Goal: Task Accomplishment & Management: Complete application form

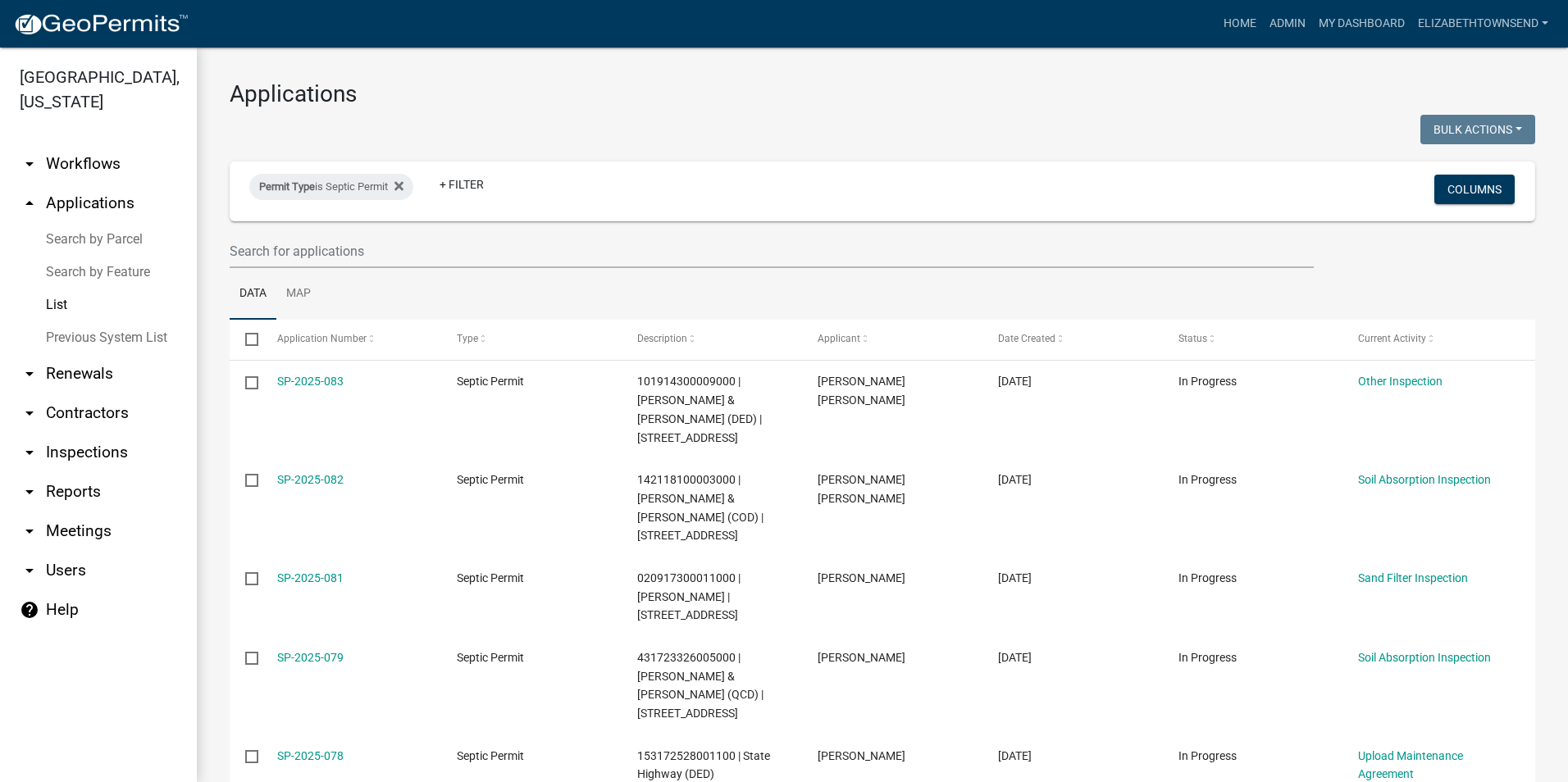
select select "3: 100"
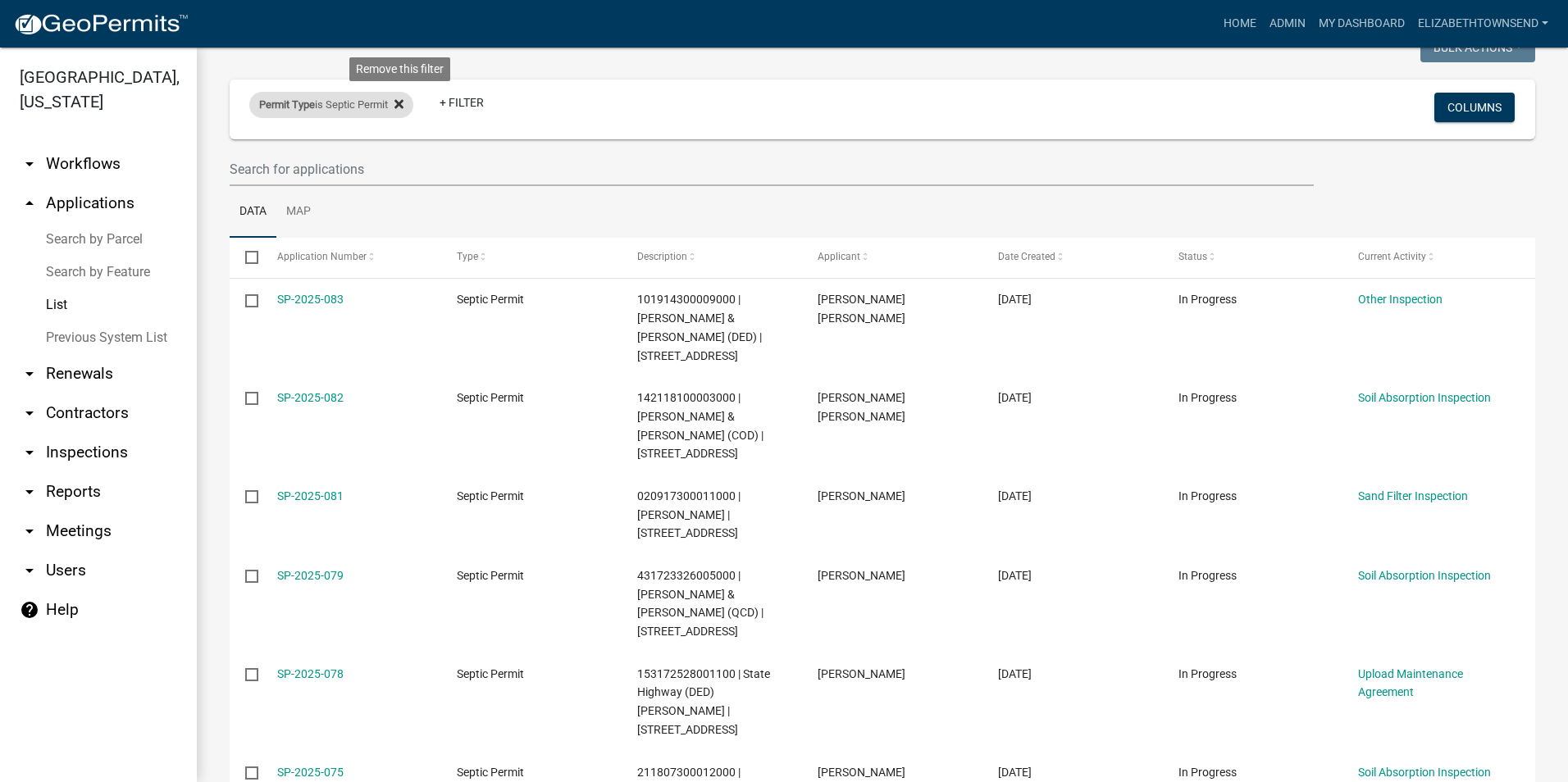
click at [400, 107] on icon at bounding box center [398, 103] width 9 height 9
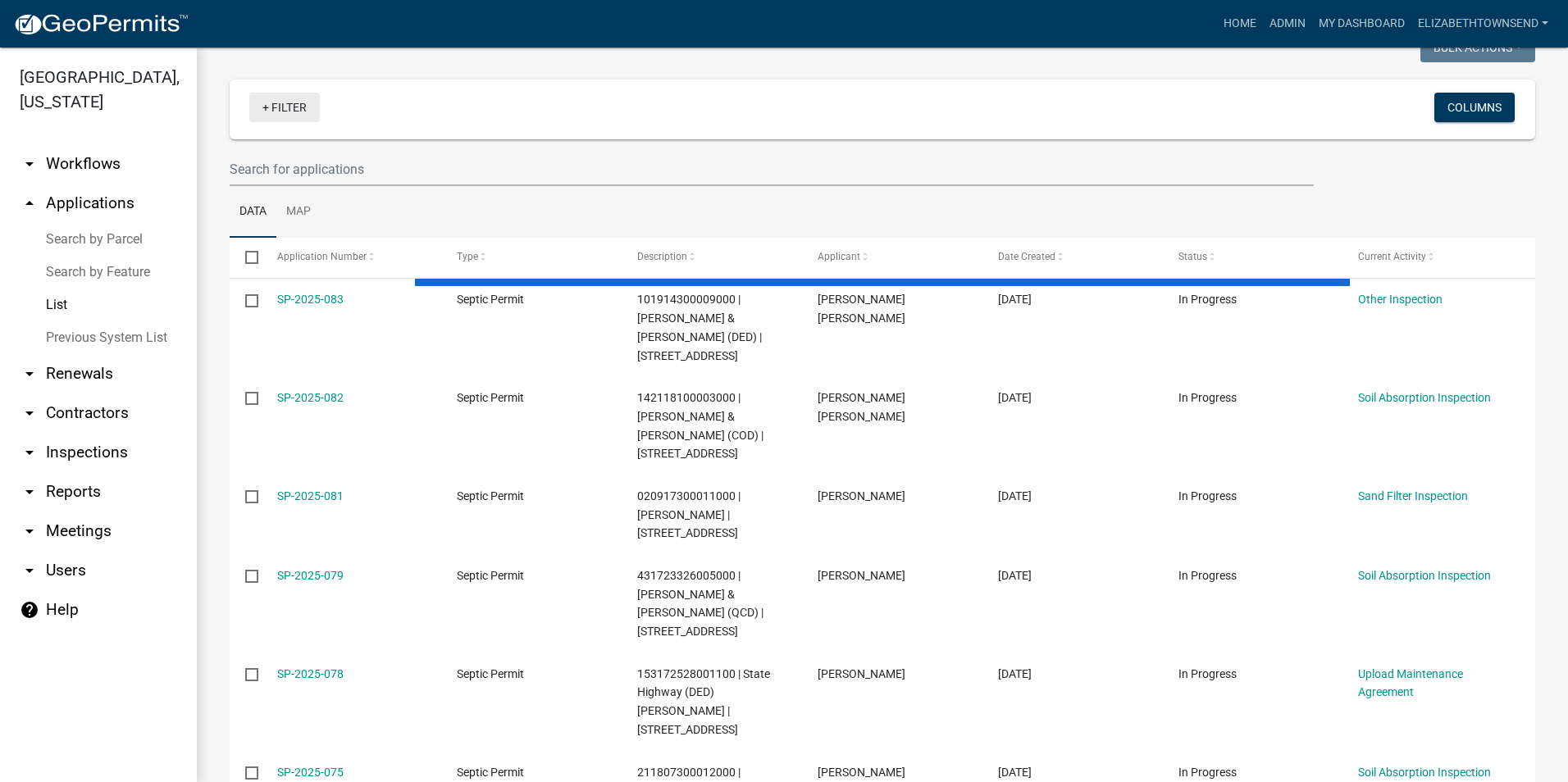
click at [289, 112] on link "+ Filter" at bounding box center [284, 107] width 70 height 30
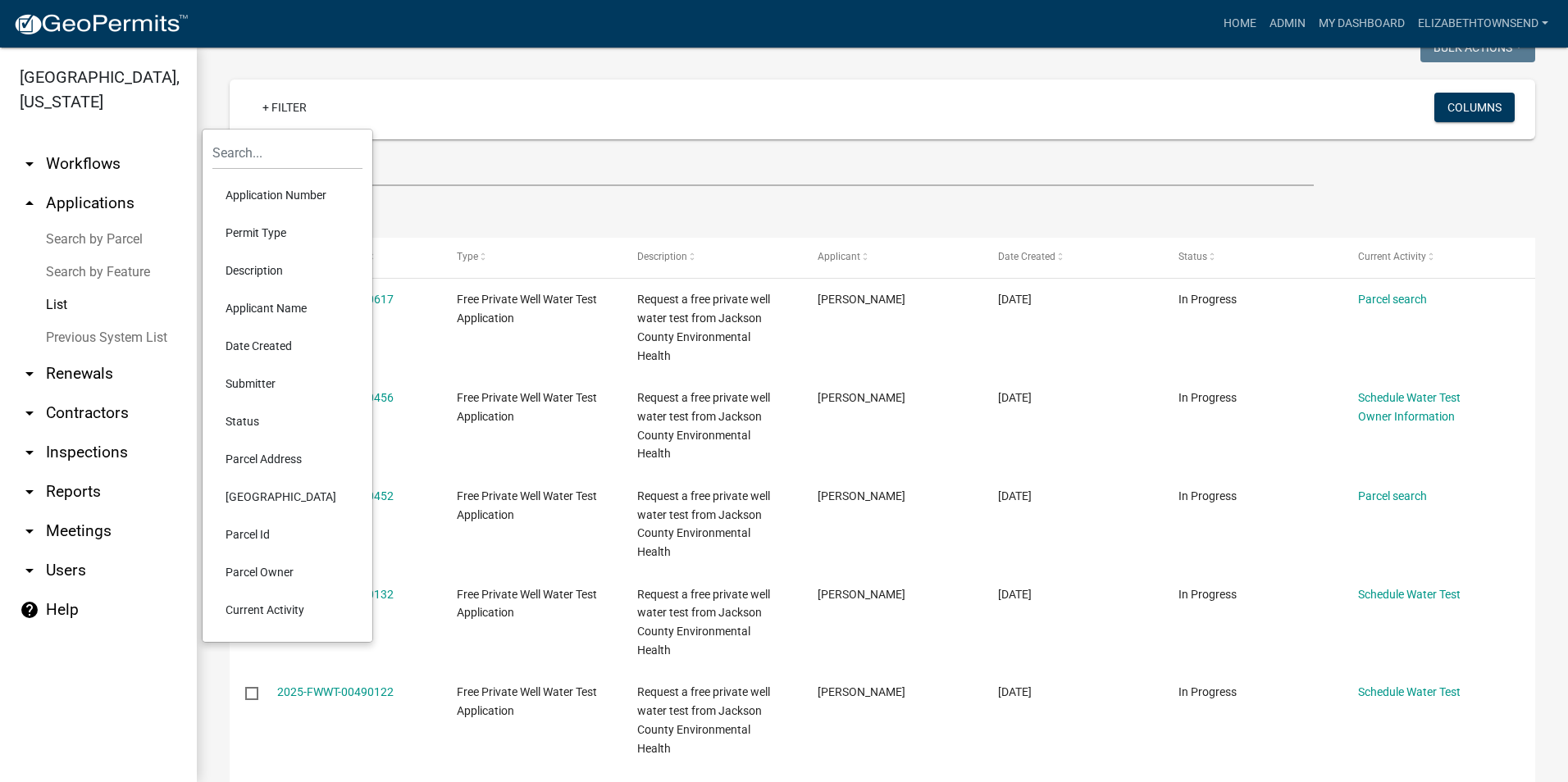
click at [270, 237] on li "Permit Type" at bounding box center [286, 233] width 150 height 38
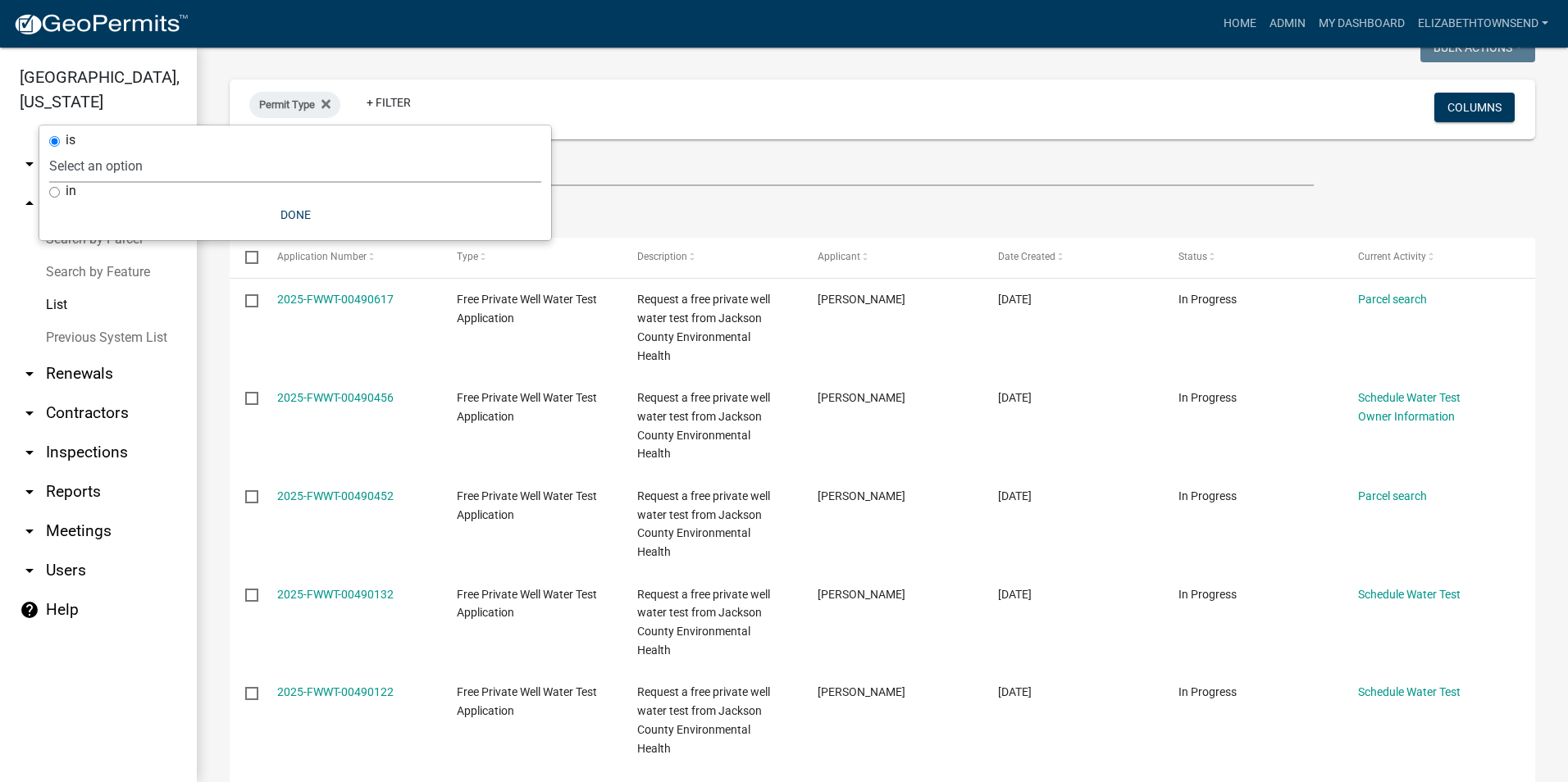
click at [202, 164] on select "Select an option County Historical Records DRAFT - Ag-Exempt Verification DRAFT…" at bounding box center [295, 167] width 492 height 34
select select "7458610e-52f0-410f-94ea-34730edab4a9"
click at [150, 150] on select "Select an option County Historical Records DRAFT - Ag-Exempt Verification DRAFT…" at bounding box center [295, 167] width 492 height 34
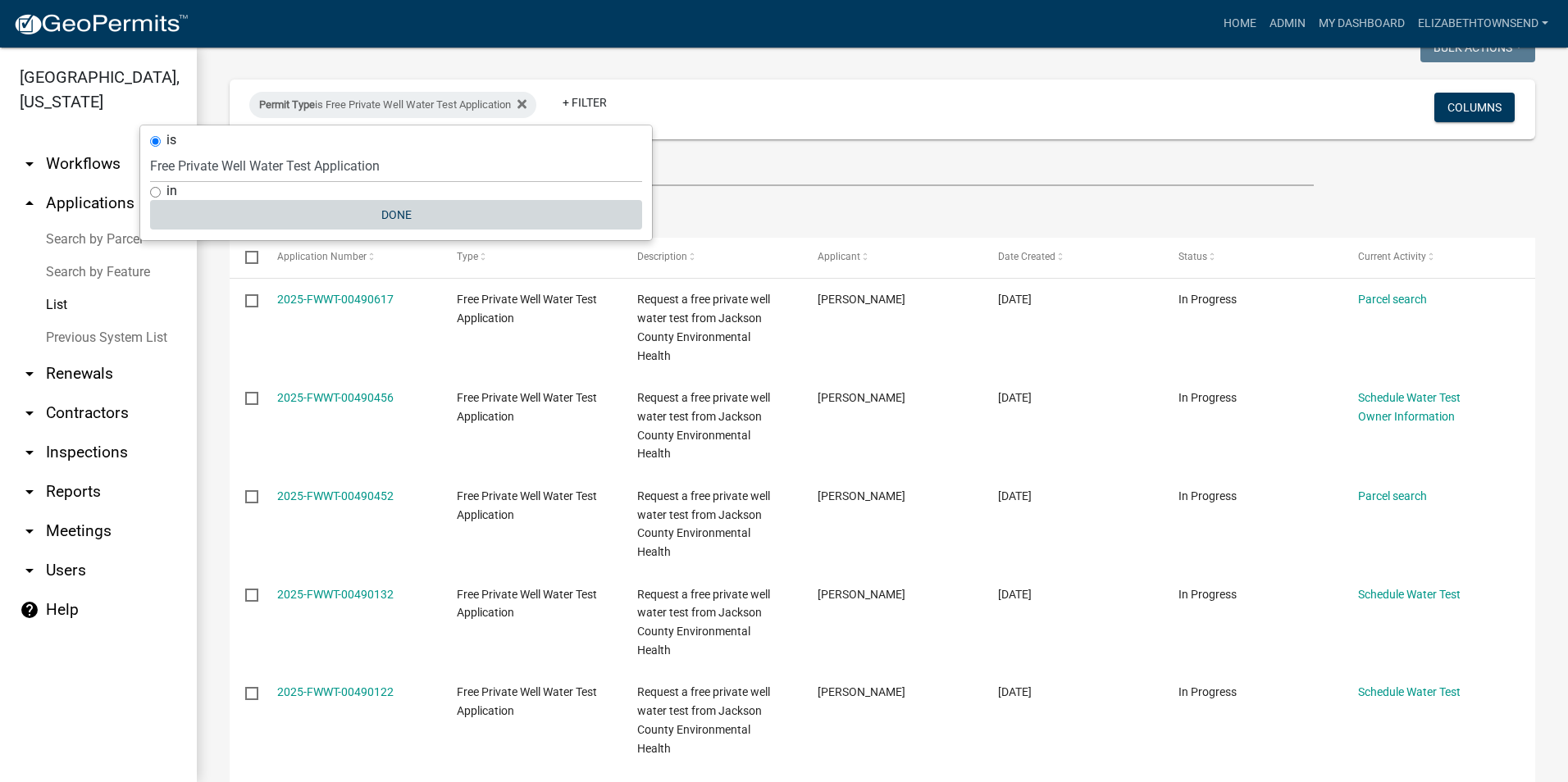
click at [411, 215] on button "Done" at bounding box center [395, 215] width 492 height 30
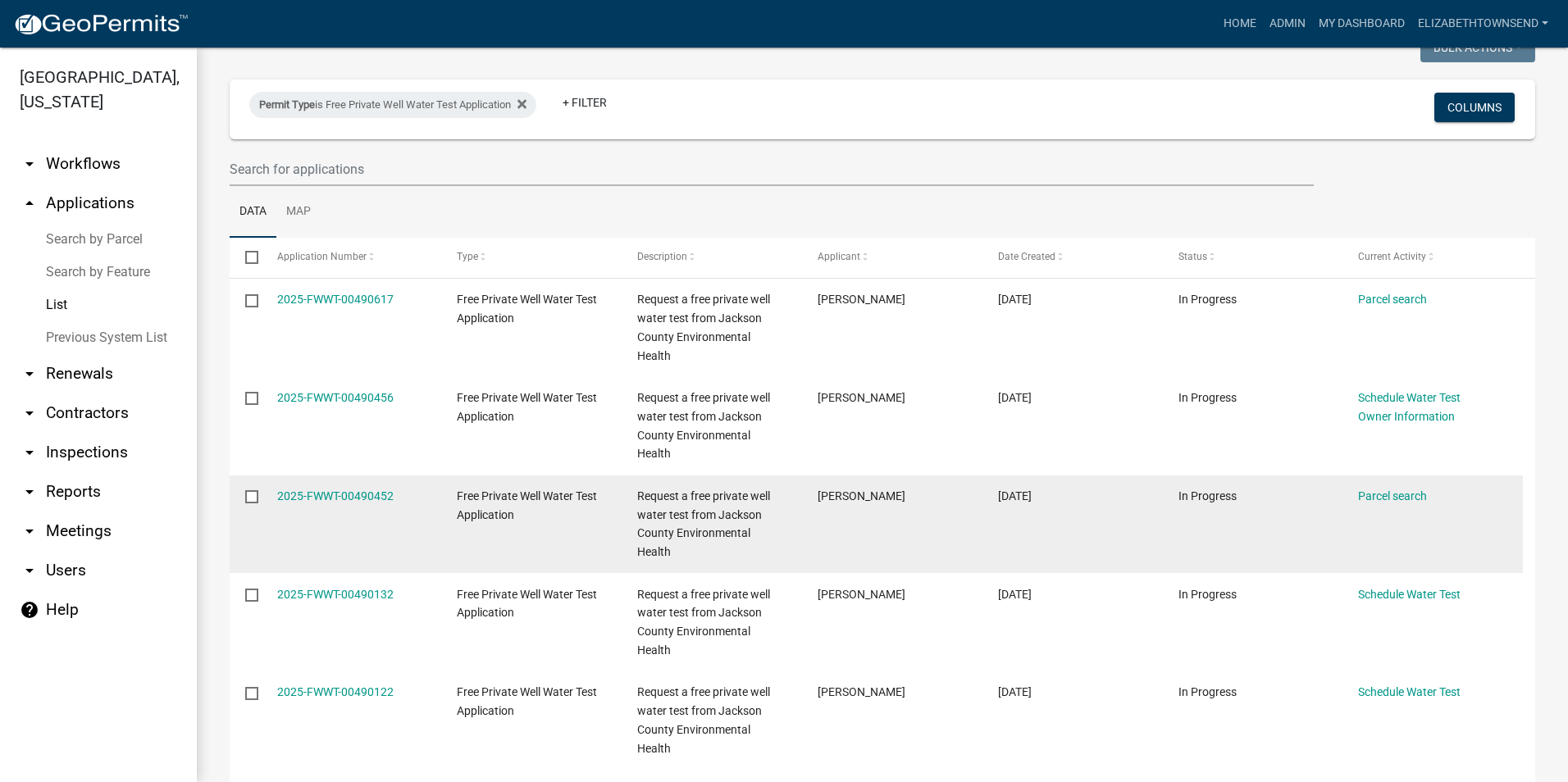
click at [249, 491] on input "checkbox" at bounding box center [250, 496] width 11 height 11
checkbox input "true"
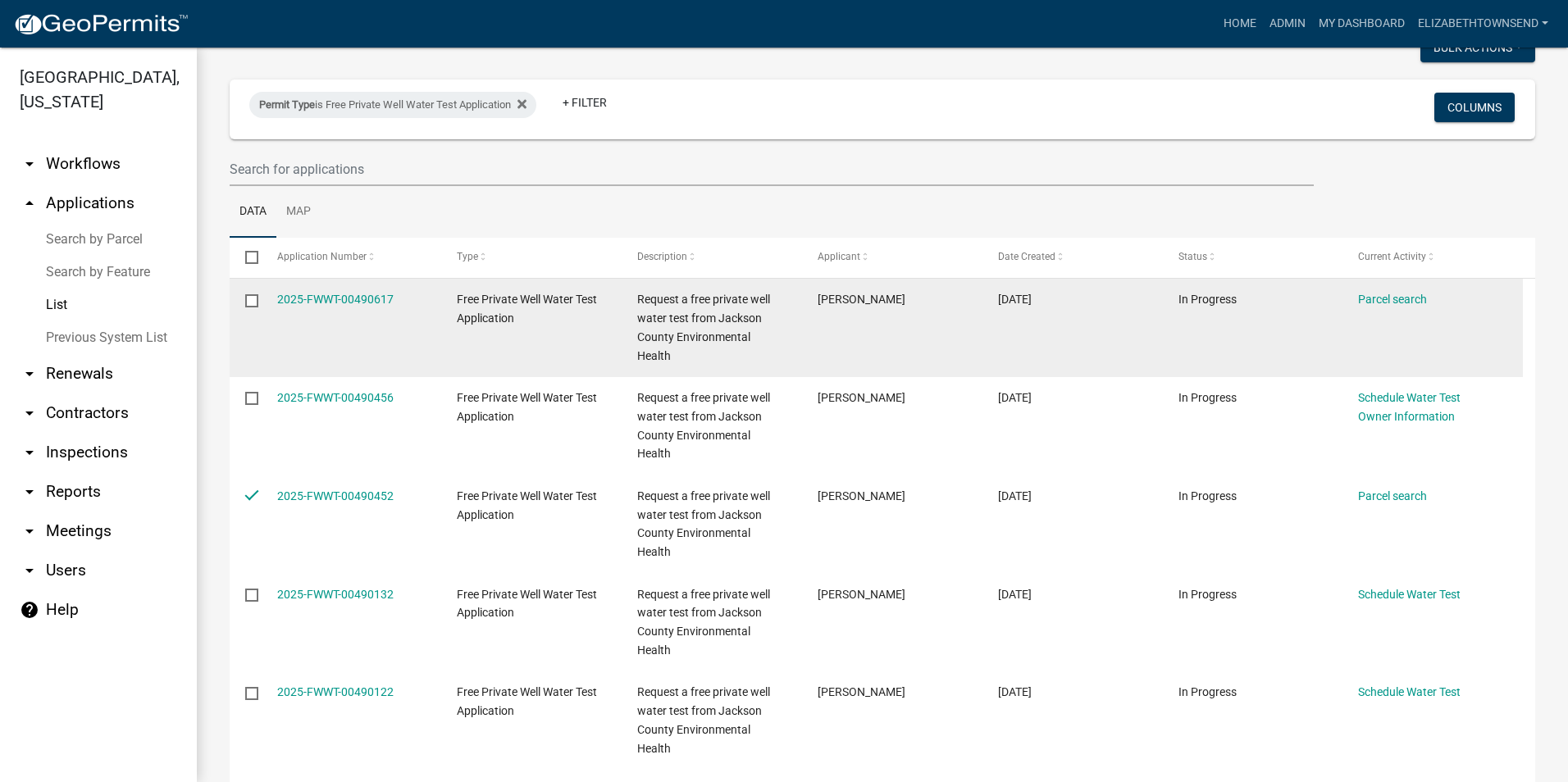
click at [254, 298] on input "checkbox" at bounding box center [250, 299] width 11 height 11
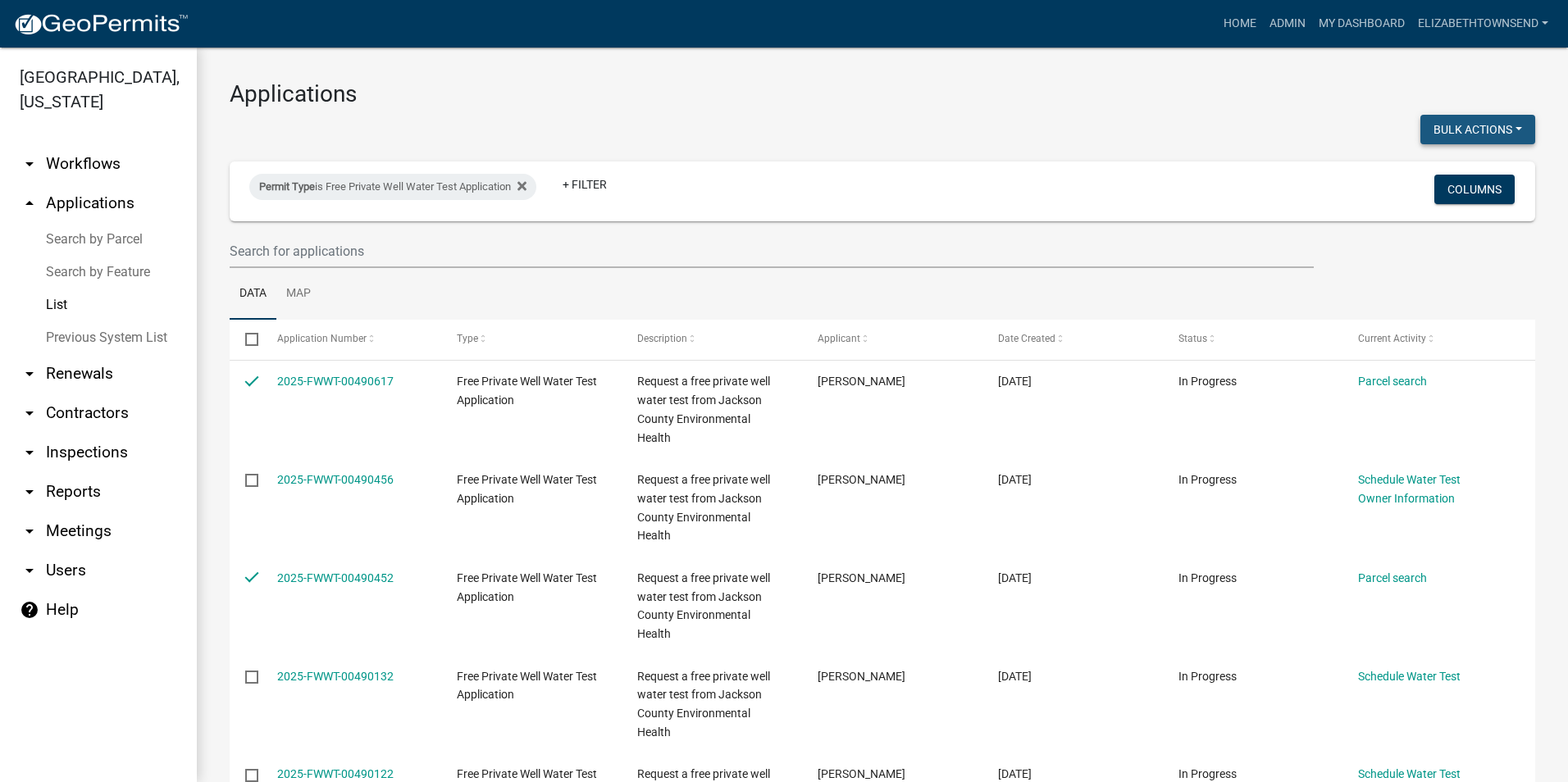
click at [1490, 126] on button "Bulk Actions" at bounding box center [1478, 130] width 115 height 30
click at [1432, 164] on button "Void" at bounding box center [1469, 172] width 131 height 40
checkbox input "false"
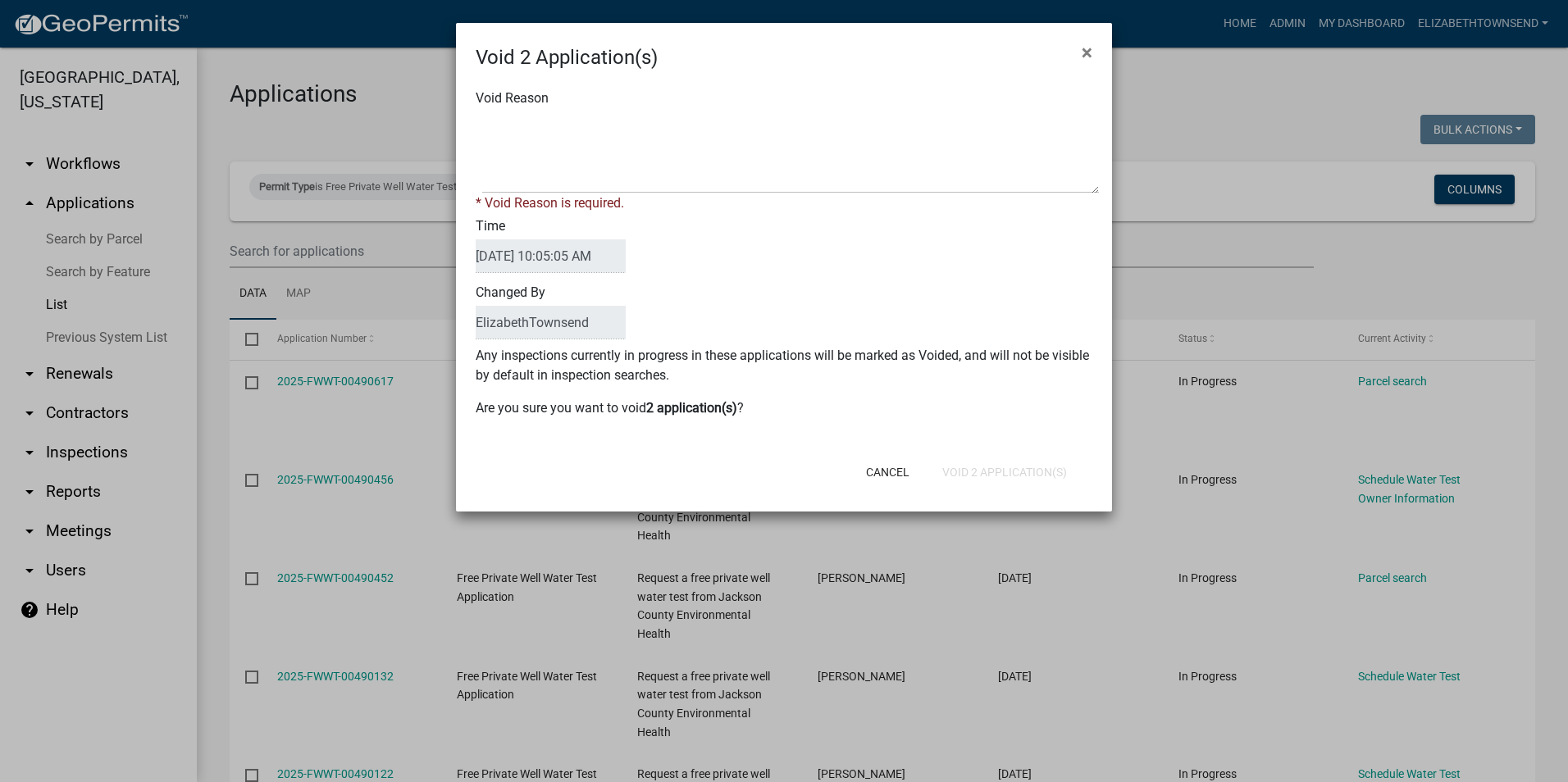
click at [553, 103] on div "Void Reason * Void Reason is required." at bounding box center [783, 151] width 641 height 125
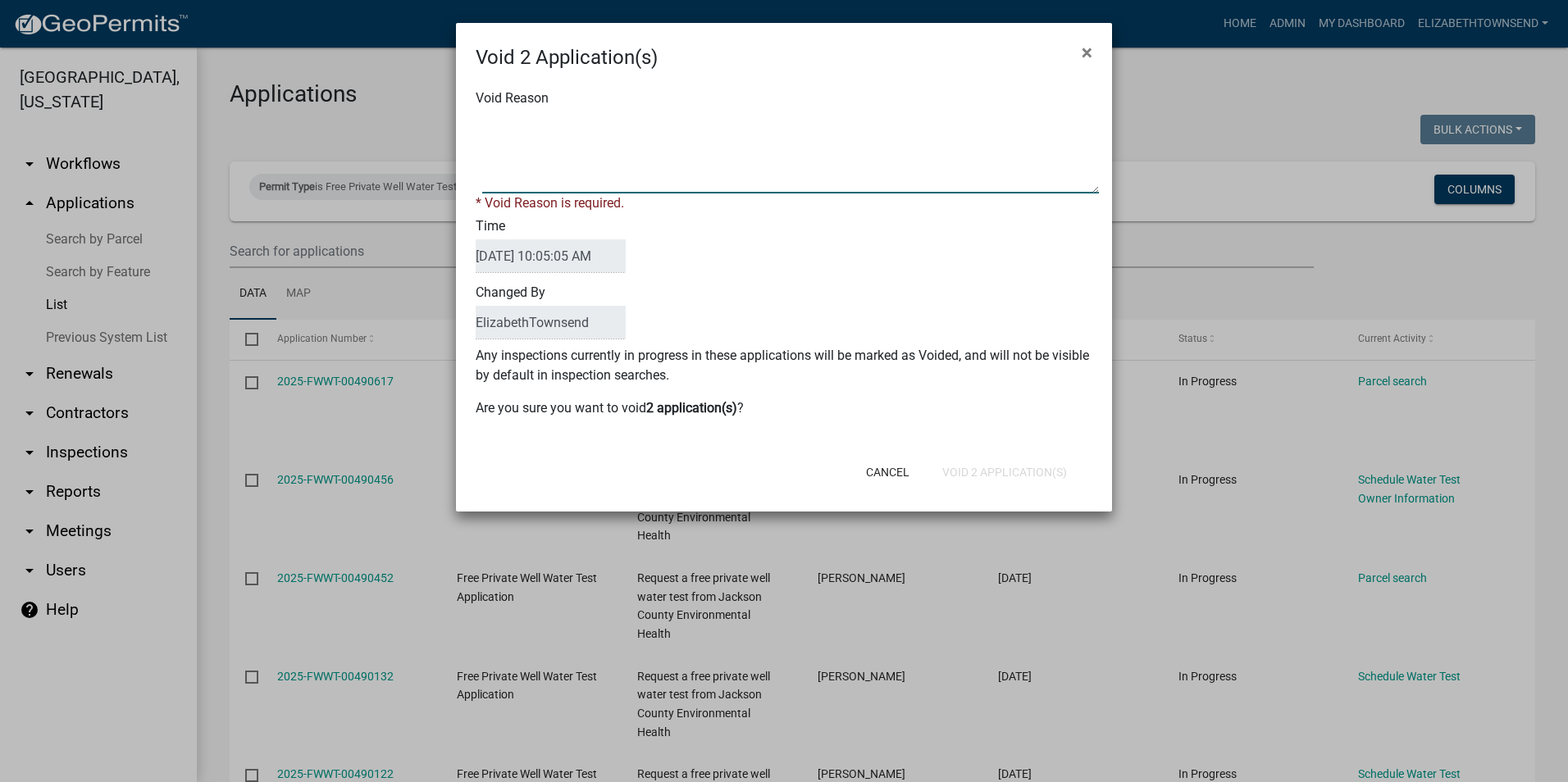
click at [539, 124] on textarea "Void Reason" at bounding box center [790, 153] width 616 height 82
type textarea "duplicates"
click at [969, 465] on button "Void 2 Application(s)" at bounding box center [1004, 473] width 151 height 30
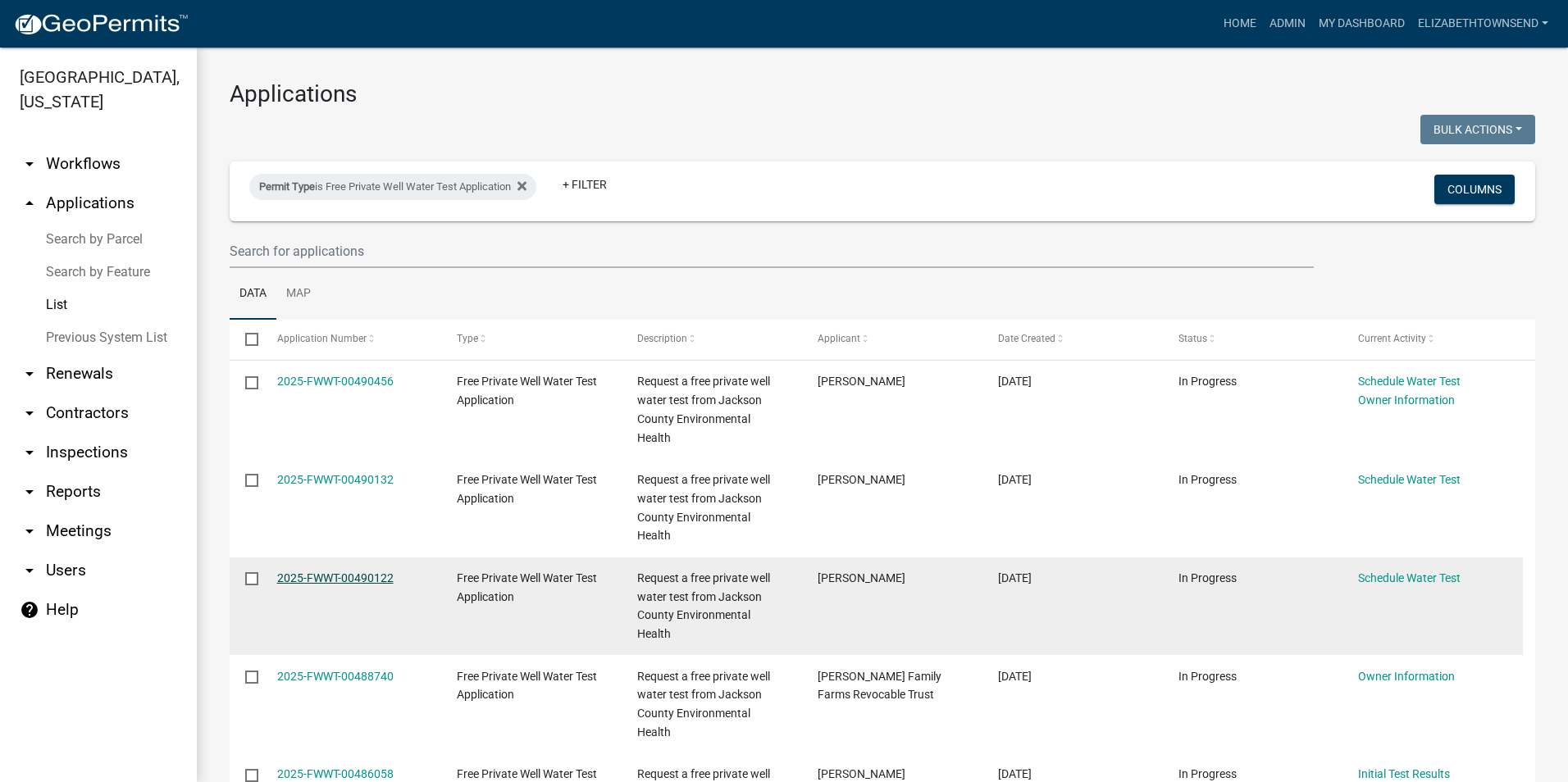
click at [348, 572] on link "2025-FWWT-00490122" at bounding box center [335, 578] width 116 height 13
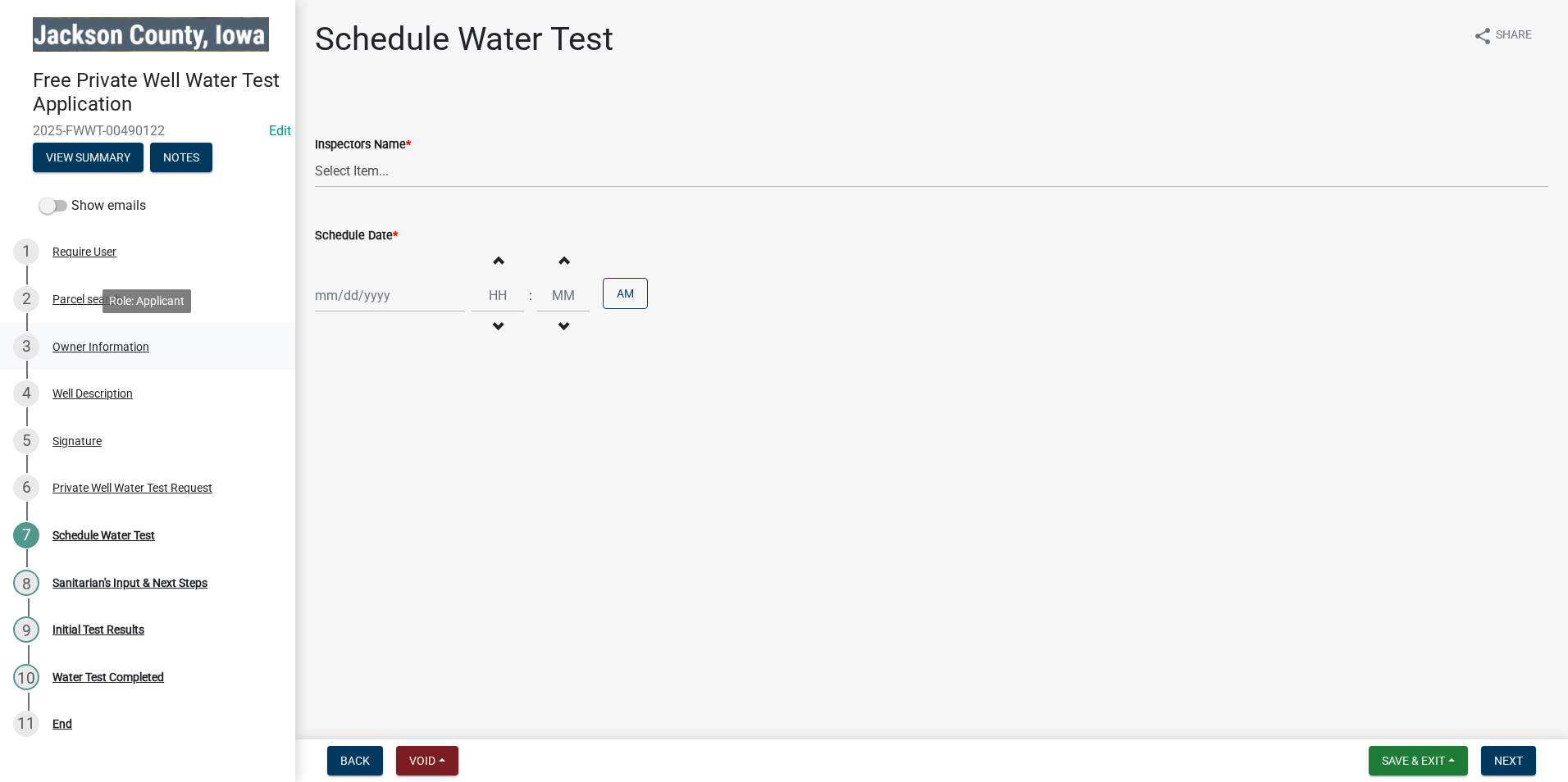
click at [102, 340] on div "3 Owner Information" at bounding box center [141, 347] width 256 height 26
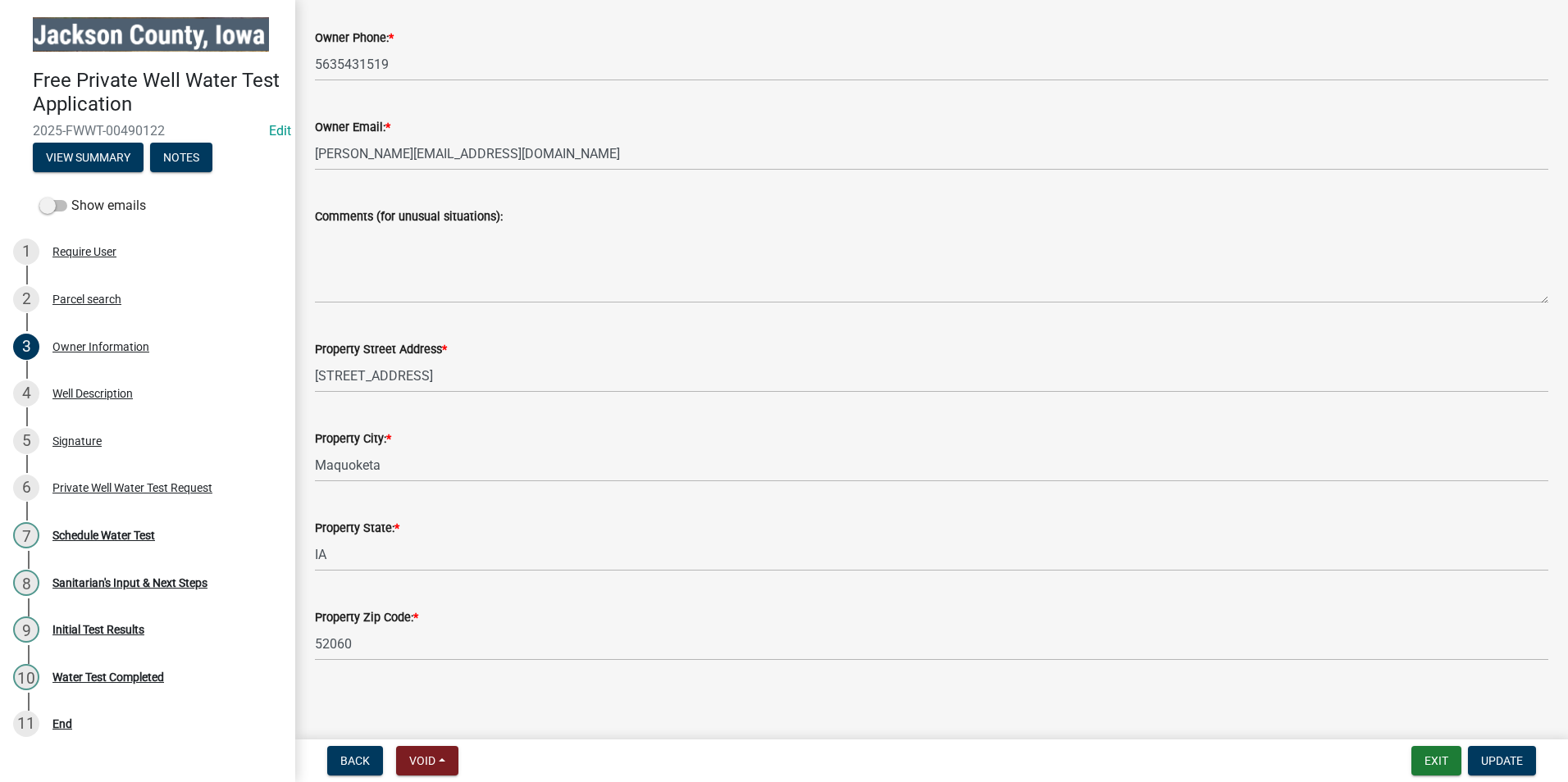
scroll to position [398, 0]
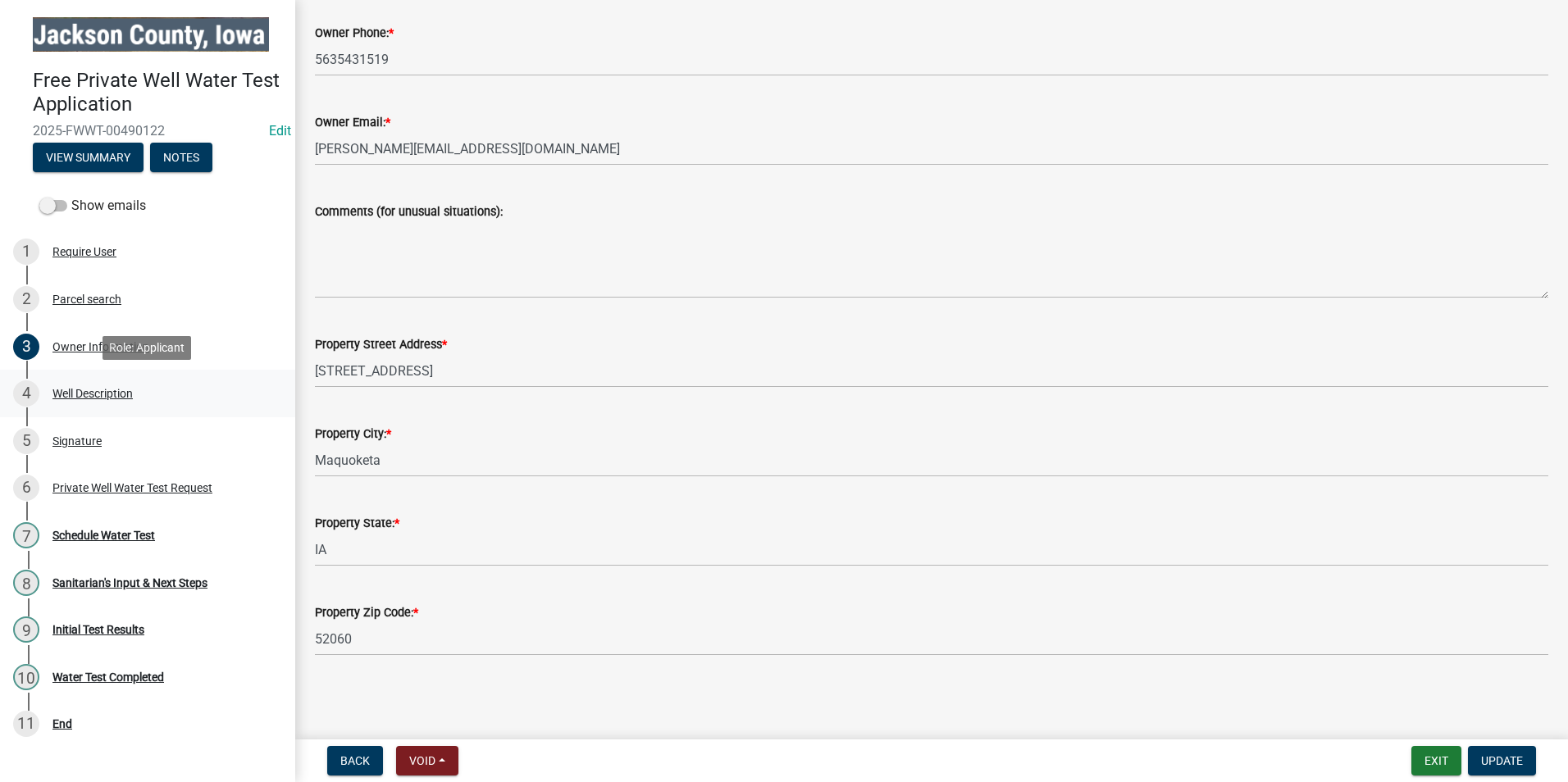
click at [85, 389] on div "Well Description" at bounding box center [92, 393] width 80 height 12
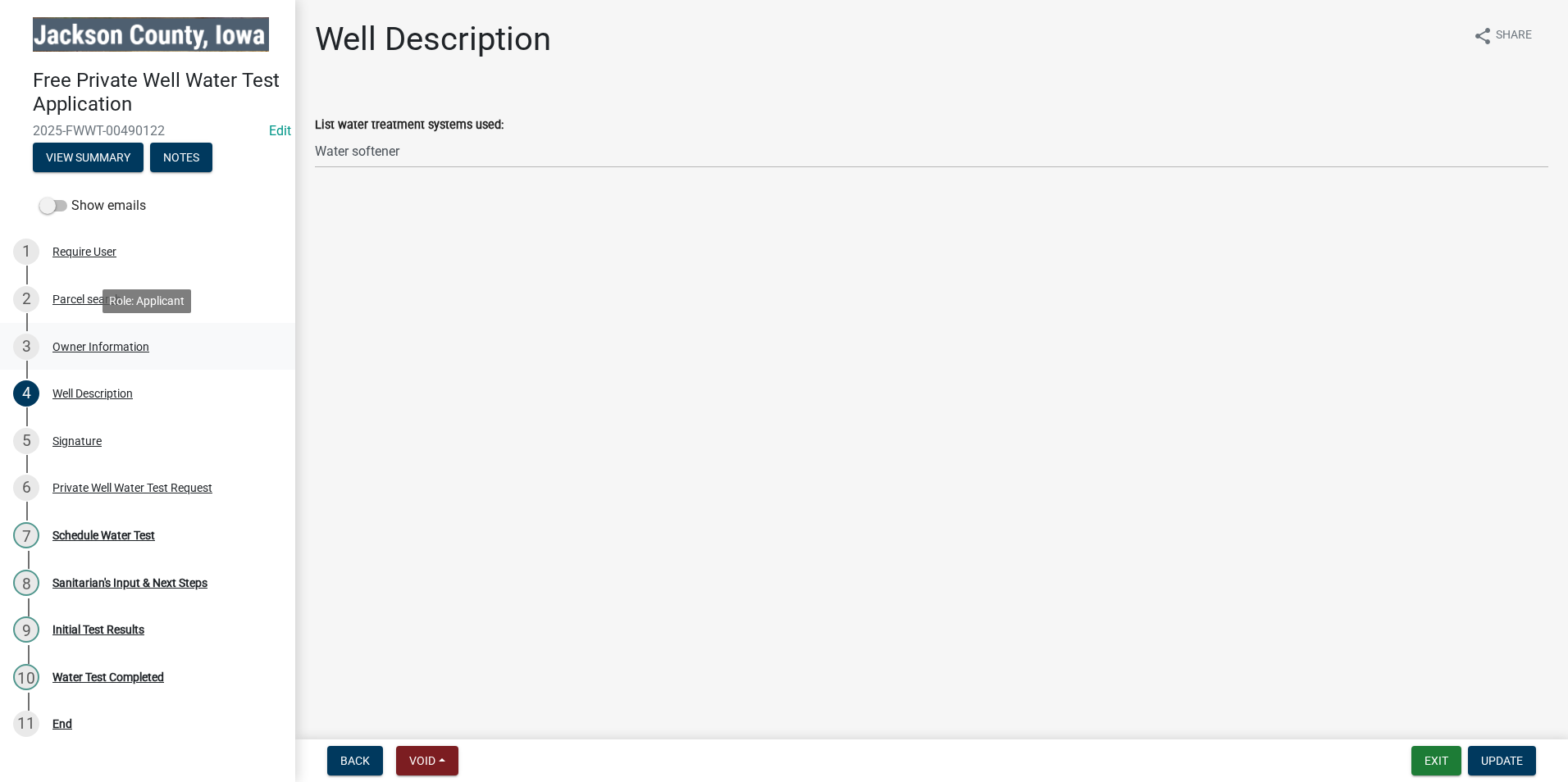
click at [92, 344] on div "Owner Information" at bounding box center [101, 347] width 97 height 12
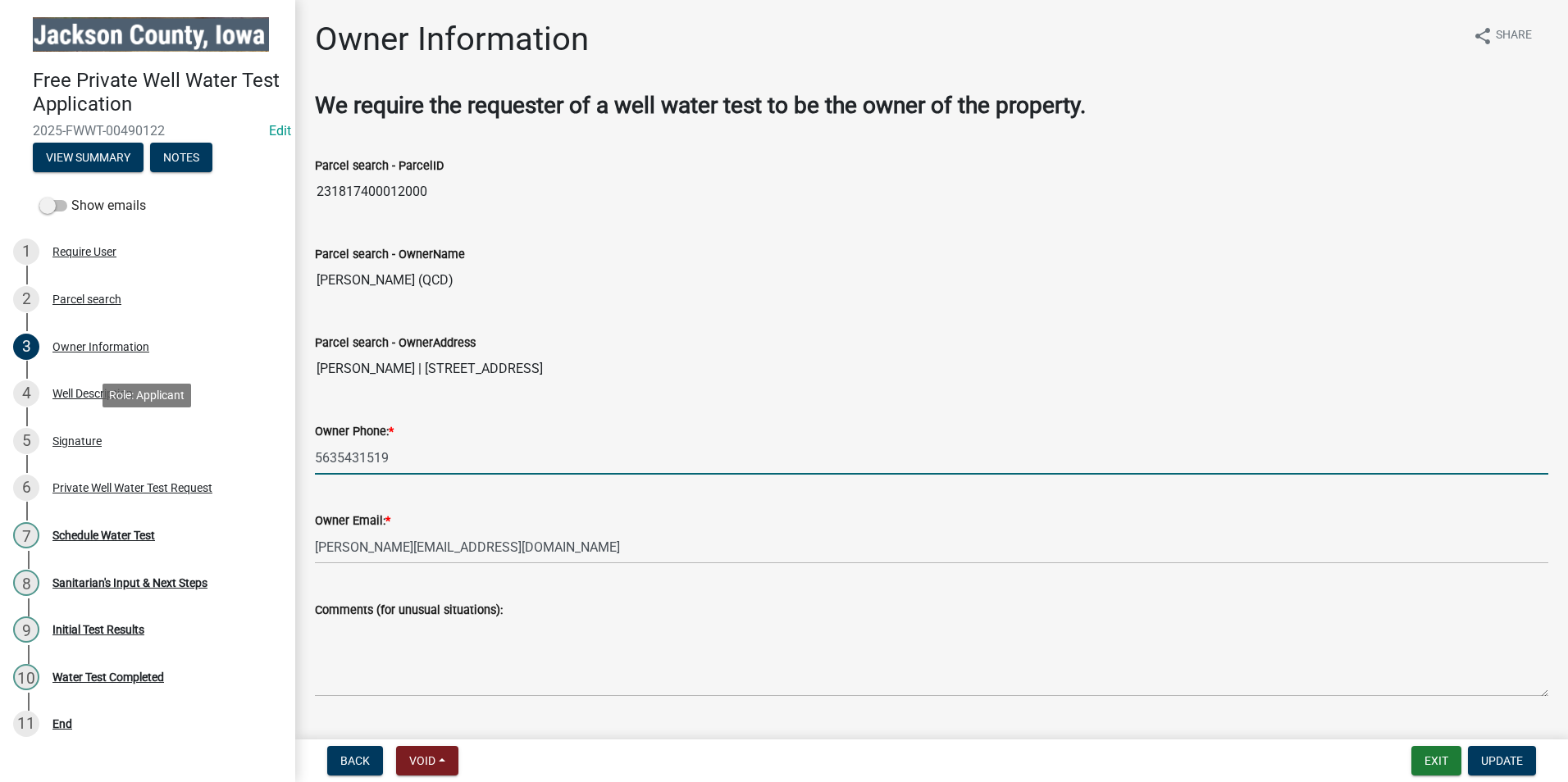
drag, startPoint x: 390, startPoint y: 464, endPoint x: 359, endPoint y: 454, distance: 32.6
click at [293, 457] on div "Free Private Well Water Test Application 2025-FWWT-00490122 Edit View Summary N…" at bounding box center [784, 391] width 1568 height 782
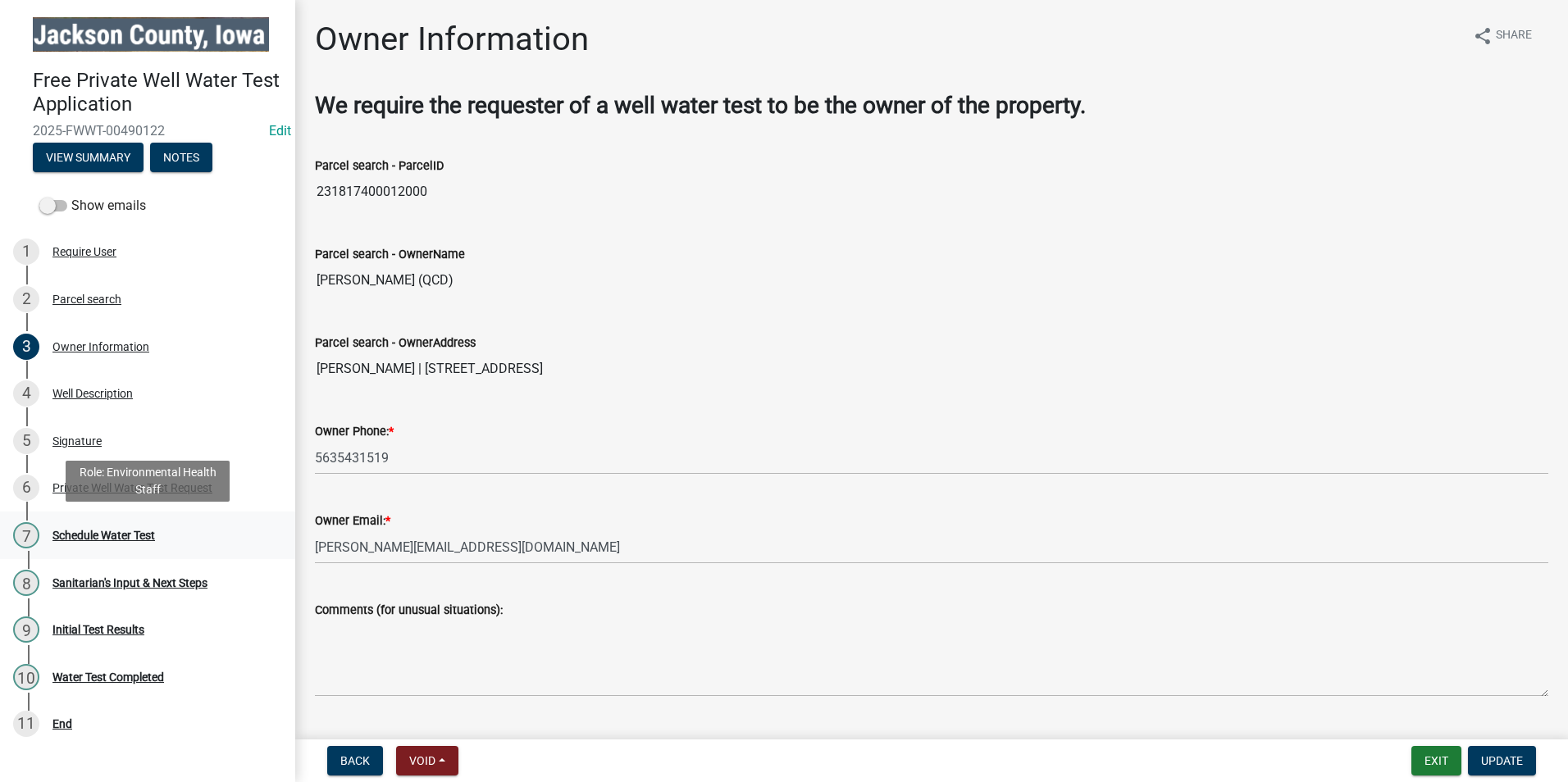
click at [136, 541] on div "Schedule Water Test" at bounding box center [103, 535] width 102 height 12
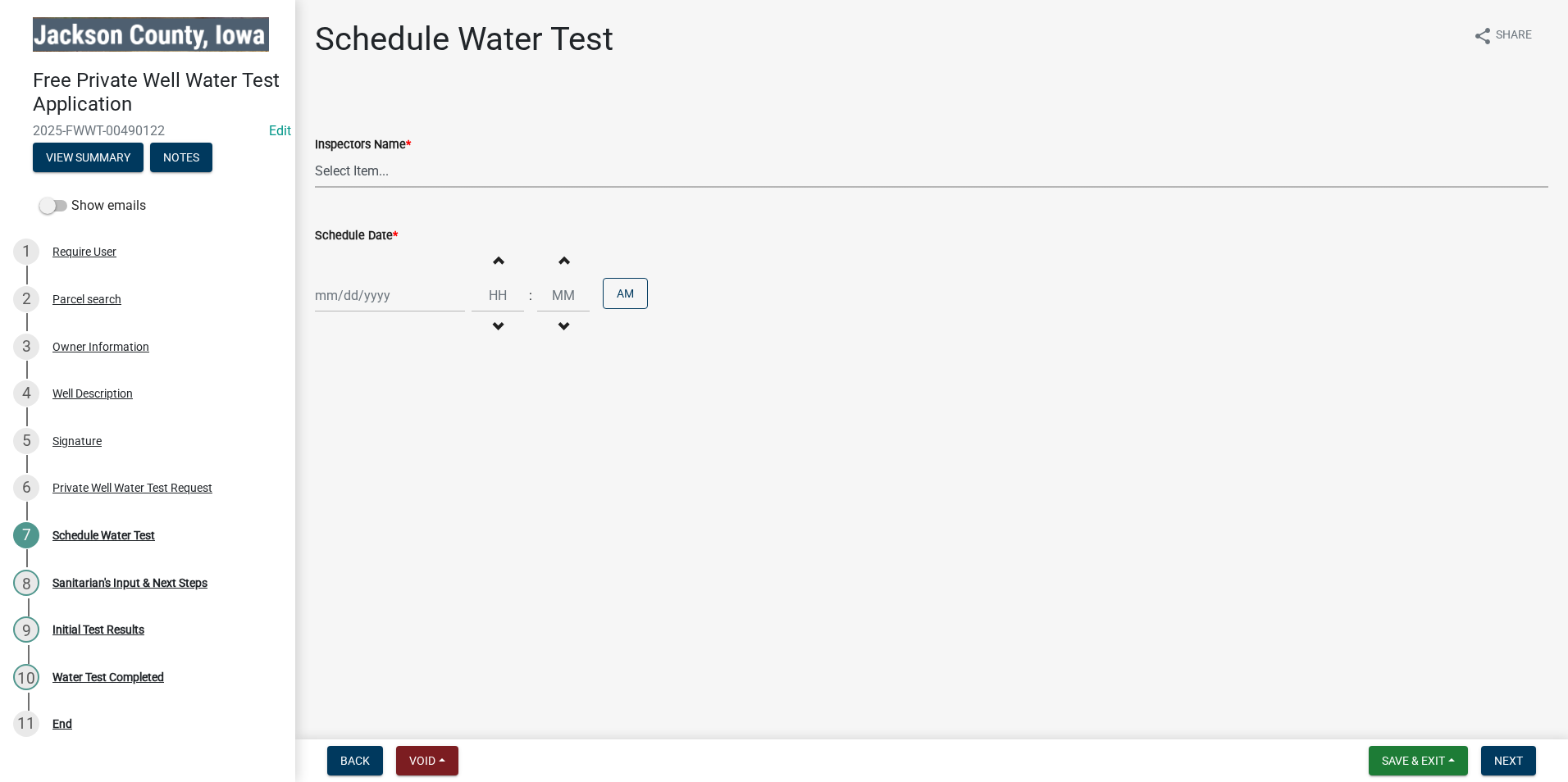
click at [406, 173] on select "Select Item... BeccaPflu (Becca Pflughaupt) ElizabethTownsend (Elizabeth Townse…" at bounding box center [932, 171] width 1233 height 34
select select "a3873a1b-6e26-41c8-b1e9-189df5d0ae8c"
click at [315, 155] on select "Select Item... BeccaPflu (Becca Pflughaupt) ElizabethTownsend (Elizabeth Townse…" at bounding box center [932, 171] width 1233 height 34
select select "10"
select select "2025"
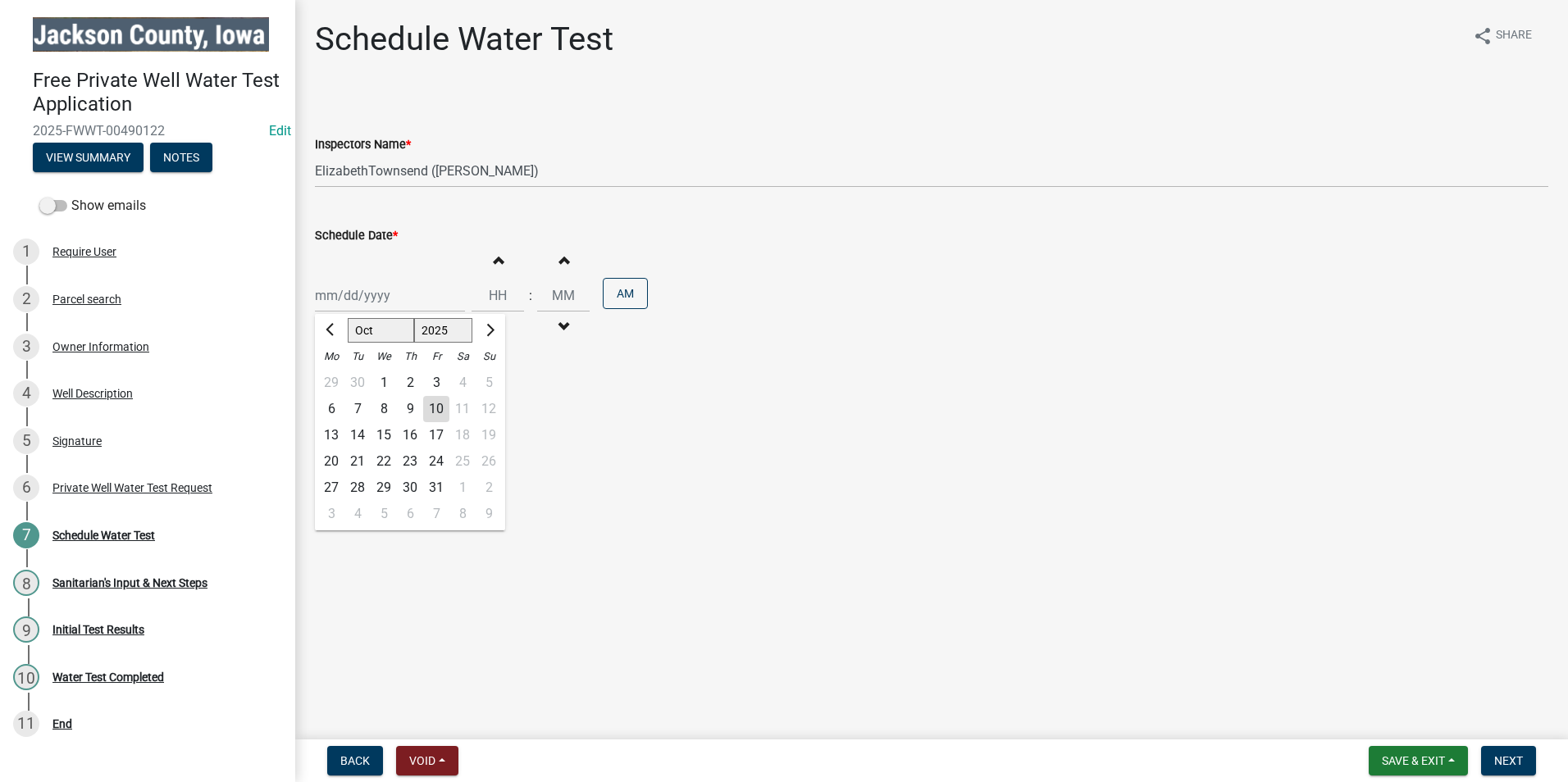
click at [360, 307] on div "Jan Feb Mar Apr May Jun Jul Aug Sep Oct Nov Dec 1525 1526 1527 1528 1529 1530 1…" at bounding box center [390, 295] width 150 height 34
click at [335, 434] on div "13" at bounding box center [331, 435] width 26 height 26
type input "10/13/2025"
click at [478, 292] on input "Hours" at bounding box center [498, 295] width 53 height 34
type input "03"
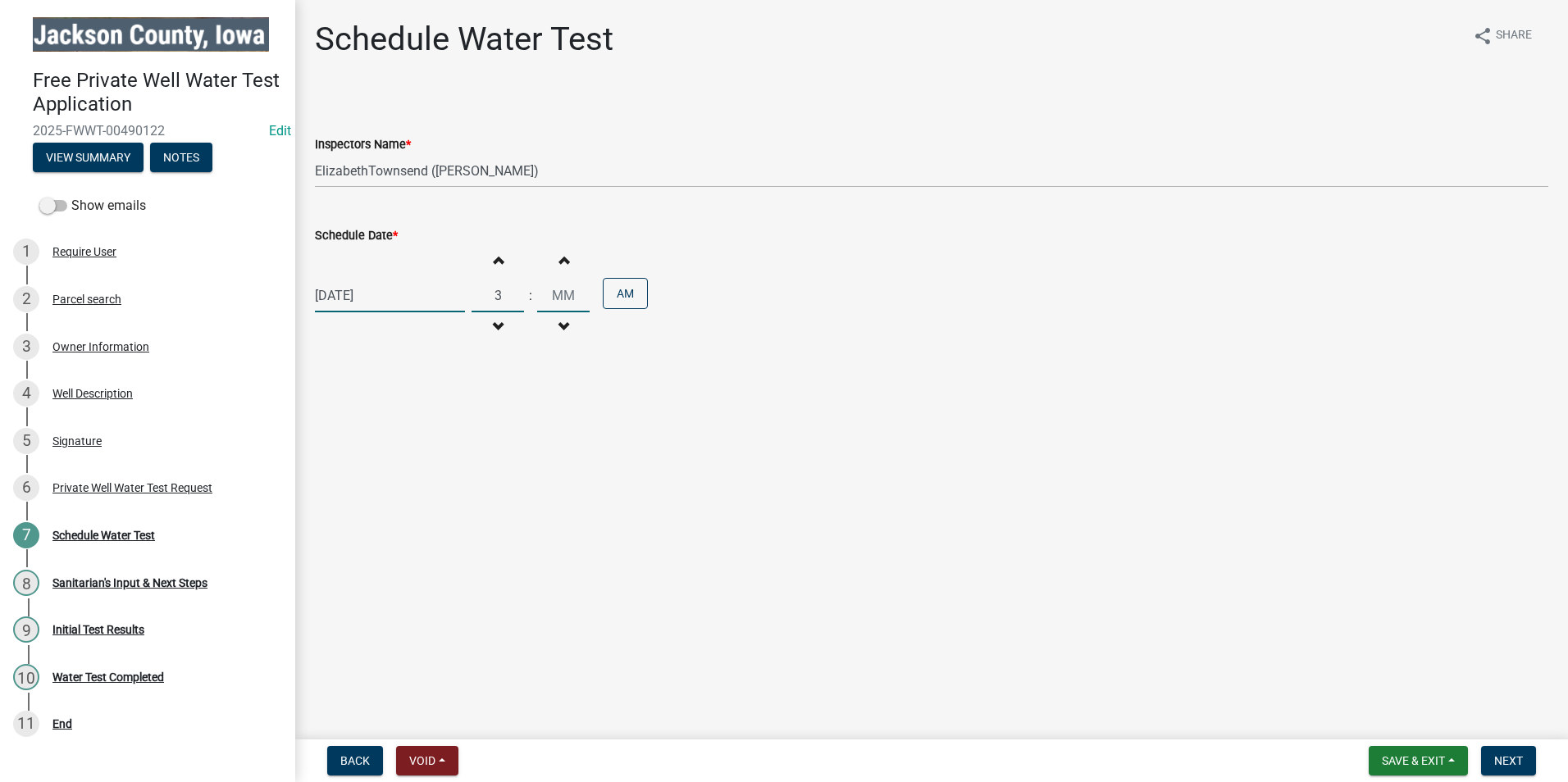
type input "00"
click at [559, 294] on input "00" at bounding box center [563, 295] width 53 height 34
click at [624, 293] on button "AM" at bounding box center [625, 292] width 46 height 31
click at [1508, 762] on span "Next" at bounding box center [1508, 760] width 29 height 13
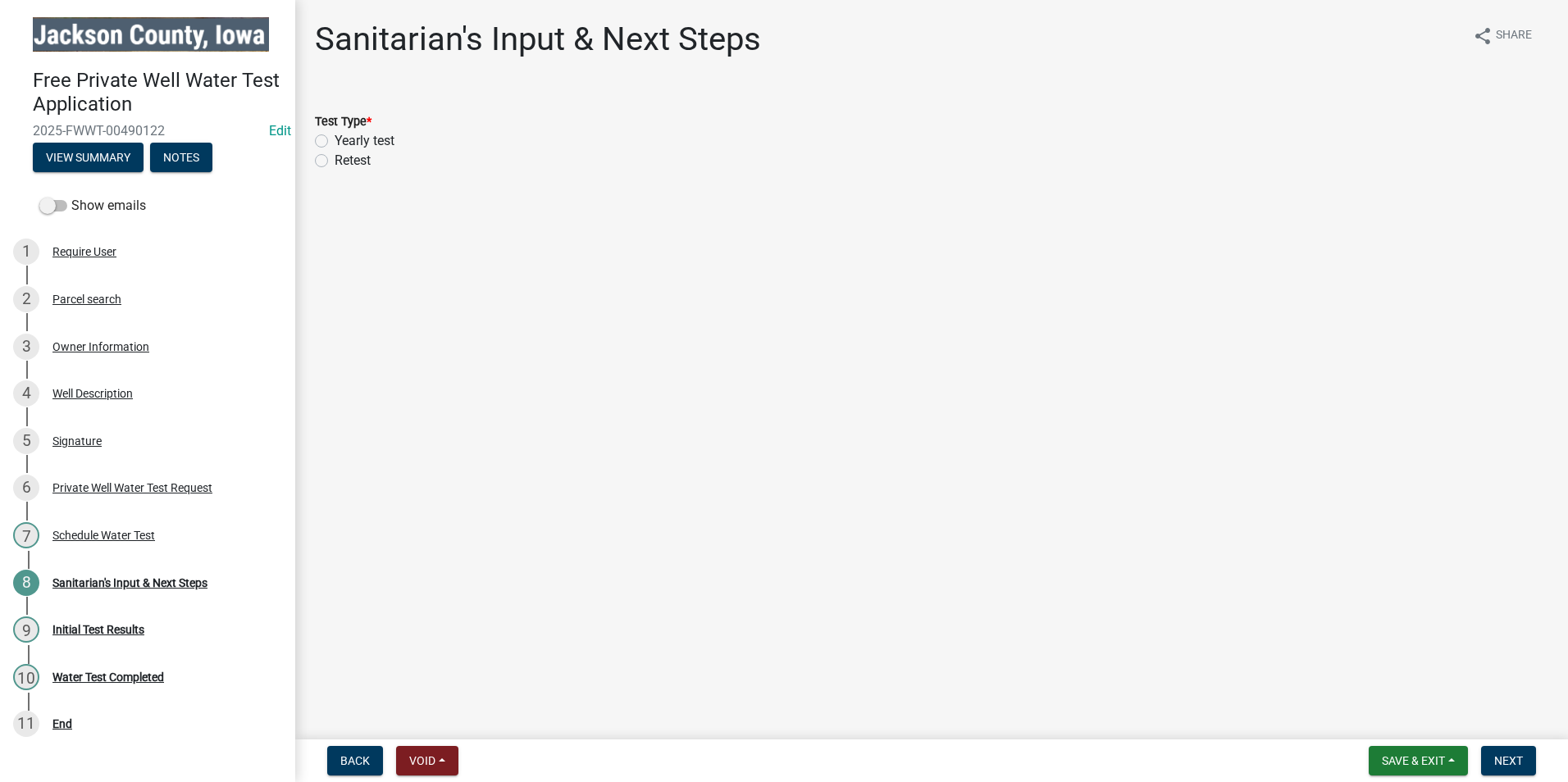
click at [335, 140] on label "Yearly test" at bounding box center [365, 141] width 59 height 20
click at [335, 140] on input "Yearly test" at bounding box center [340, 136] width 11 height 11
radio input "true"
click at [1519, 767] on span "Next" at bounding box center [1508, 760] width 29 height 13
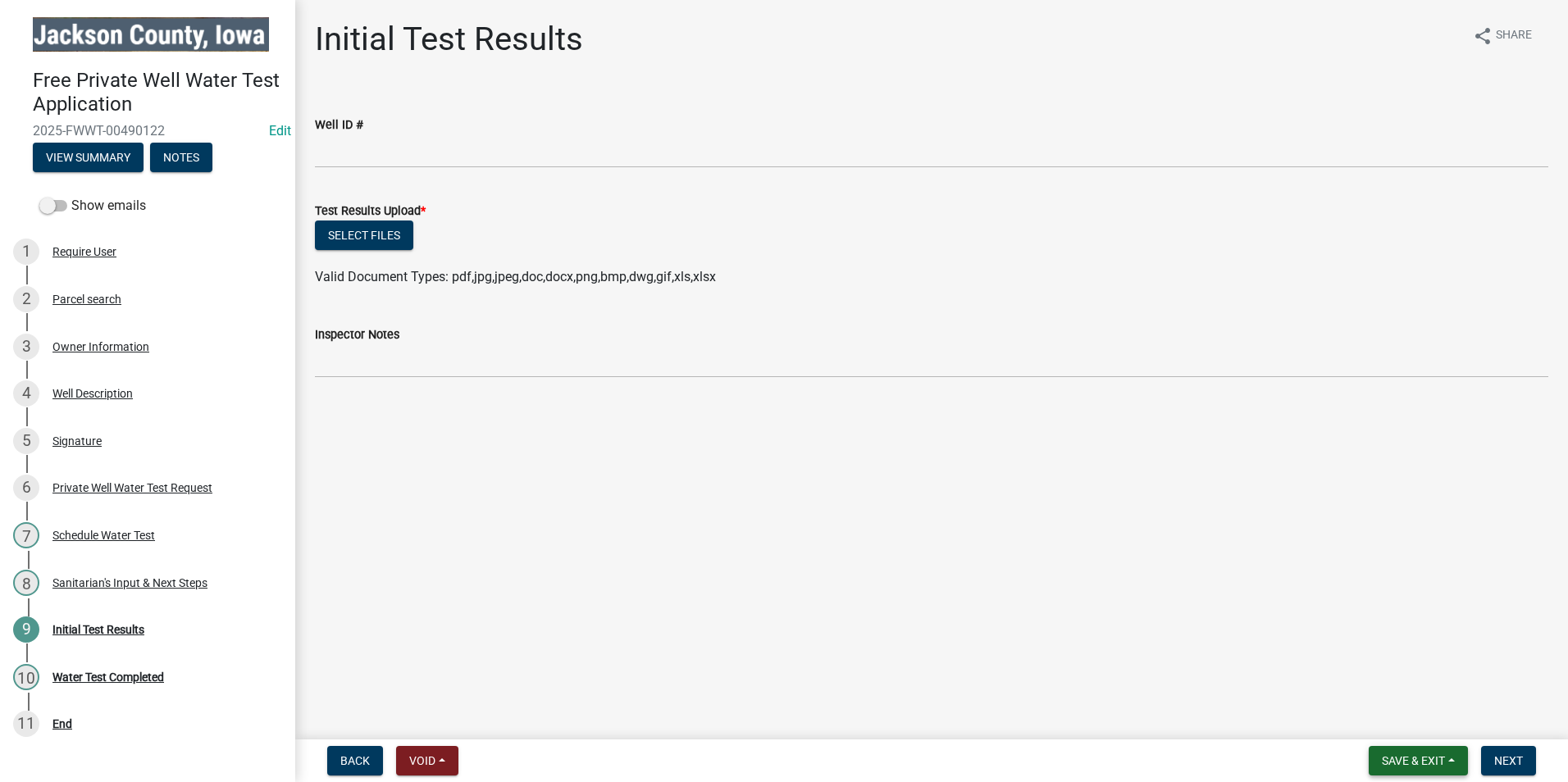
click at [1424, 763] on span "Save & Exit" at bounding box center [1413, 760] width 63 height 13
click at [1403, 725] on button "Save & Exit" at bounding box center [1402, 719] width 131 height 40
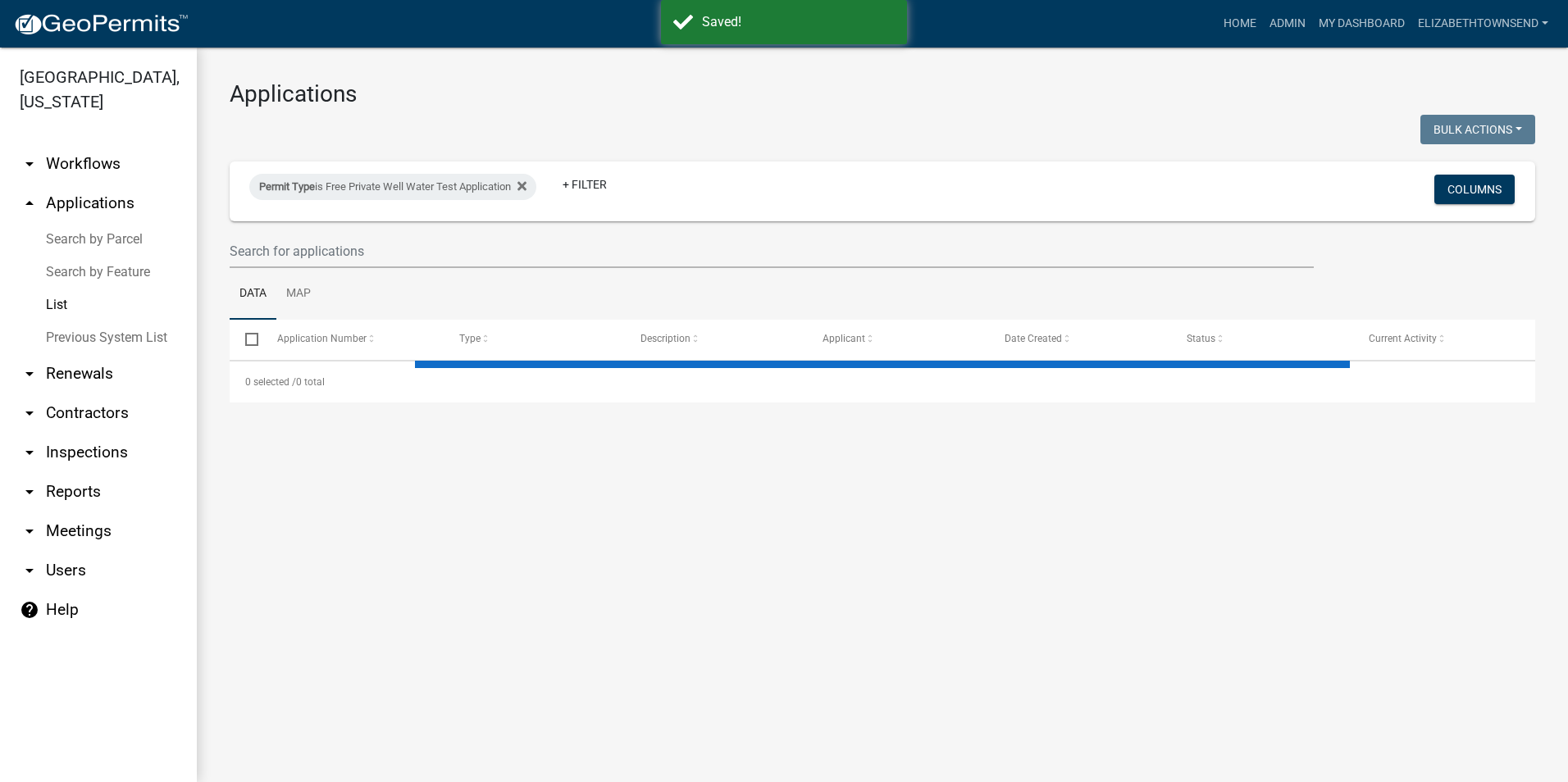
select select "3: 100"
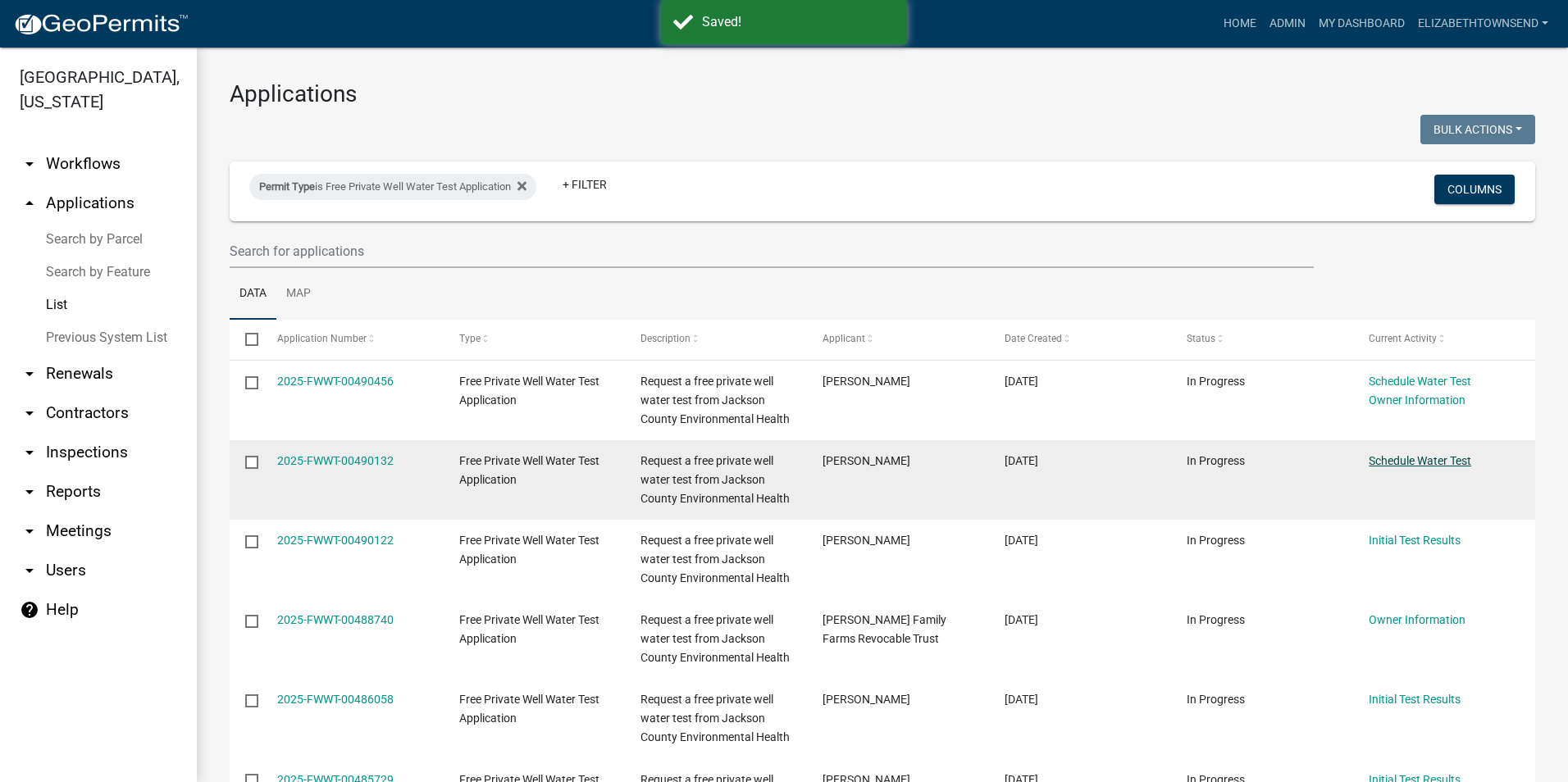
click at [1425, 458] on link "Schedule Water Test" at bounding box center [1419, 460] width 102 height 13
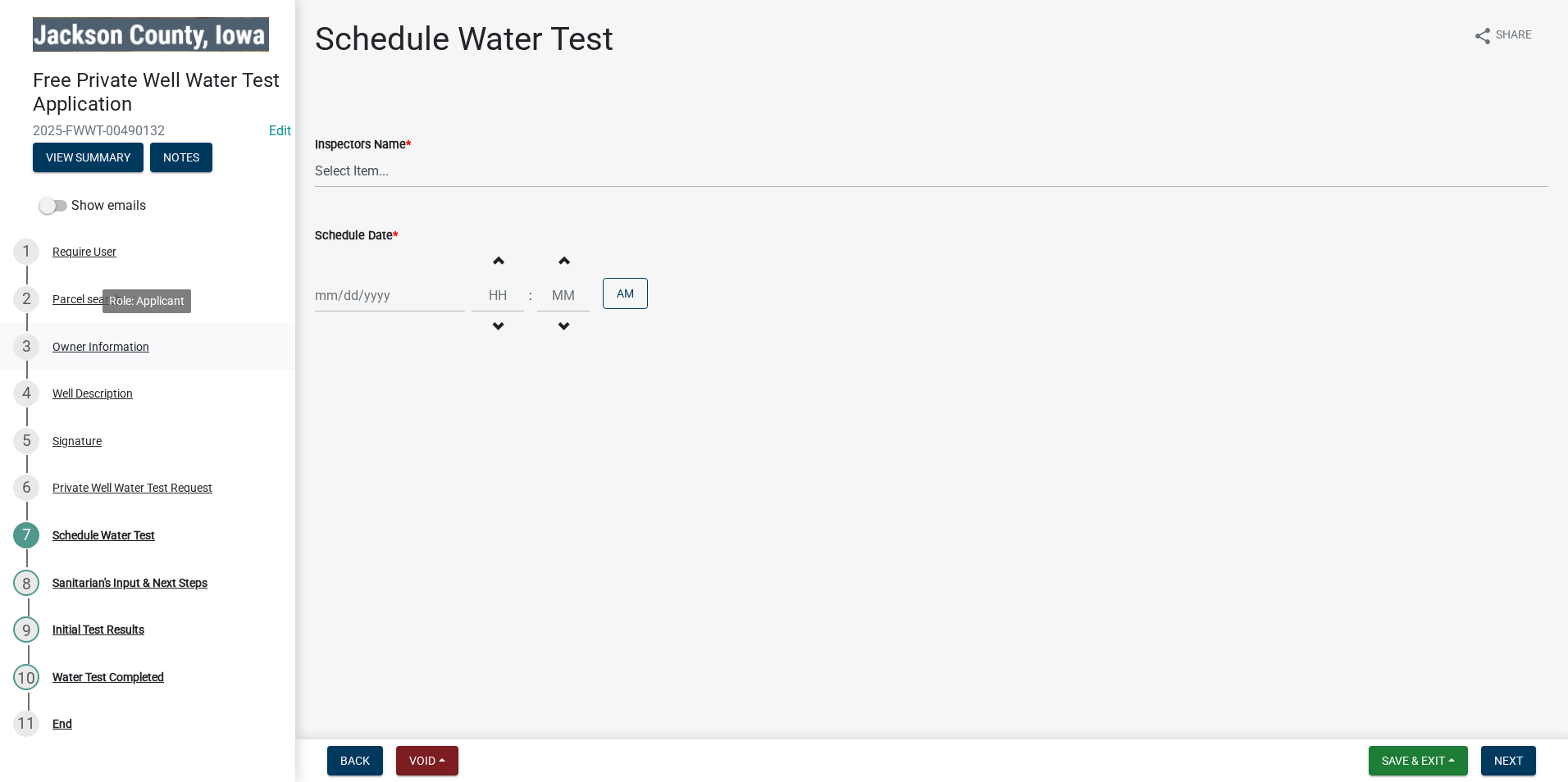
click at [87, 341] on div "Owner Information" at bounding box center [101, 347] width 97 height 12
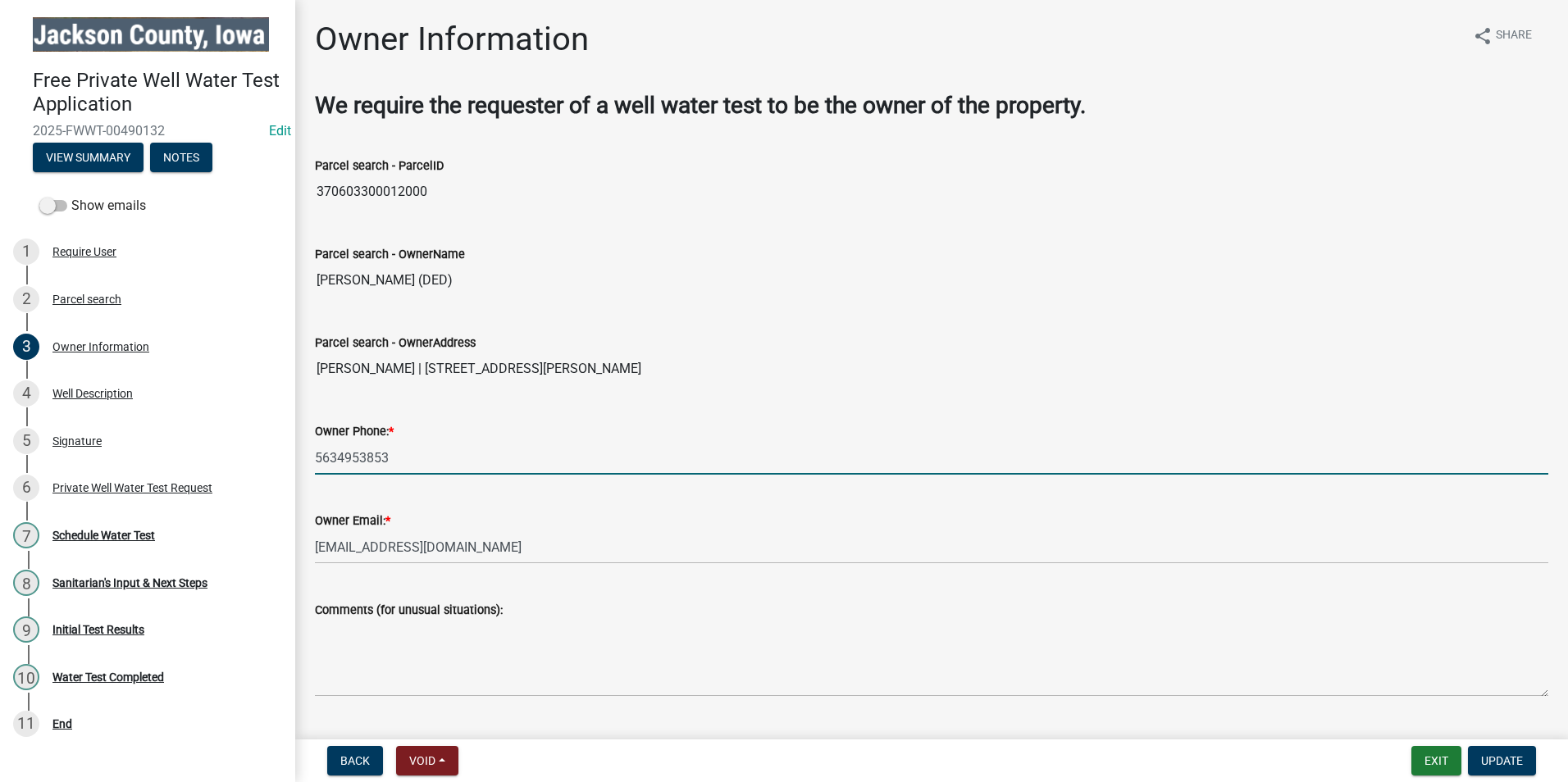
drag, startPoint x: 394, startPoint y: 458, endPoint x: 314, endPoint y: 450, distance: 80.4
click at [302, 455] on div "Owner Phone: * 5634953853" at bounding box center [931, 436] width 1258 height 76
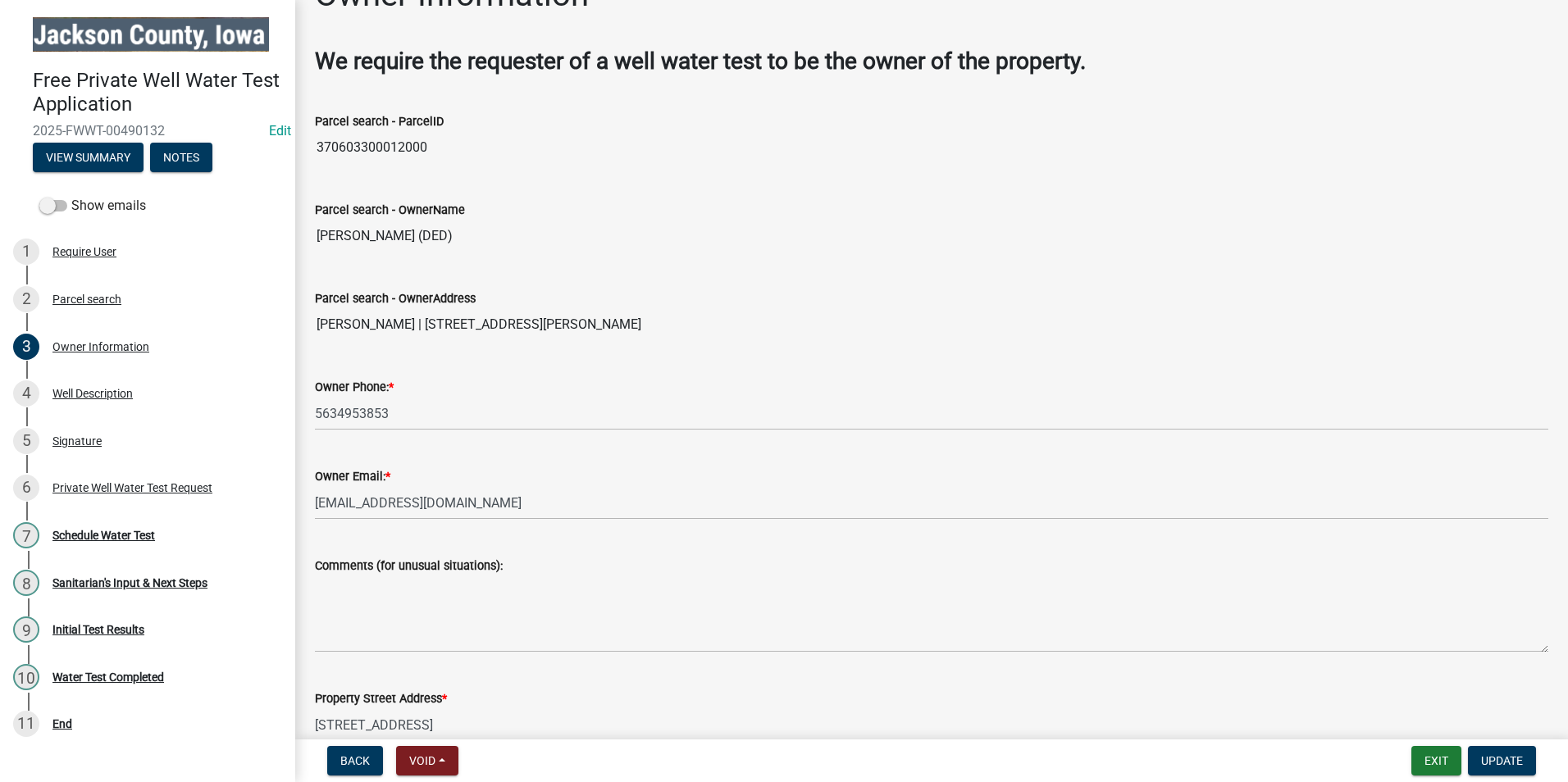
scroll to position [82, 0]
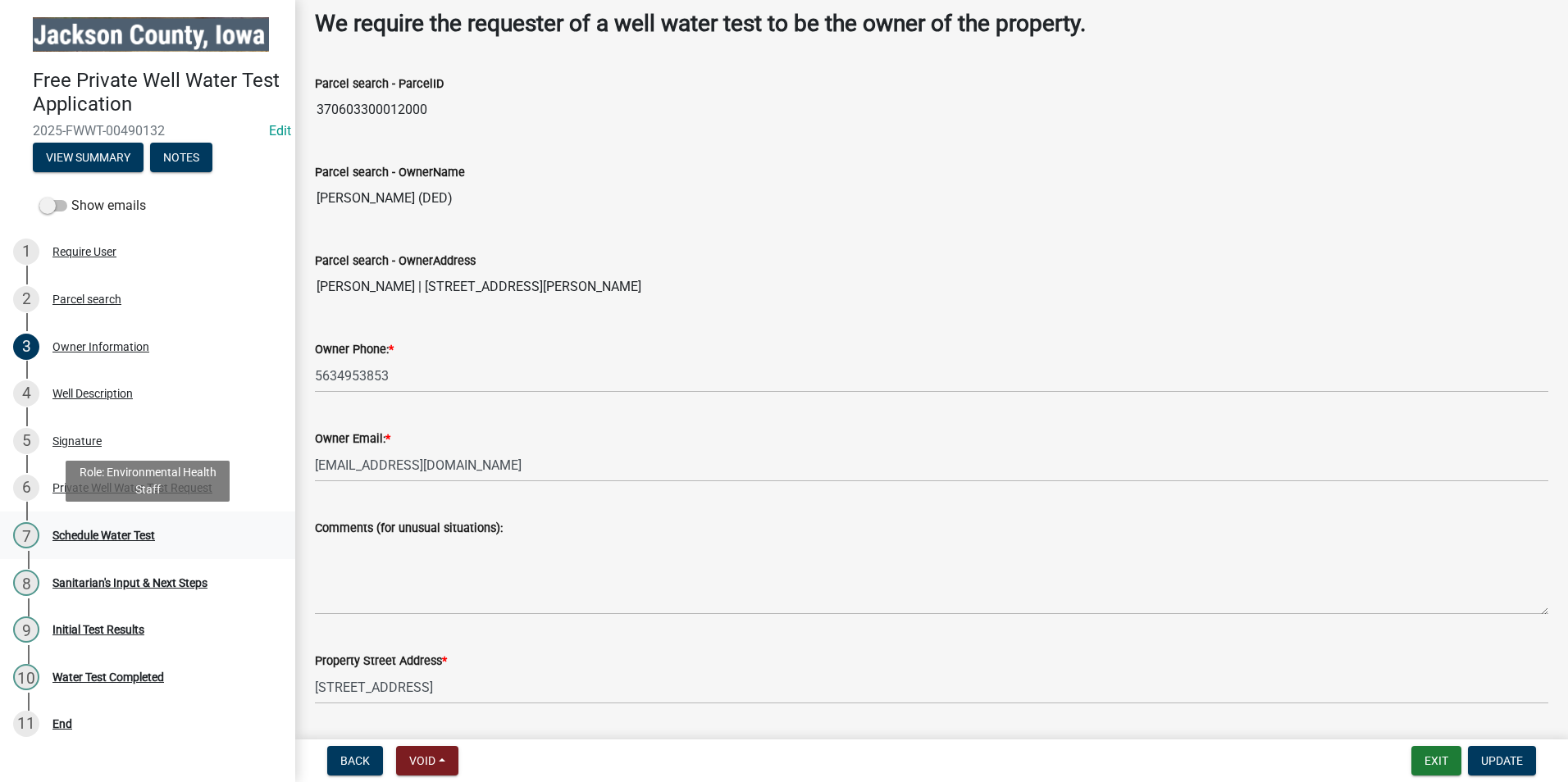
click at [116, 525] on div "7 Schedule Water Test" at bounding box center [141, 535] width 256 height 26
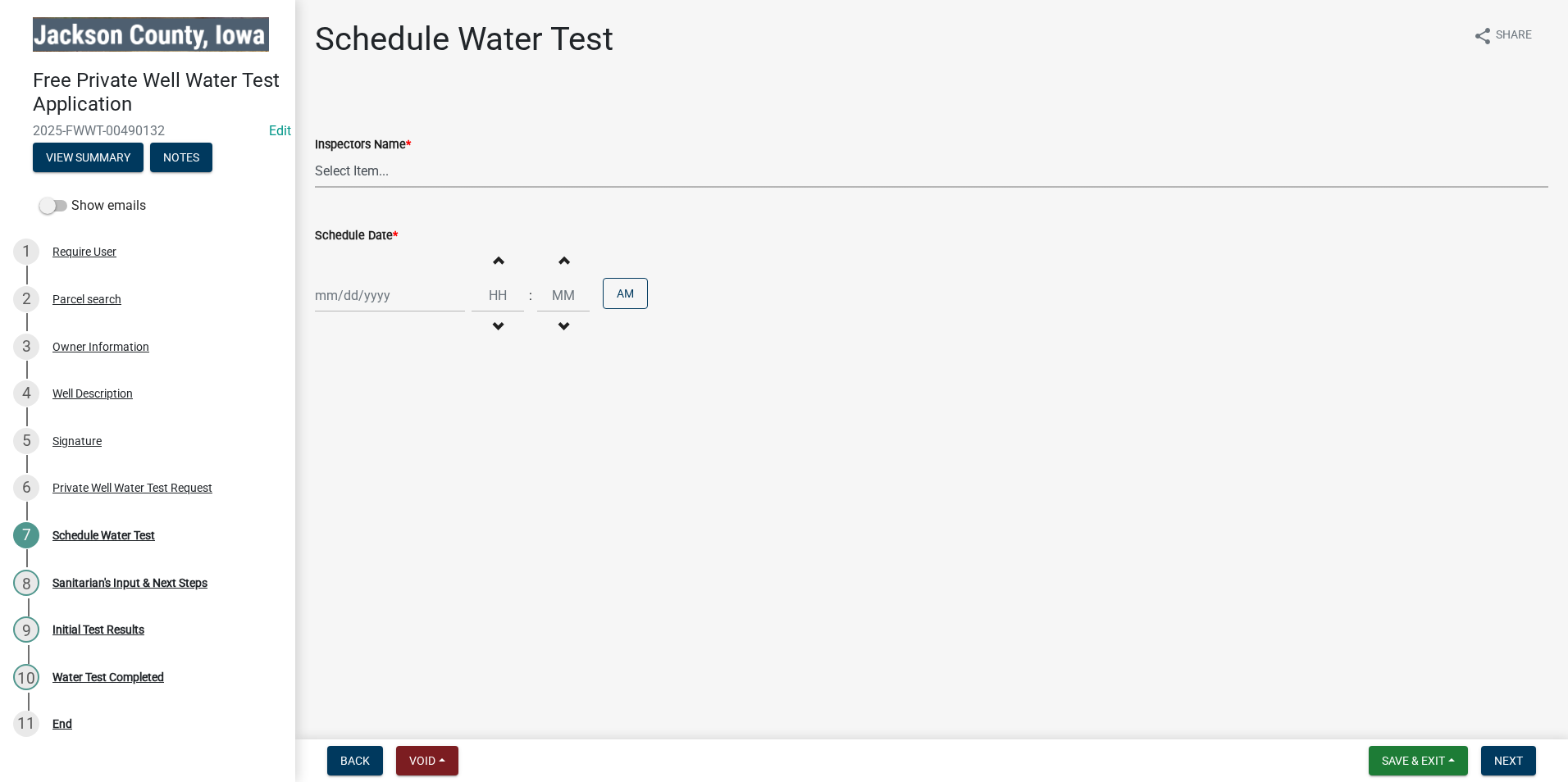
click at [418, 167] on select "Select Item... BeccaPflu (Becca Pflughaupt) ElizabethTownsend (Elizabeth Townse…" at bounding box center [932, 171] width 1233 height 34
select select "a3873a1b-6e26-41c8-b1e9-189df5d0ae8c"
click at [315, 155] on select "Select Item... BeccaPflu (Becca Pflughaupt) ElizabethTownsend (Elizabeth Townse…" at bounding box center [932, 171] width 1233 height 34
click at [359, 289] on div at bounding box center [390, 295] width 150 height 34
select select "10"
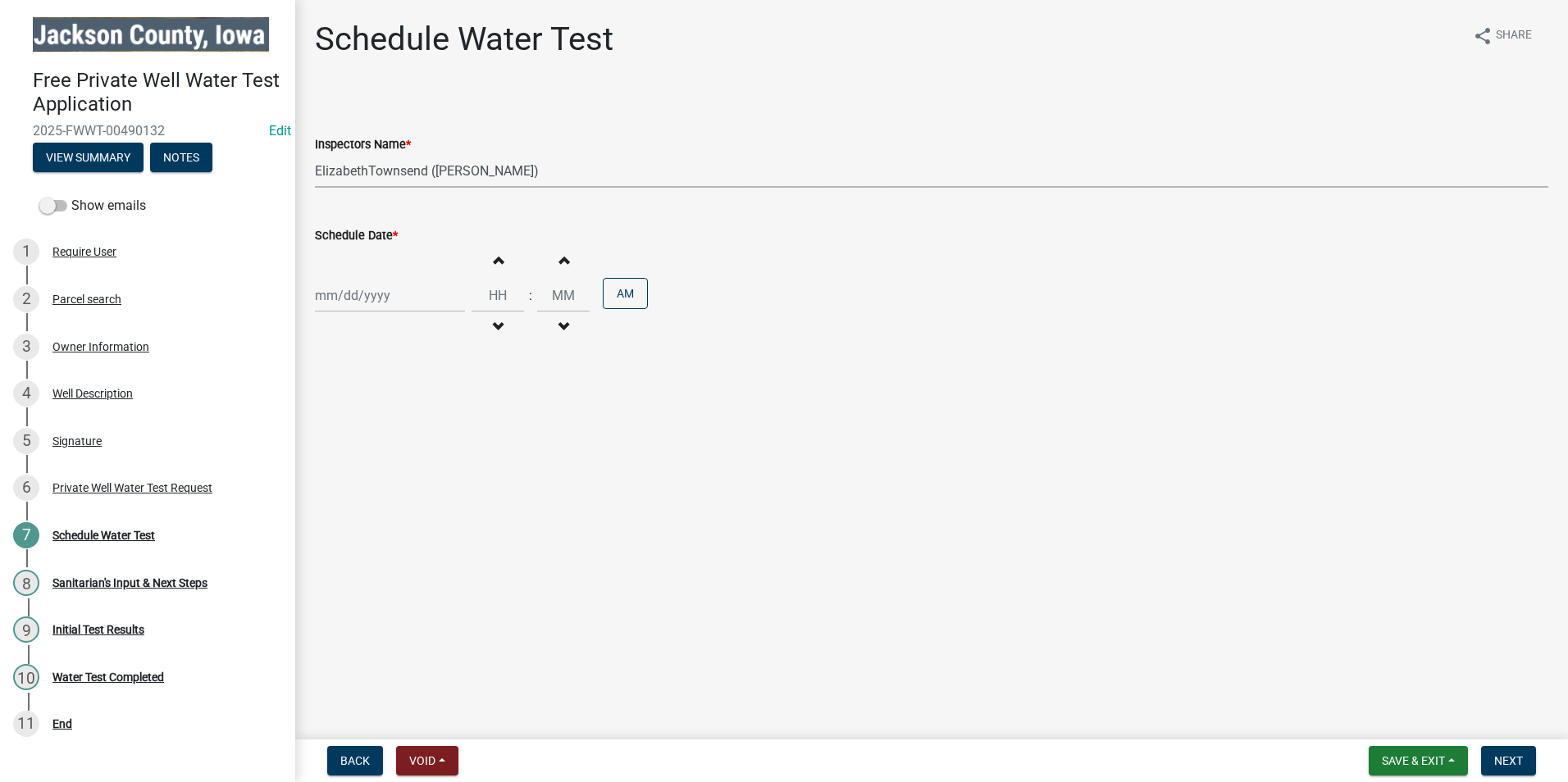
select select "2025"
click at [332, 430] on div "13" at bounding box center [331, 435] width 26 height 26
type input "10/13/2025"
click at [491, 289] on input "Hours" at bounding box center [498, 295] width 53 height 34
type input "11"
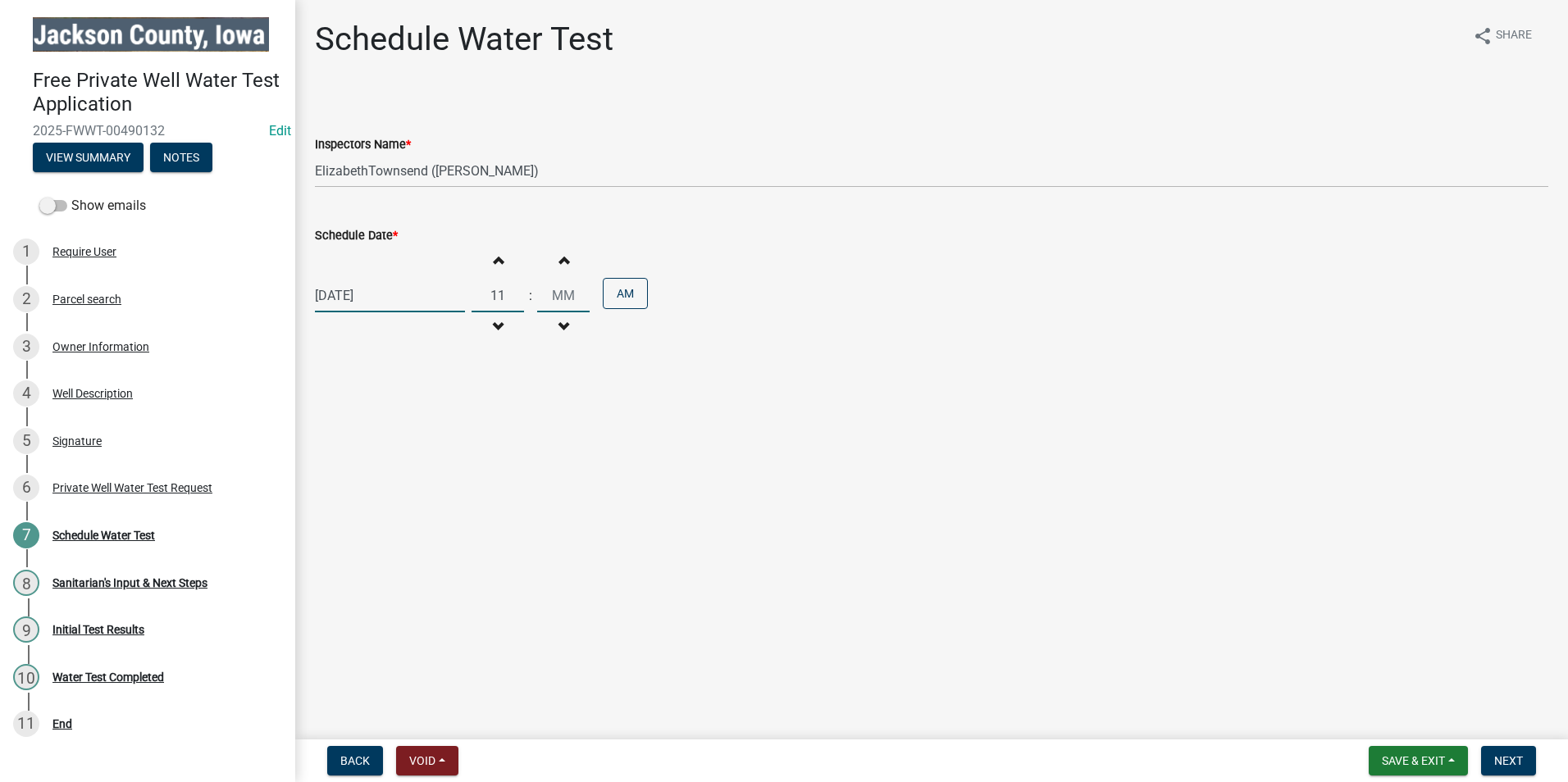
type input "00"
click at [554, 287] on input "00" at bounding box center [563, 295] width 53 height 34
click at [1517, 764] on span "Next" at bounding box center [1508, 760] width 29 height 13
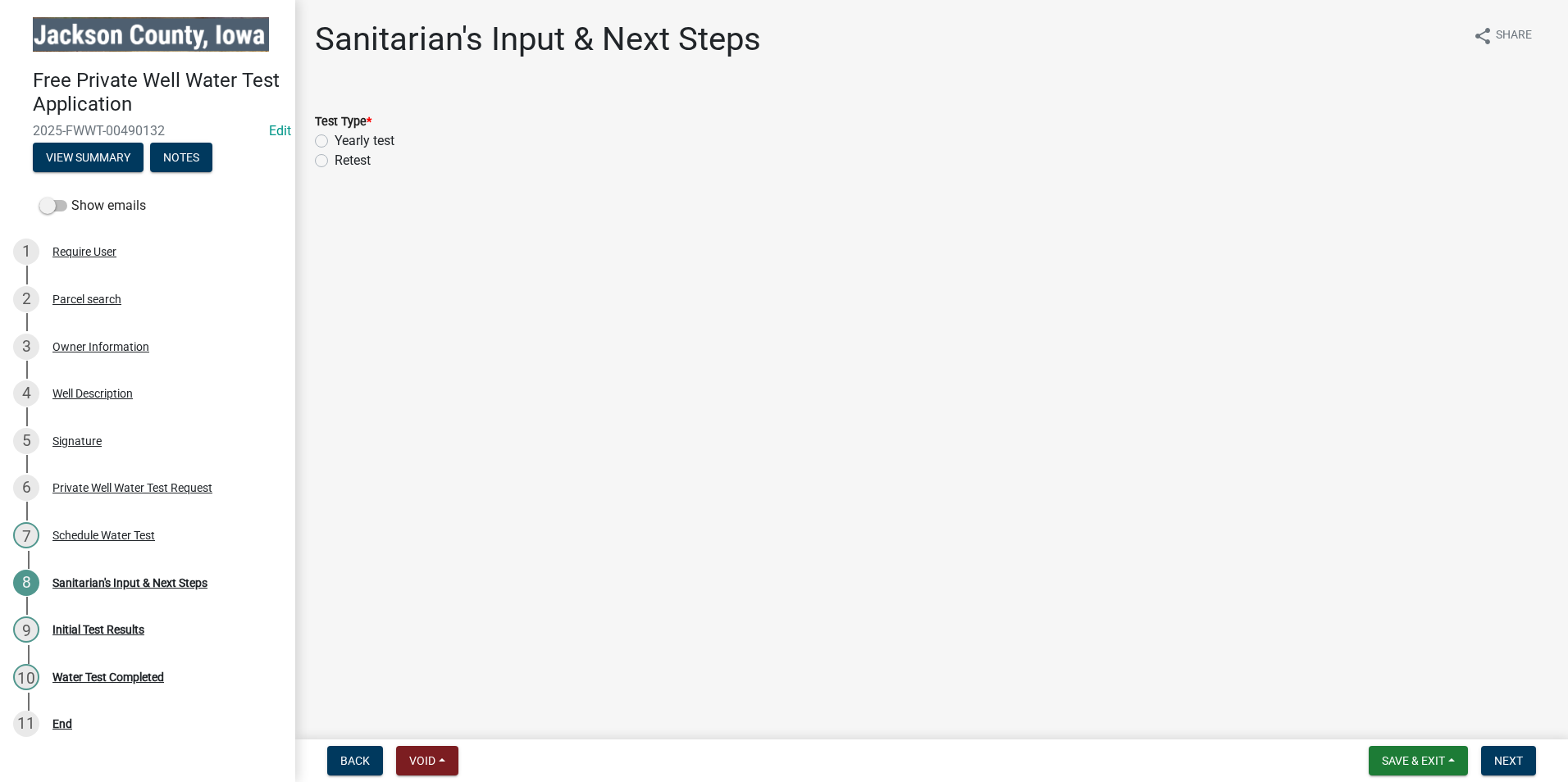
click at [335, 135] on label "Yearly test" at bounding box center [365, 141] width 59 height 20
click at [335, 135] on input "Yearly test" at bounding box center [340, 136] width 11 height 11
radio input "true"
click at [1513, 762] on span "Next" at bounding box center [1508, 760] width 29 height 13
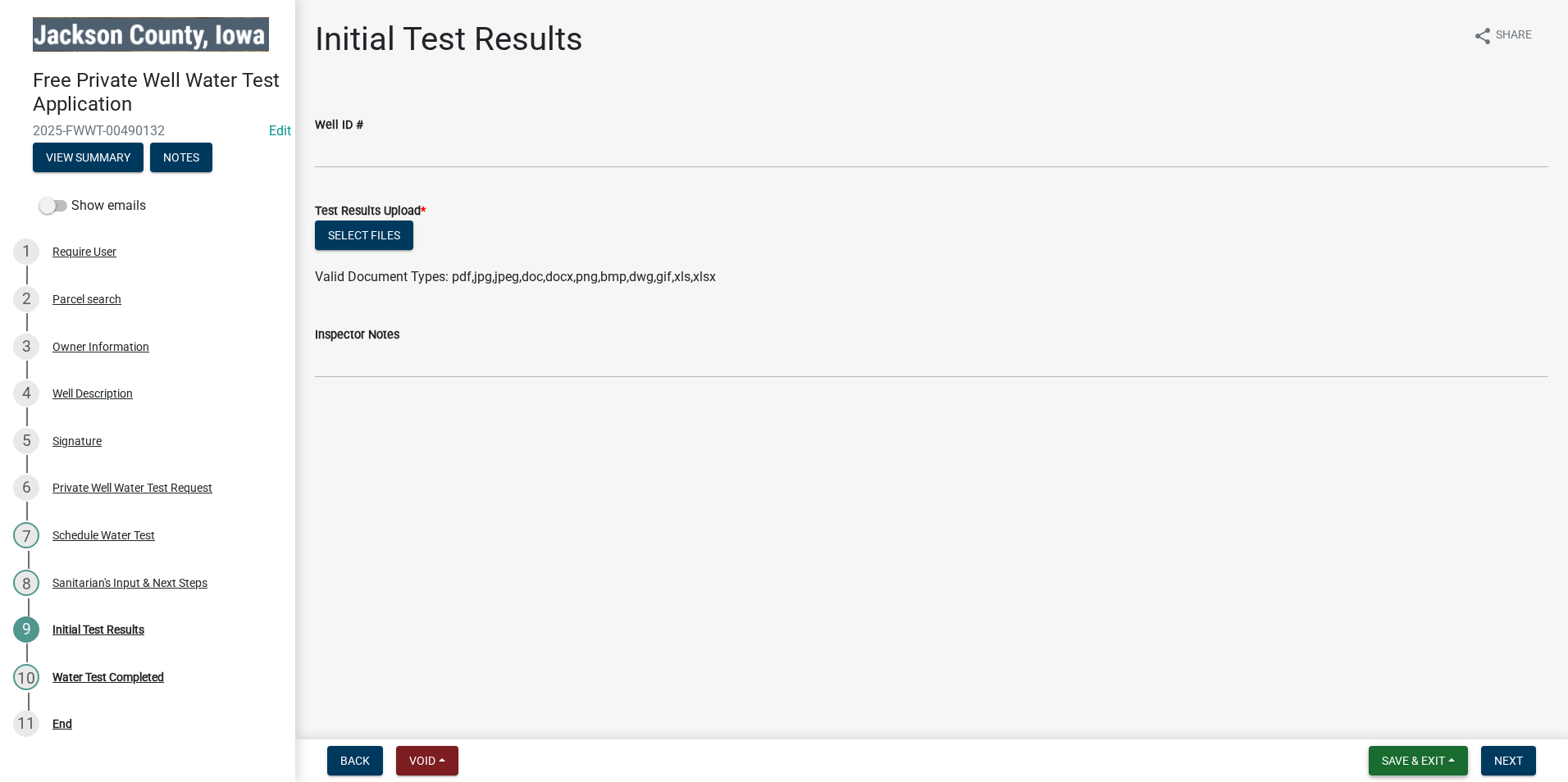
click at [1407, 762] on span "Save & Exit" at bounding box center [1413, 760] width 63 height 13
click at [1405, 715] on button "Save & Exit" at bounding box center [1402, 719] width 131 height 40
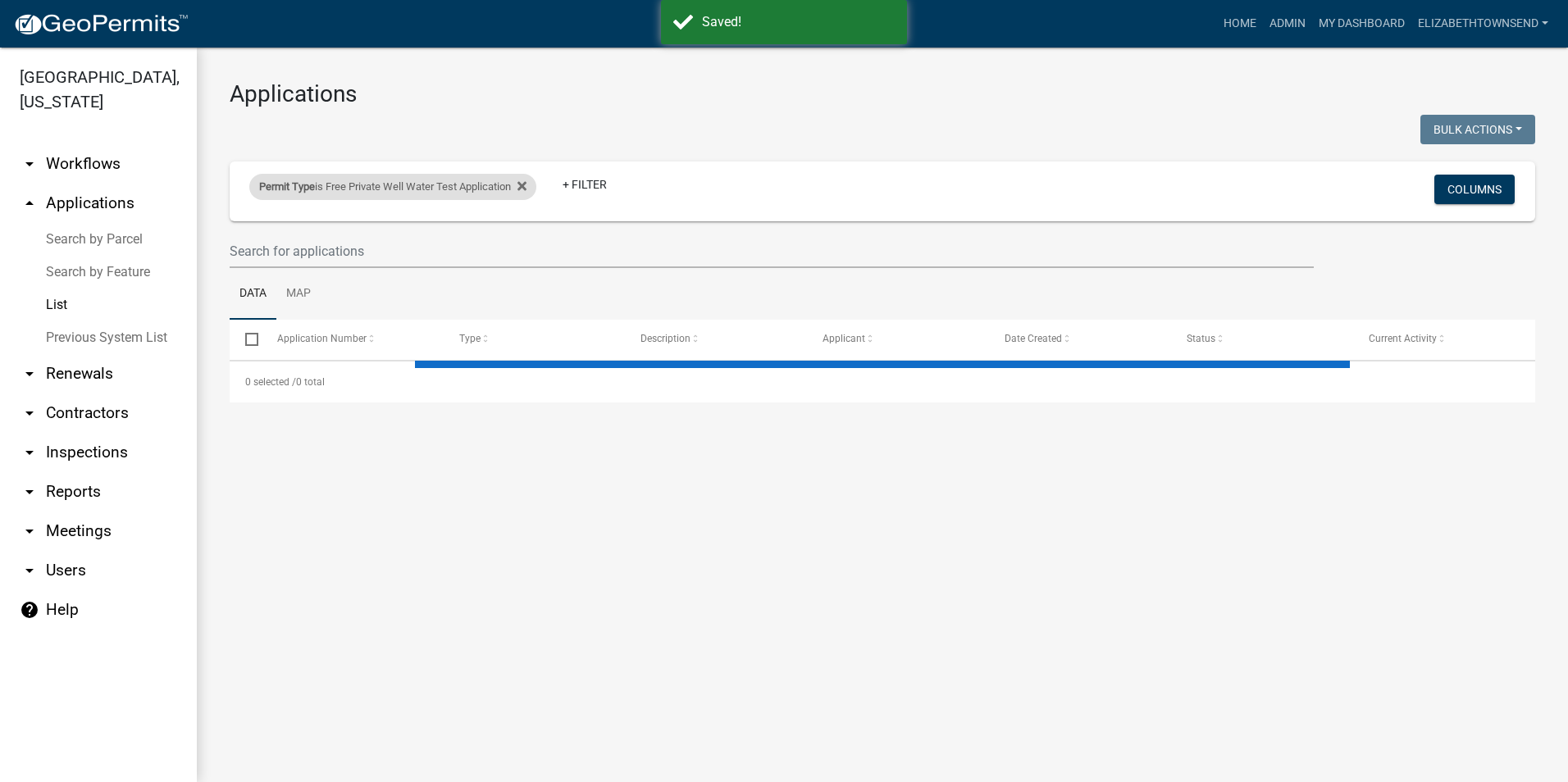
select select "3: 100"
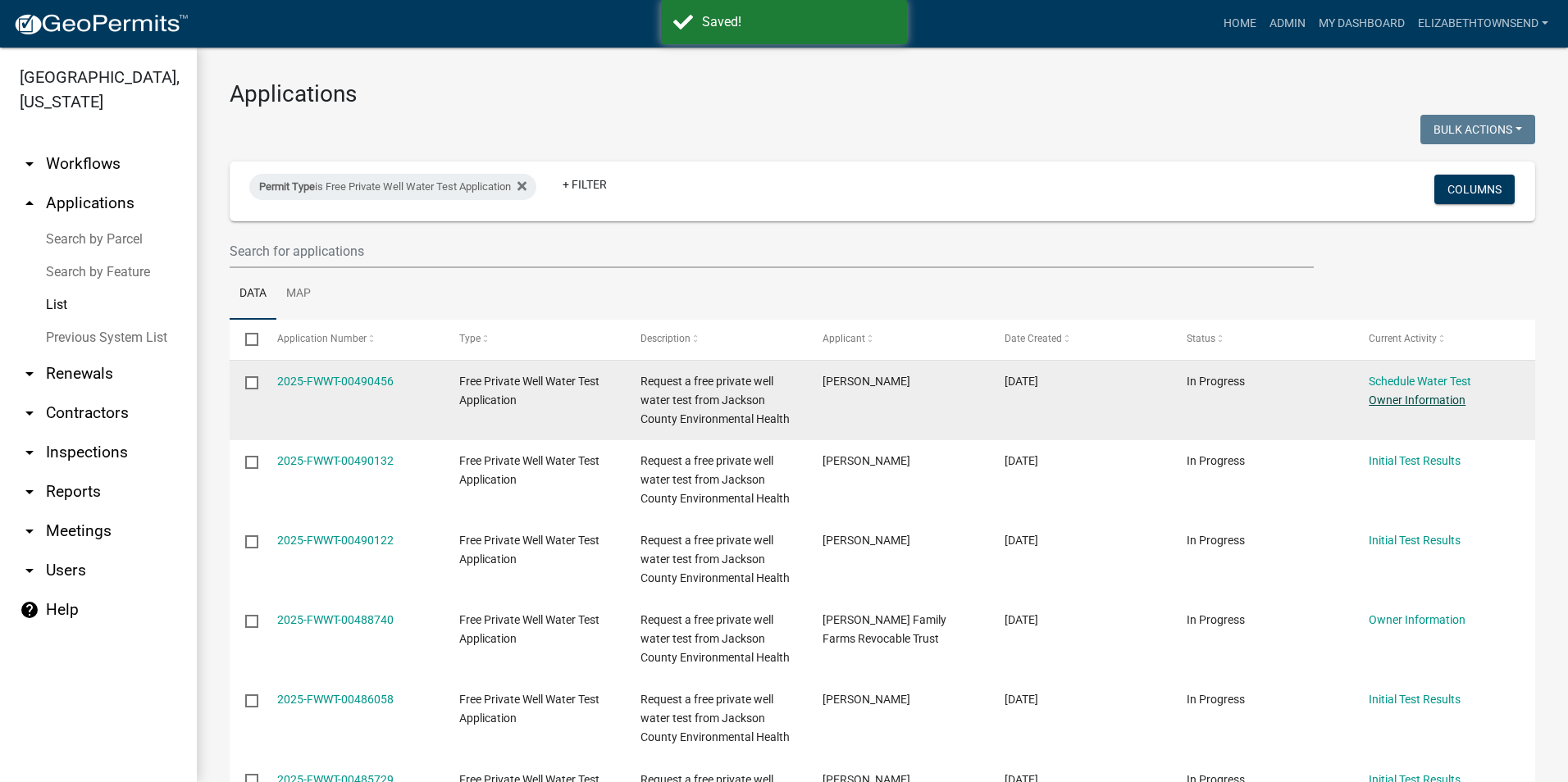
click at [1426, 396] on link "Owner Information" at bounding box center [1417, 399] width 97 height 13
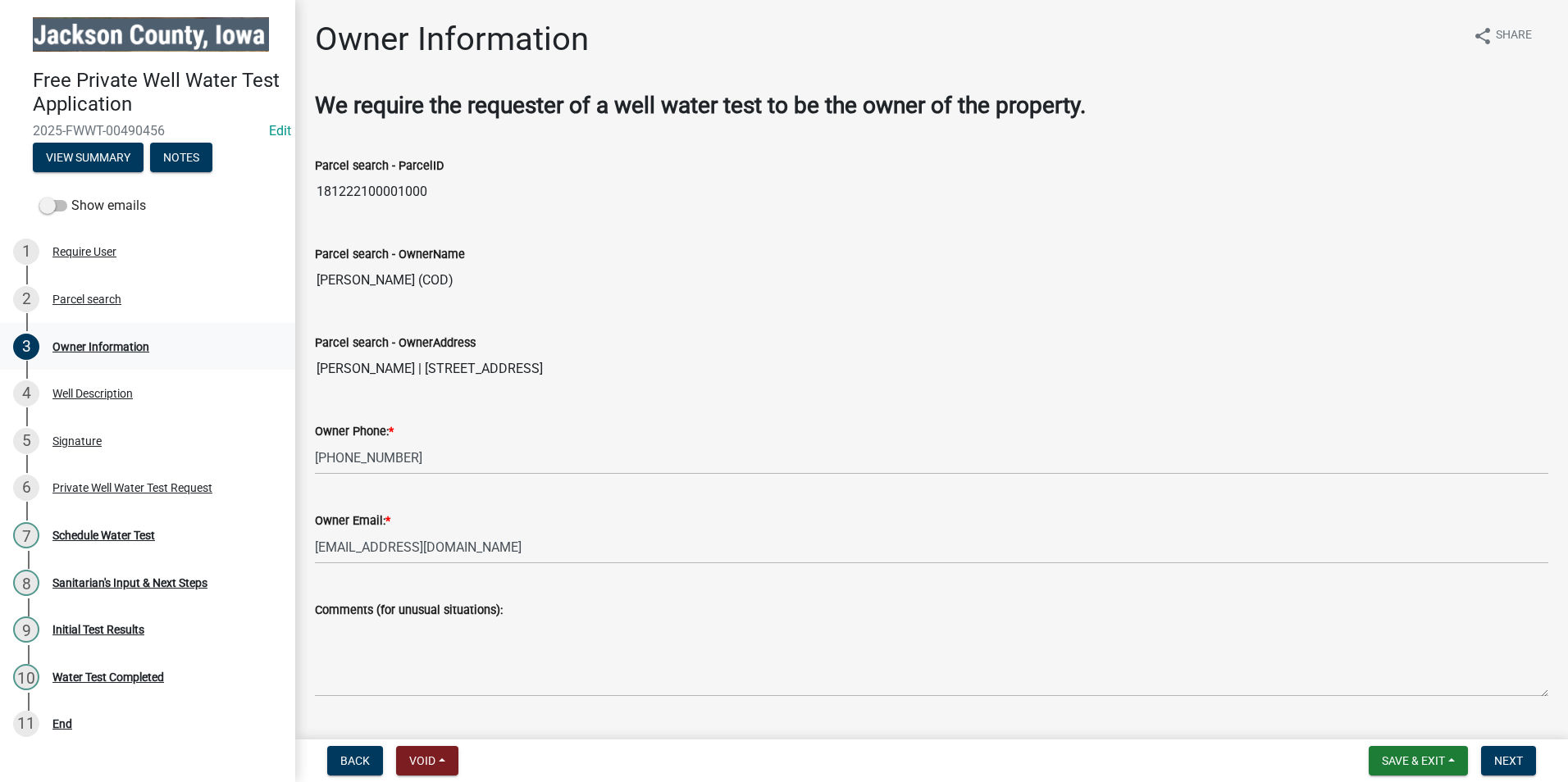
click at [88, 343] on div "Owner Information" at bounding box center [101, 347] width 97 height 12
click at [97, 379] on link "4 Well Description" at bounding box center [148, 393] width 295 height 48
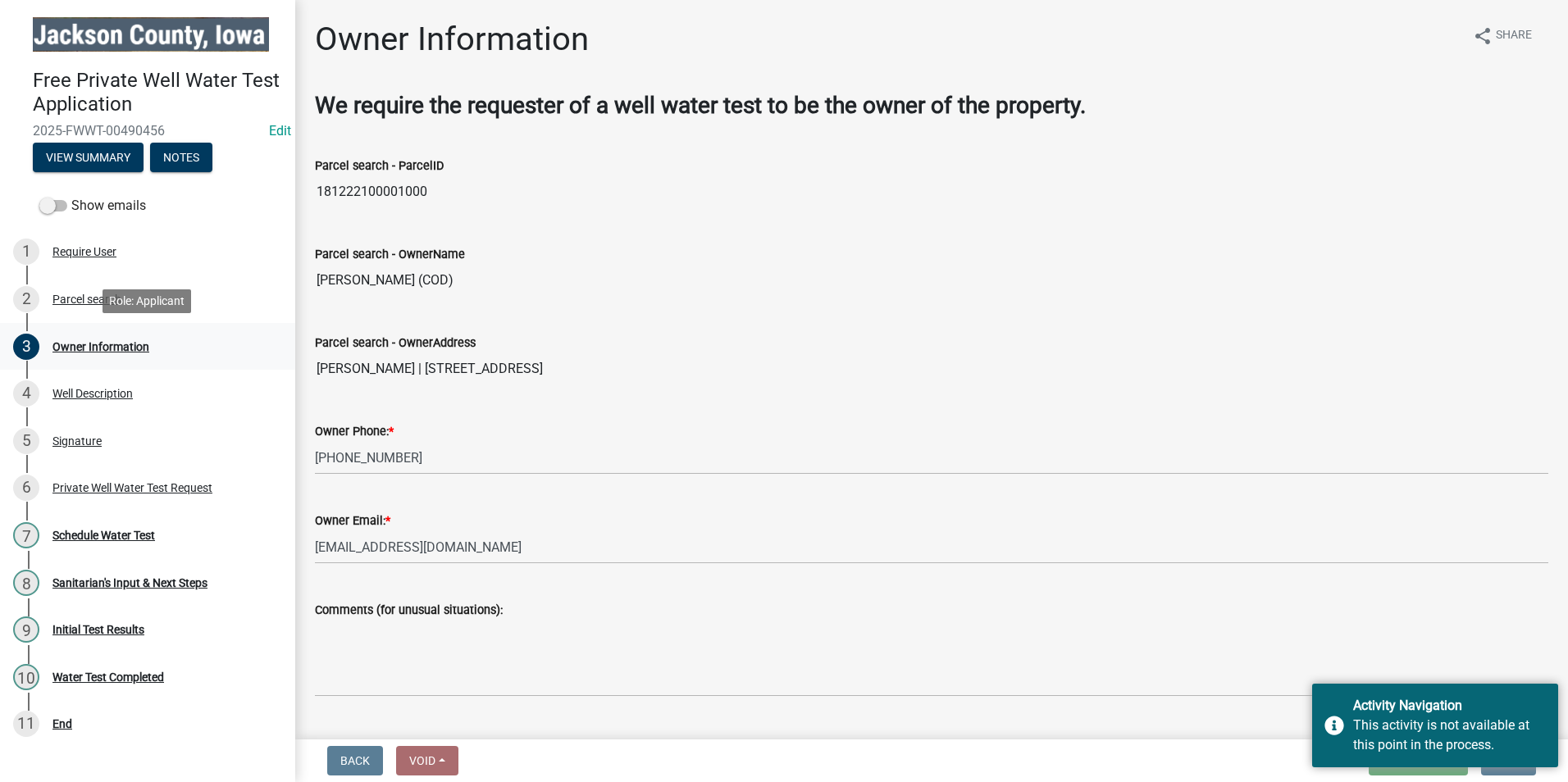
click at [101, 353] on div "Owner Information" at bounding box center [101, 347] width 97 height 12
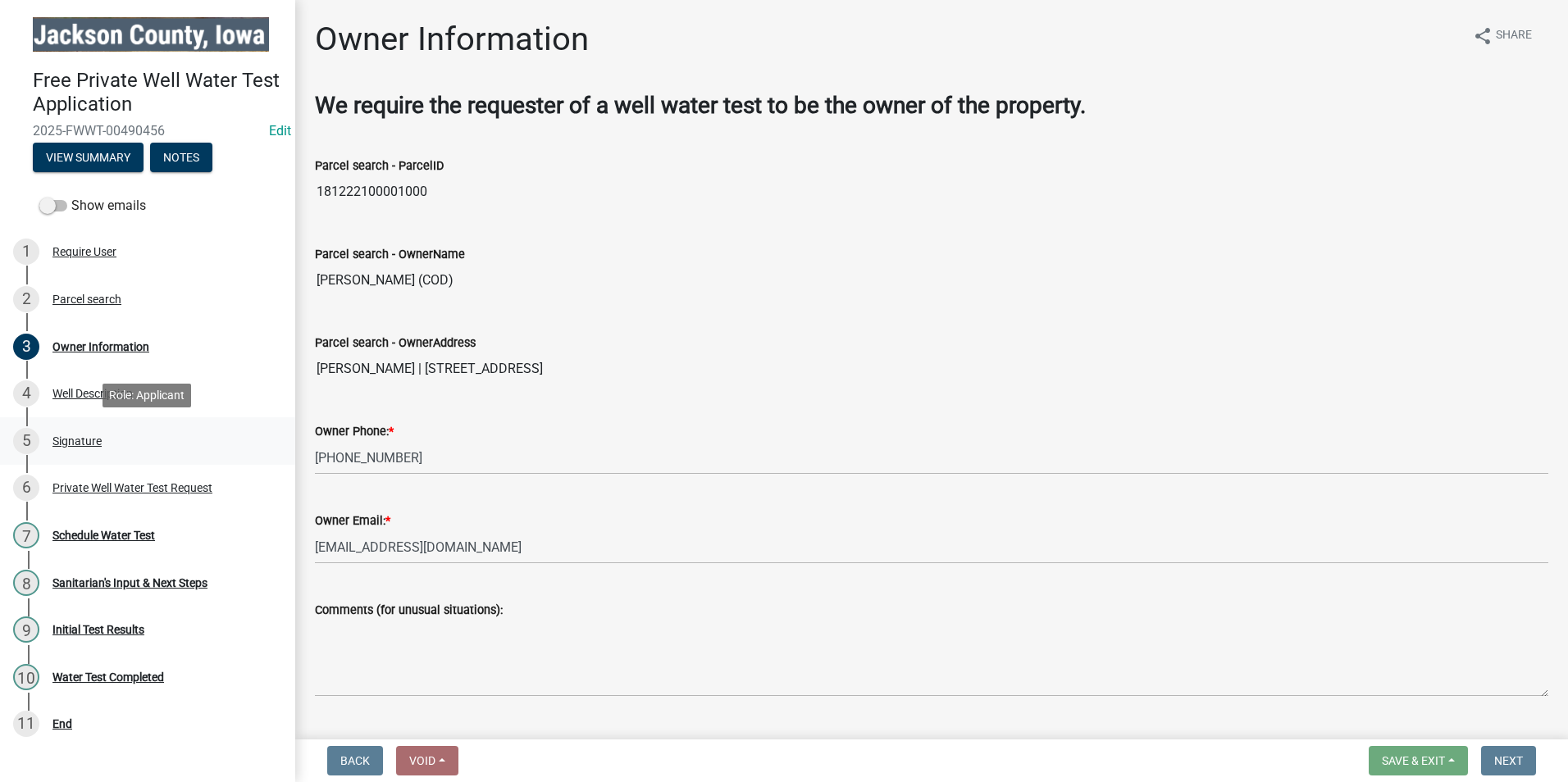
click at [106, 442] on div "5 Signature" at bounding box center [141, 441] width 256 height 26
click at [113, 532] on div "Schedule Water Test" at bounding box center [103, 535] width 102 height 12
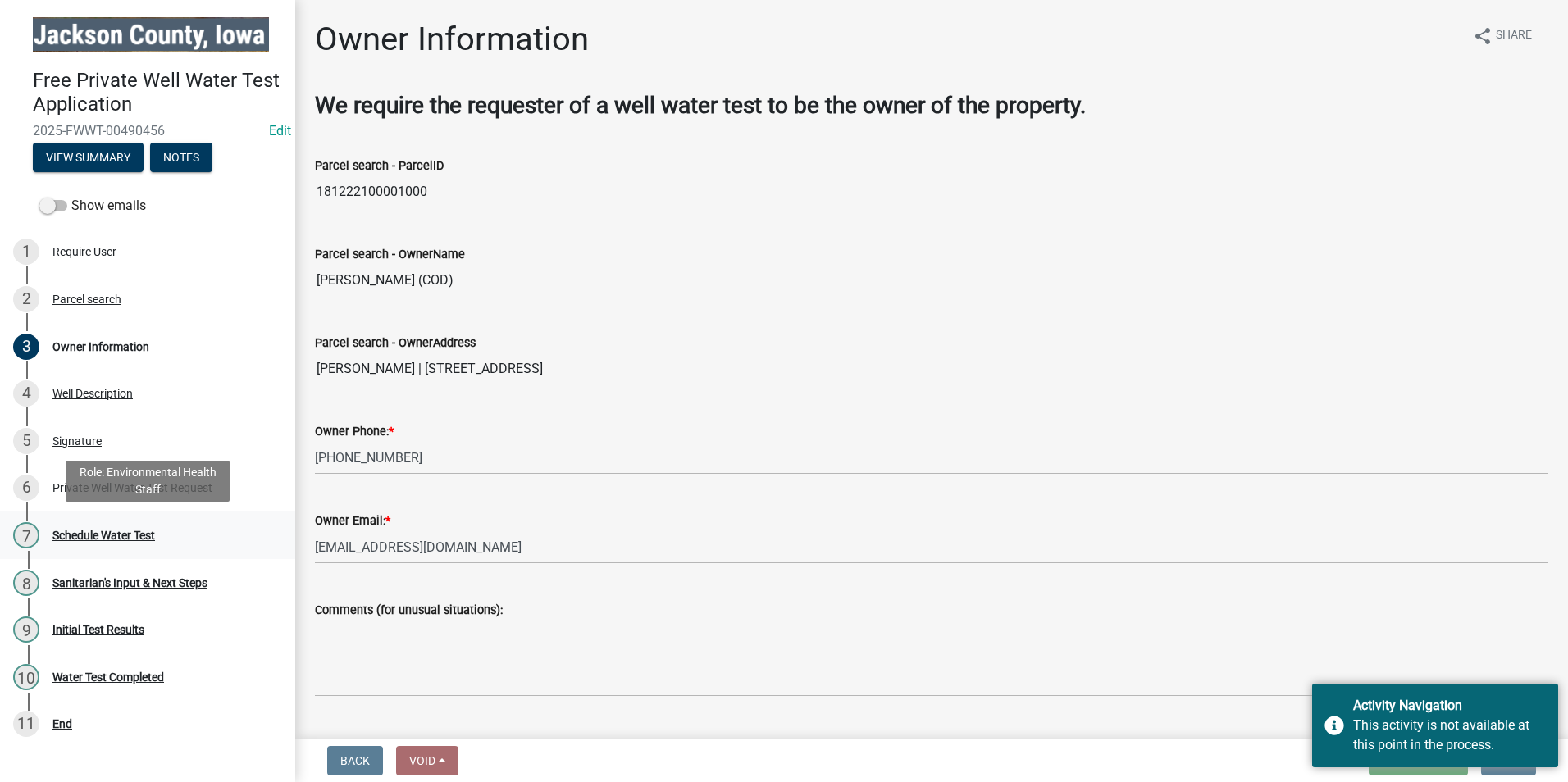
click at [95, 539] on div "Schedule Water Test" at bounding box center [103, 535] width 102 height 12
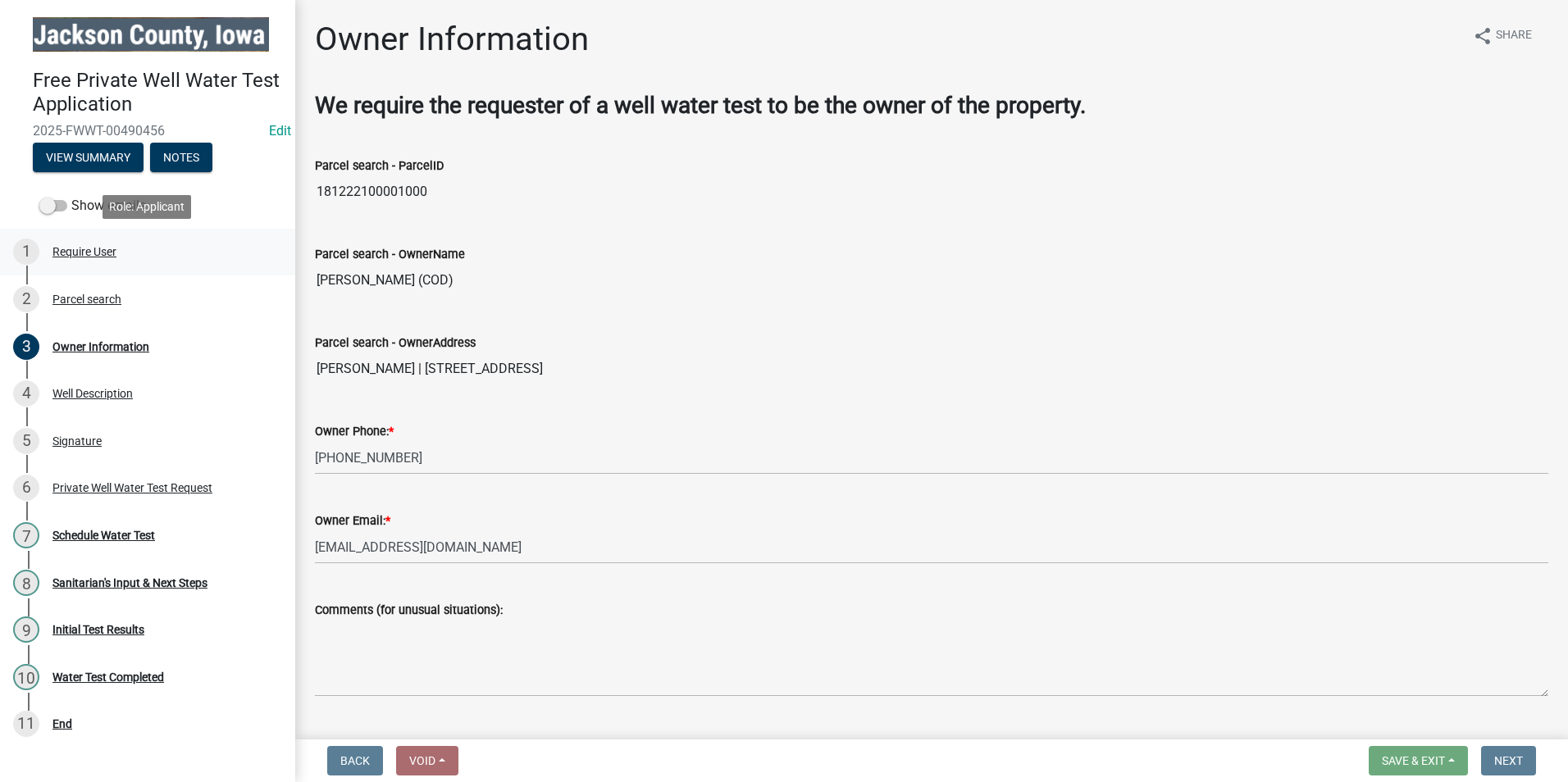
click at [101, 254] on div "Require User" at bounding box center [84, 252] width 64 height 12
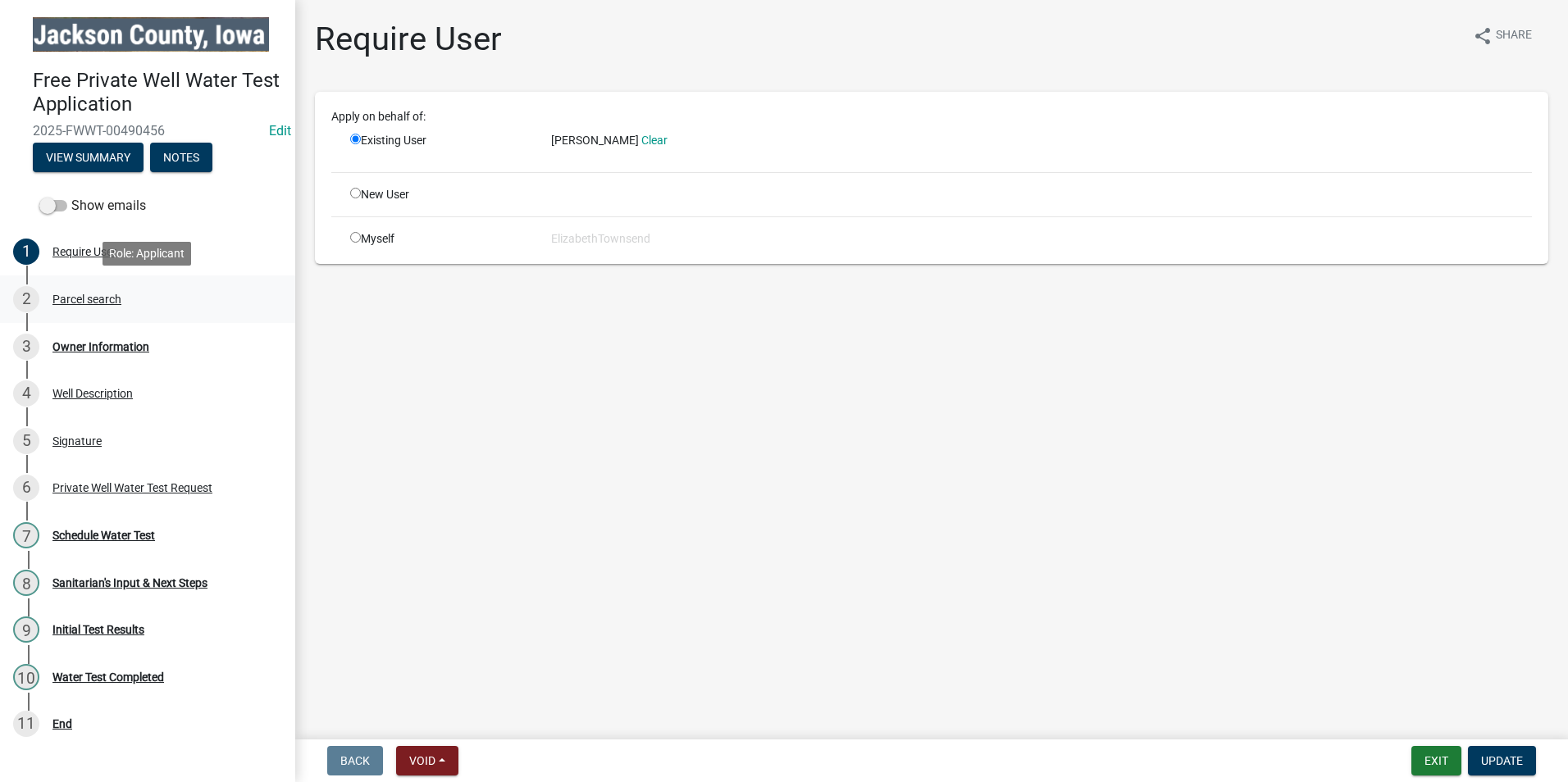
click at [115, 301] on div "Parcel search" at bounding box center [86, 299] width 68 height 12
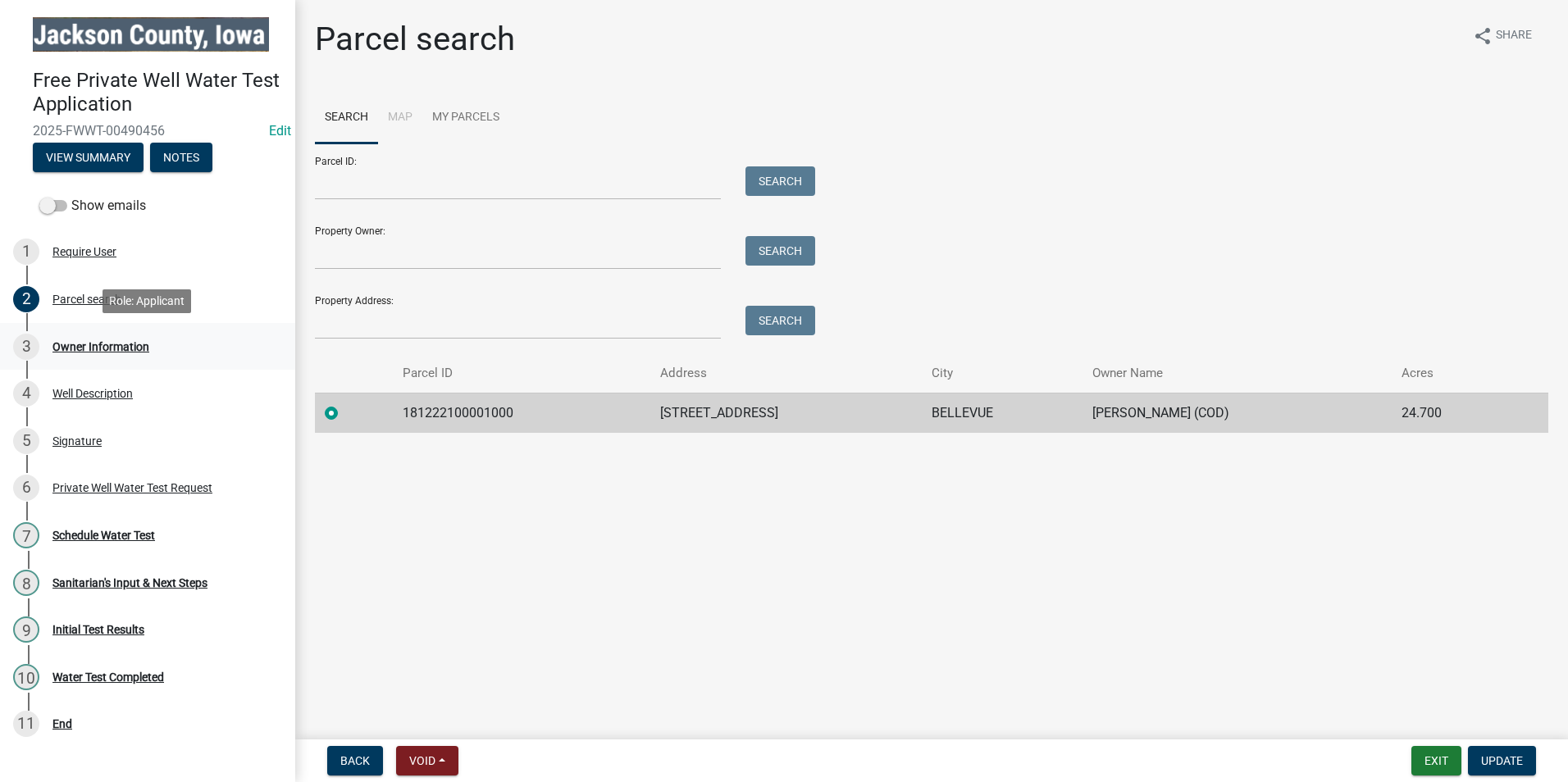
click at [92, 347] on div "Owner Information" at bounding box center [101, 347] width 97 height 12
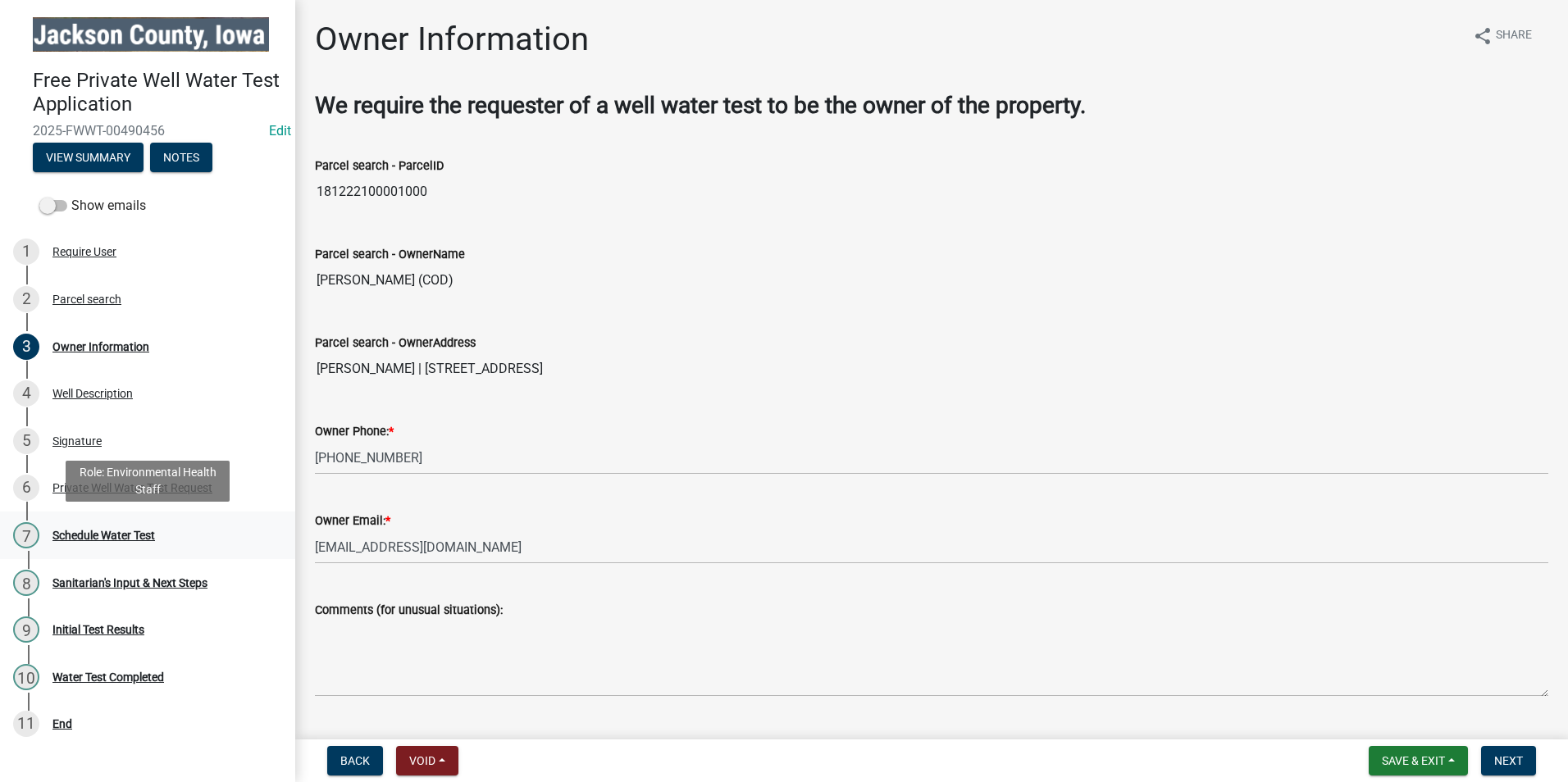
click at [91, 534] on div "Schedule Water Test" at bounding box center [103, 535] width 102 height 12
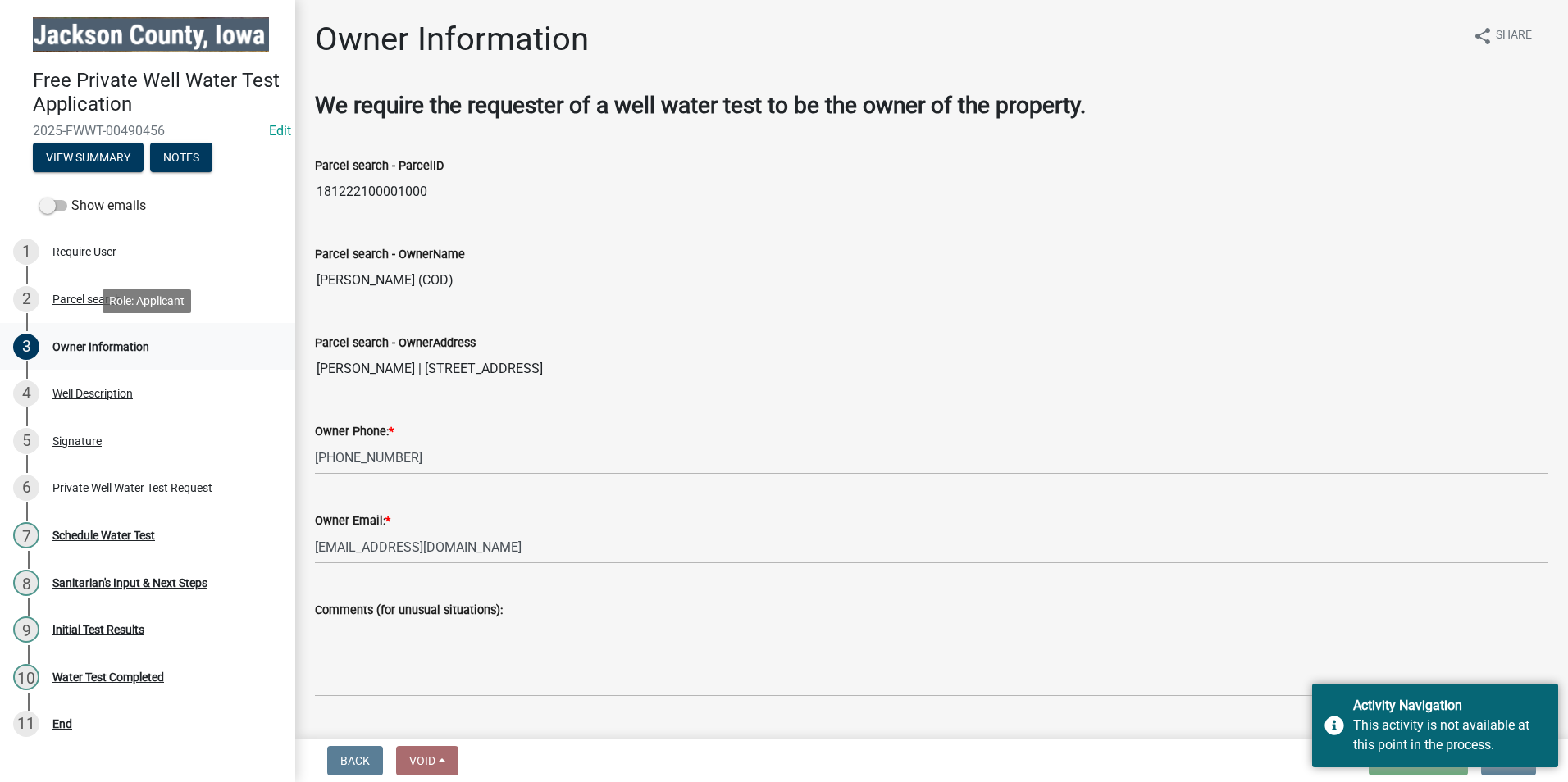
click at [93, 345] on div "Owner Information" at bounding box center [101, 347] width 97 height 12
click at [114, 341] on div "Owner Information" at bounding box center [101, 347] width 97 height 12
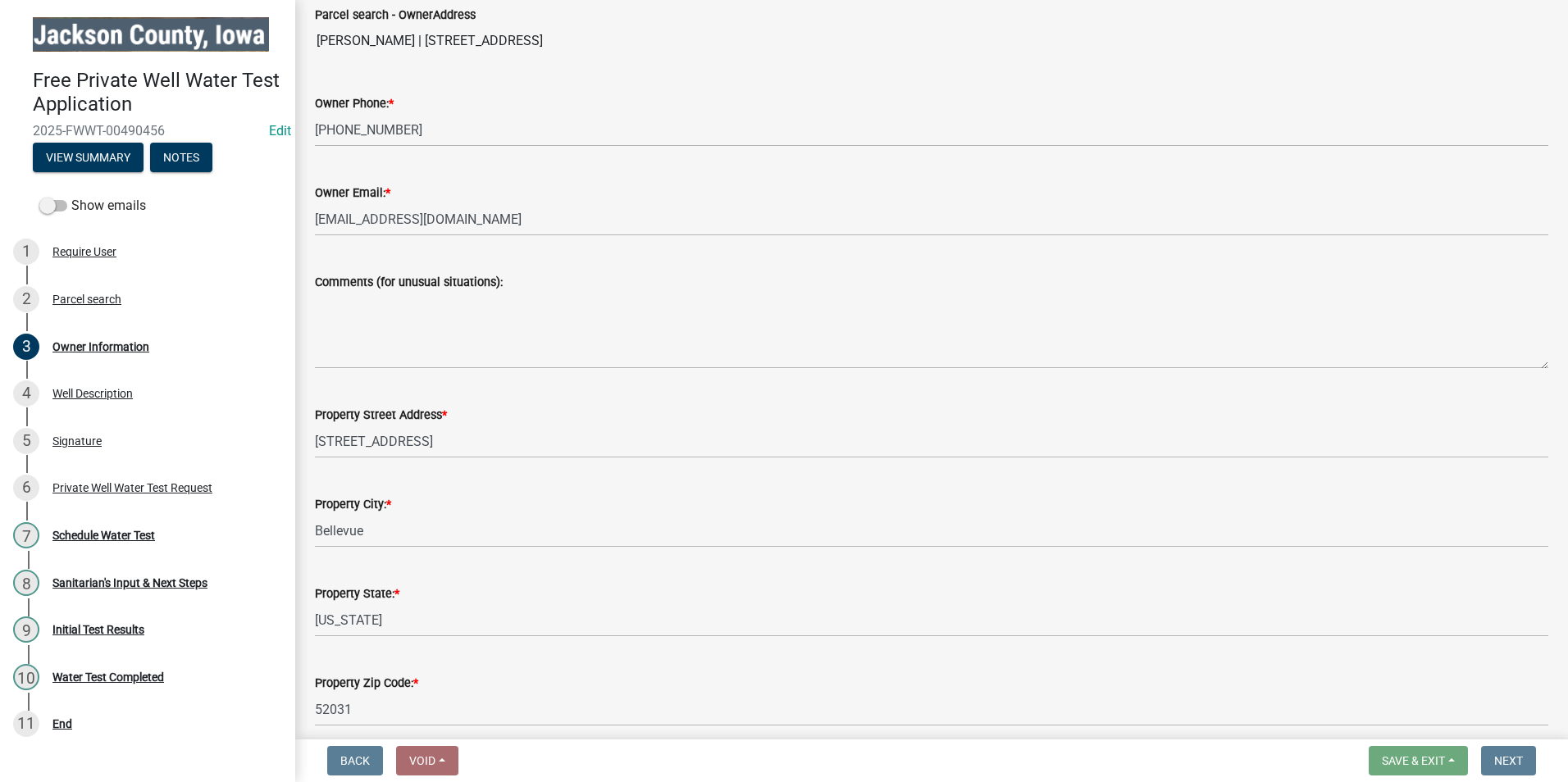
scroll to position [398, 0]
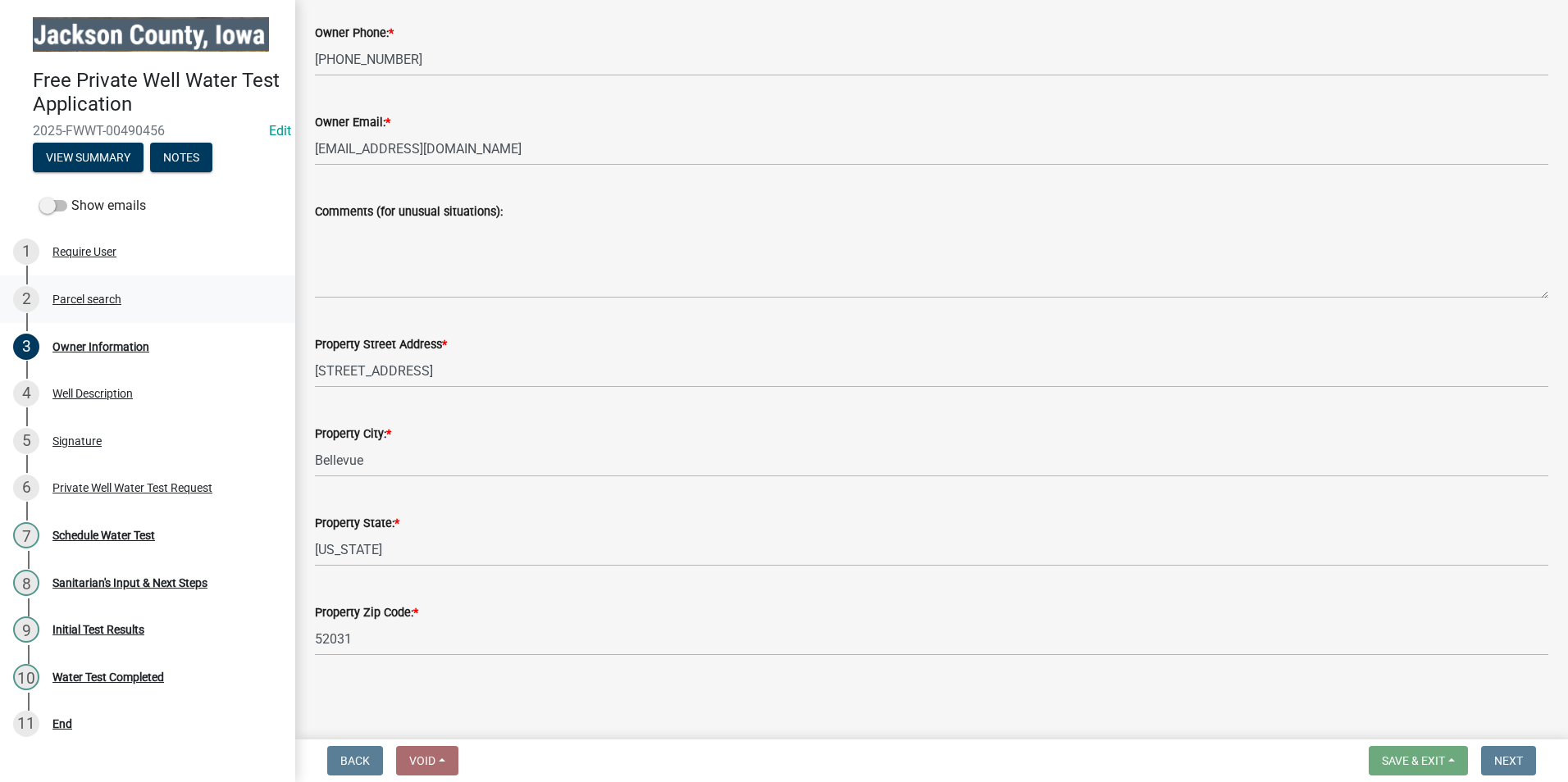
click at [84, 291] on div "2 Parcel search" at bounding box center [141, 299] width 256 height 26
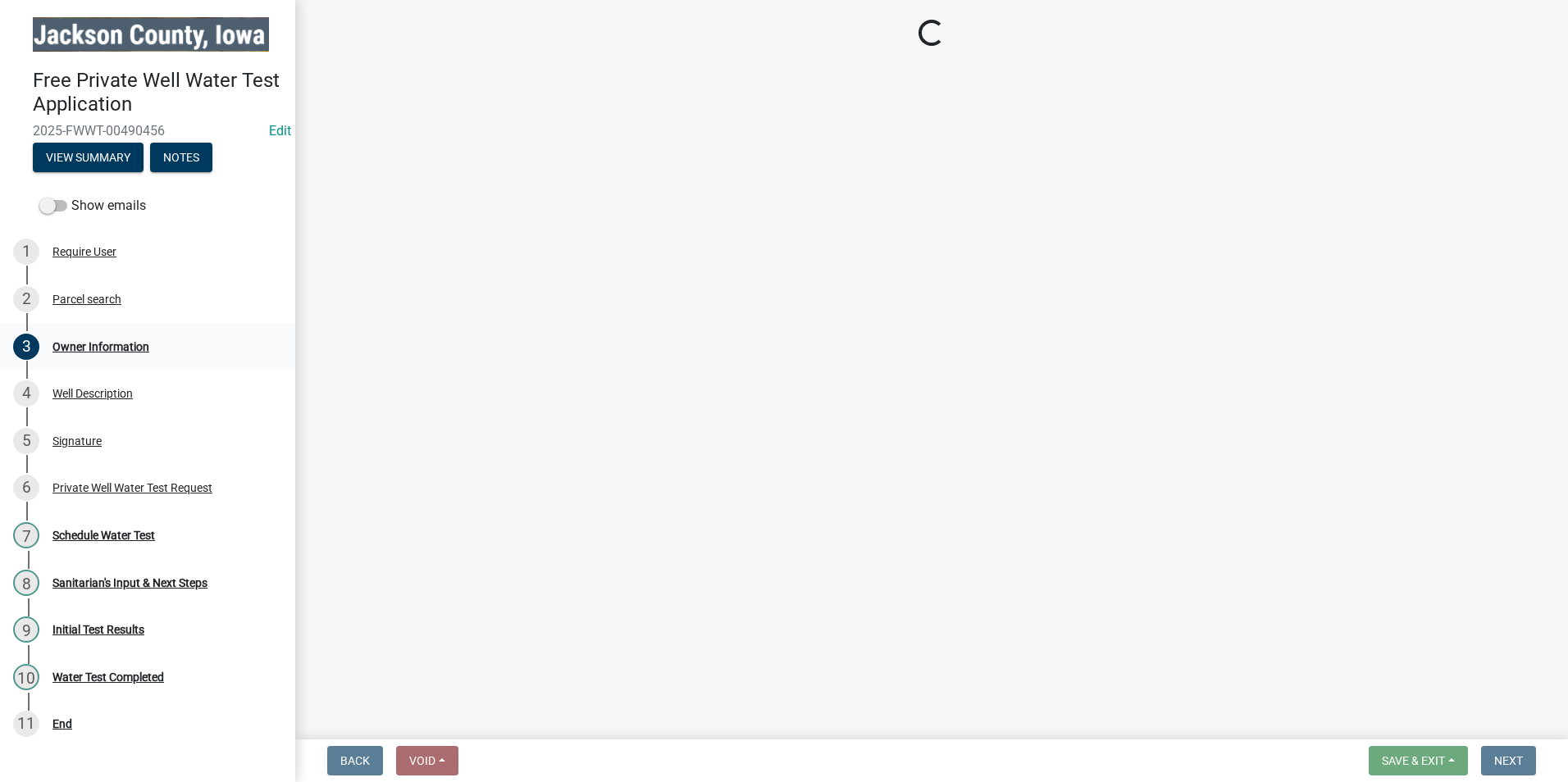
scroll to position [0, 0]
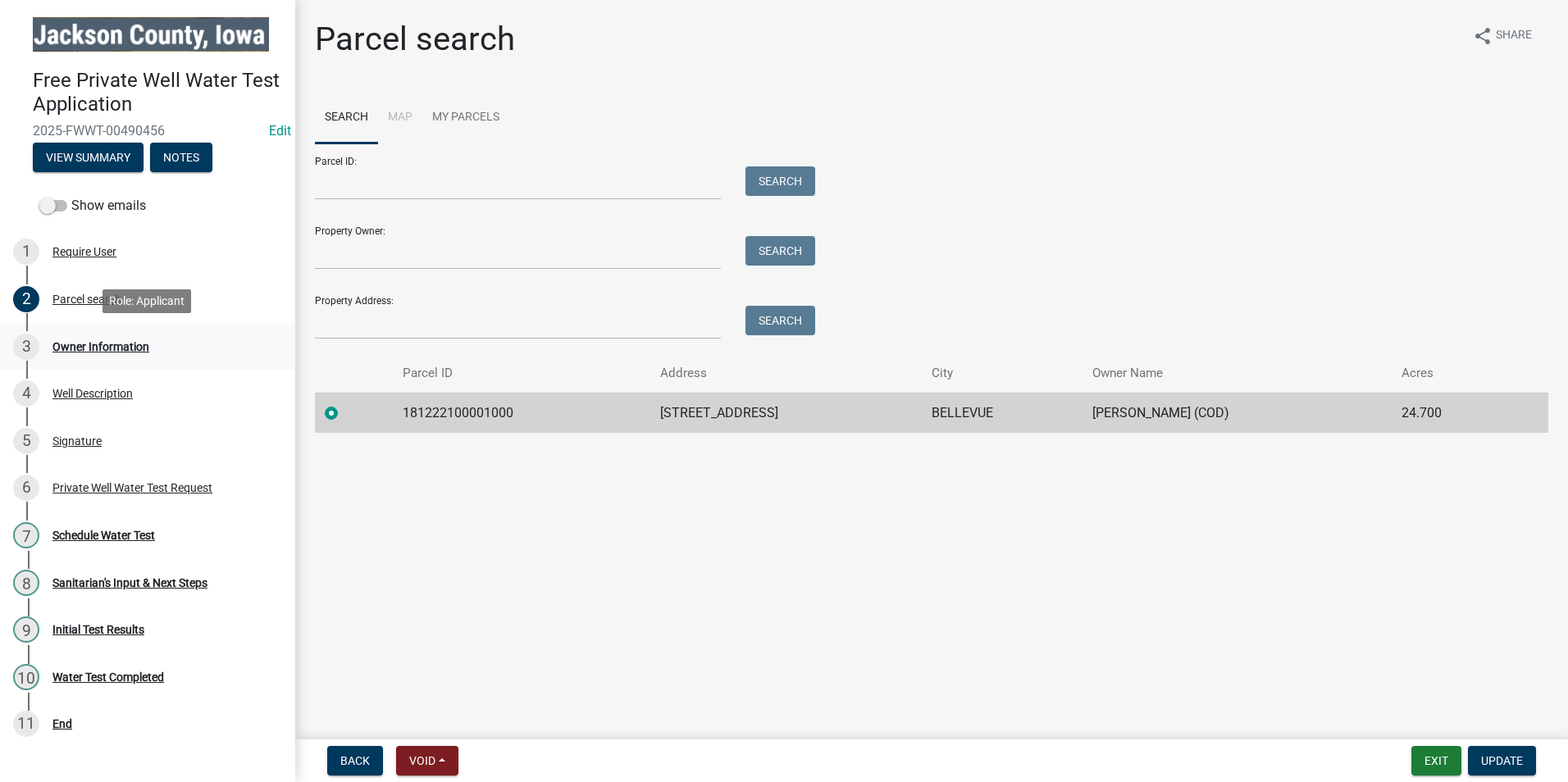
click at [92, 347] on div "Owner Information" at bounding box center [101, 347] width 97 height 12
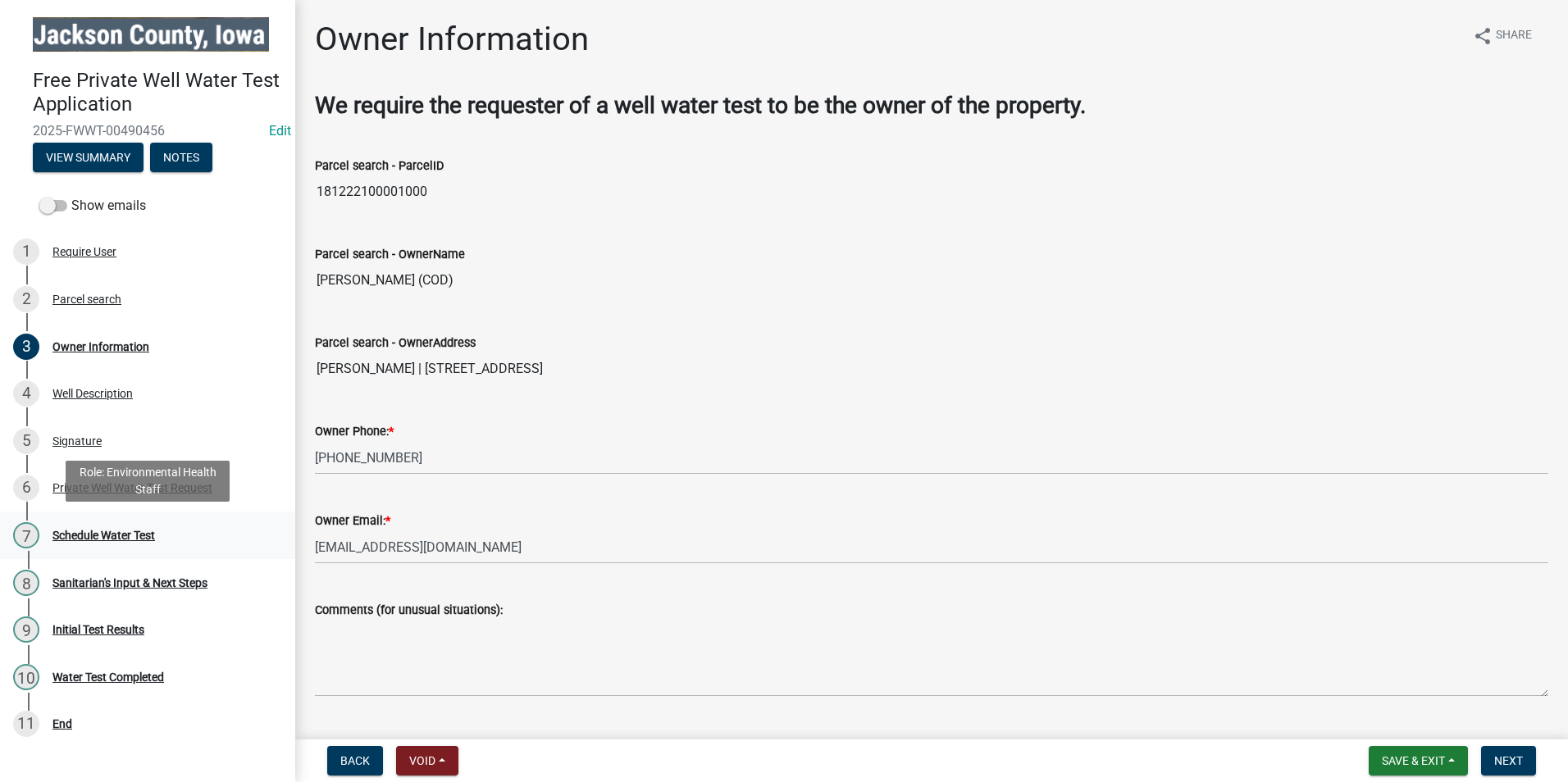
click at [111, 539] on div "Schedule Water Test" at bounding box center [103, 535] width 102 height 12
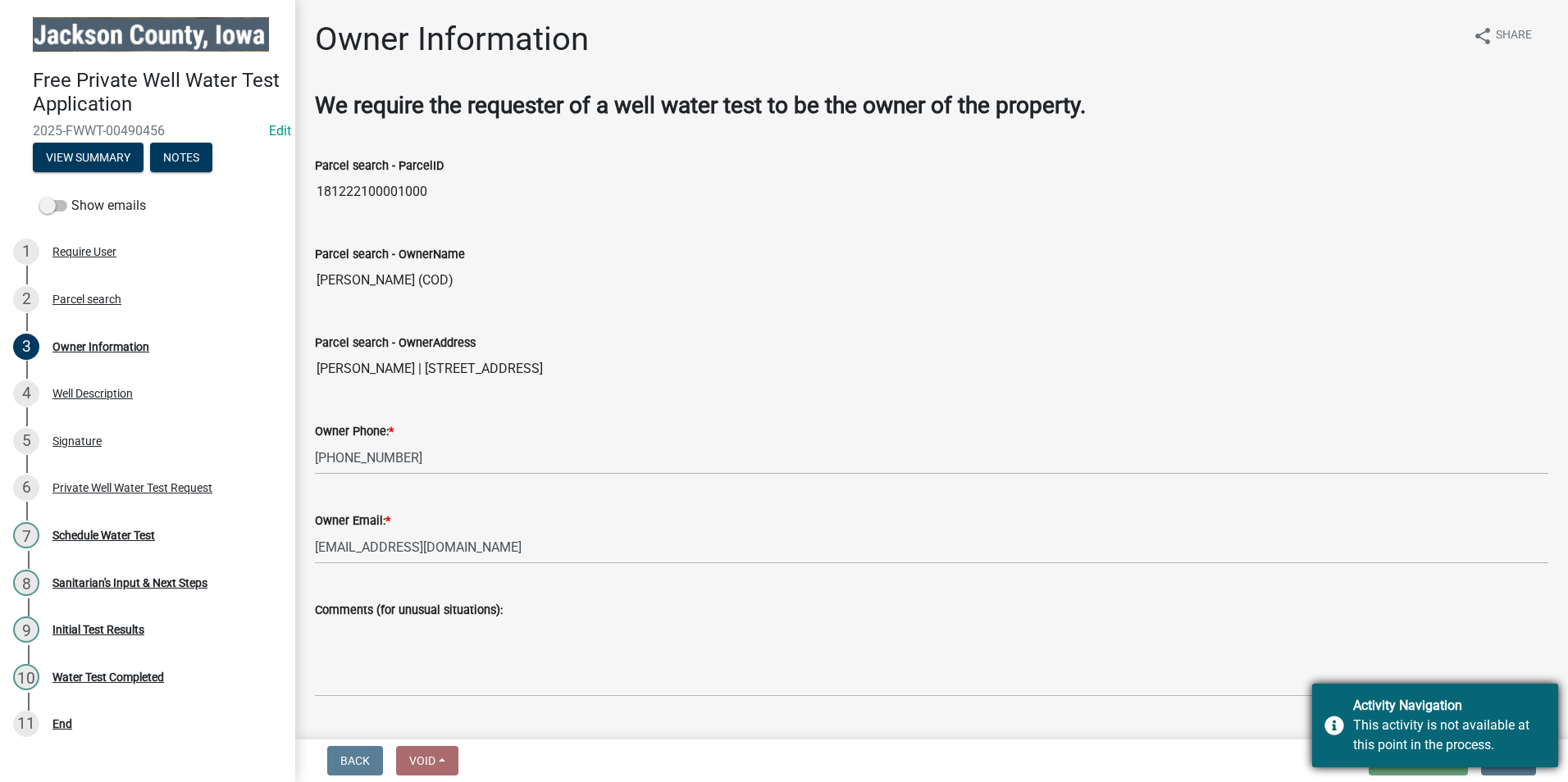
click at [1445, 723] on div "This activity is not available at this point in the process." at bounding box center [1449, 735] width 192 height 40
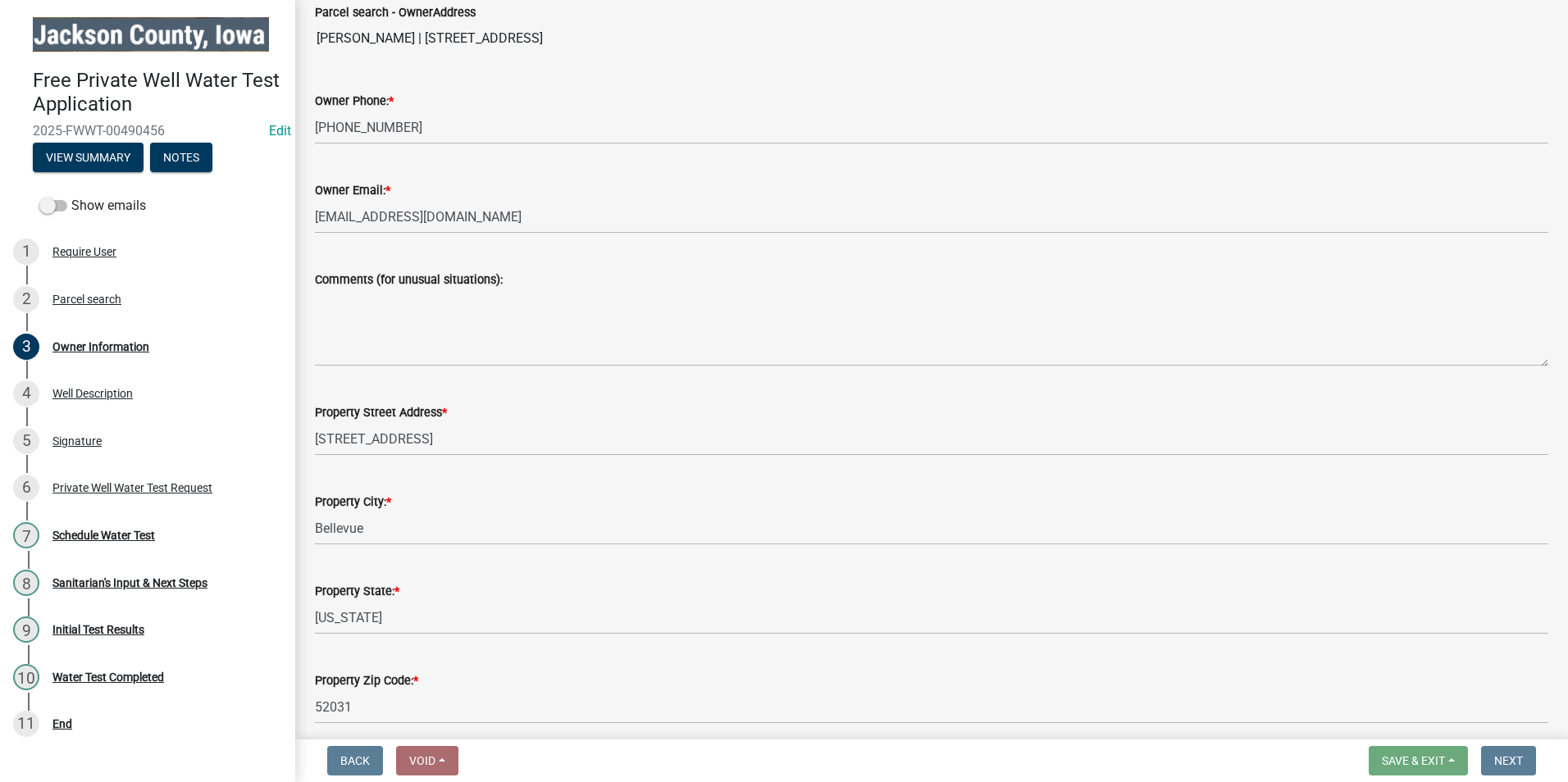
scroll to position [398, 0]
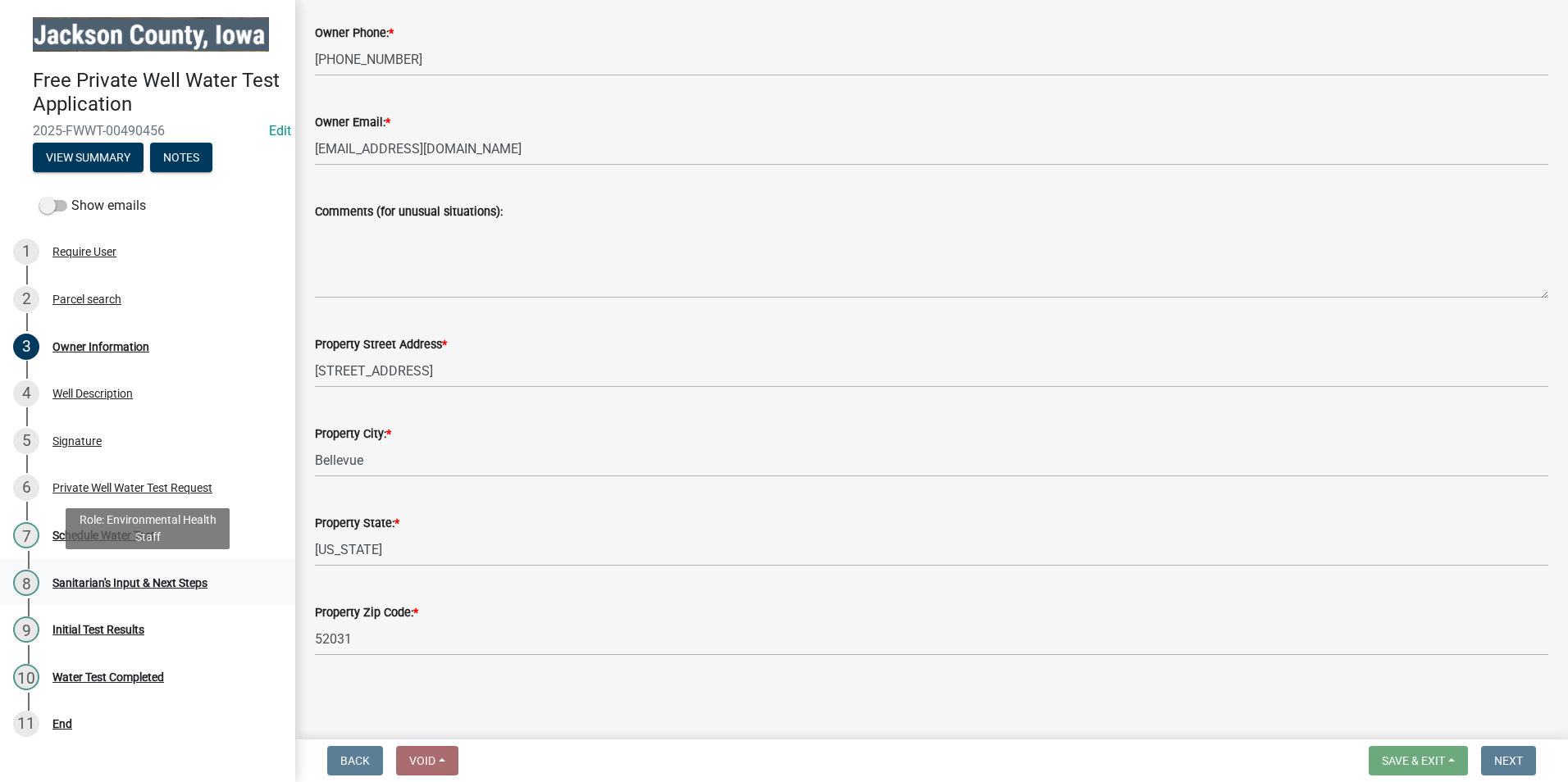
click at [125, 582] on div "Sanitarian's Input & Next Steps" at bounding box center [130, 583] width 155 height 12
click at [84, 251] on div "Require User" at bounding box center [84, 252] width 64 height 12
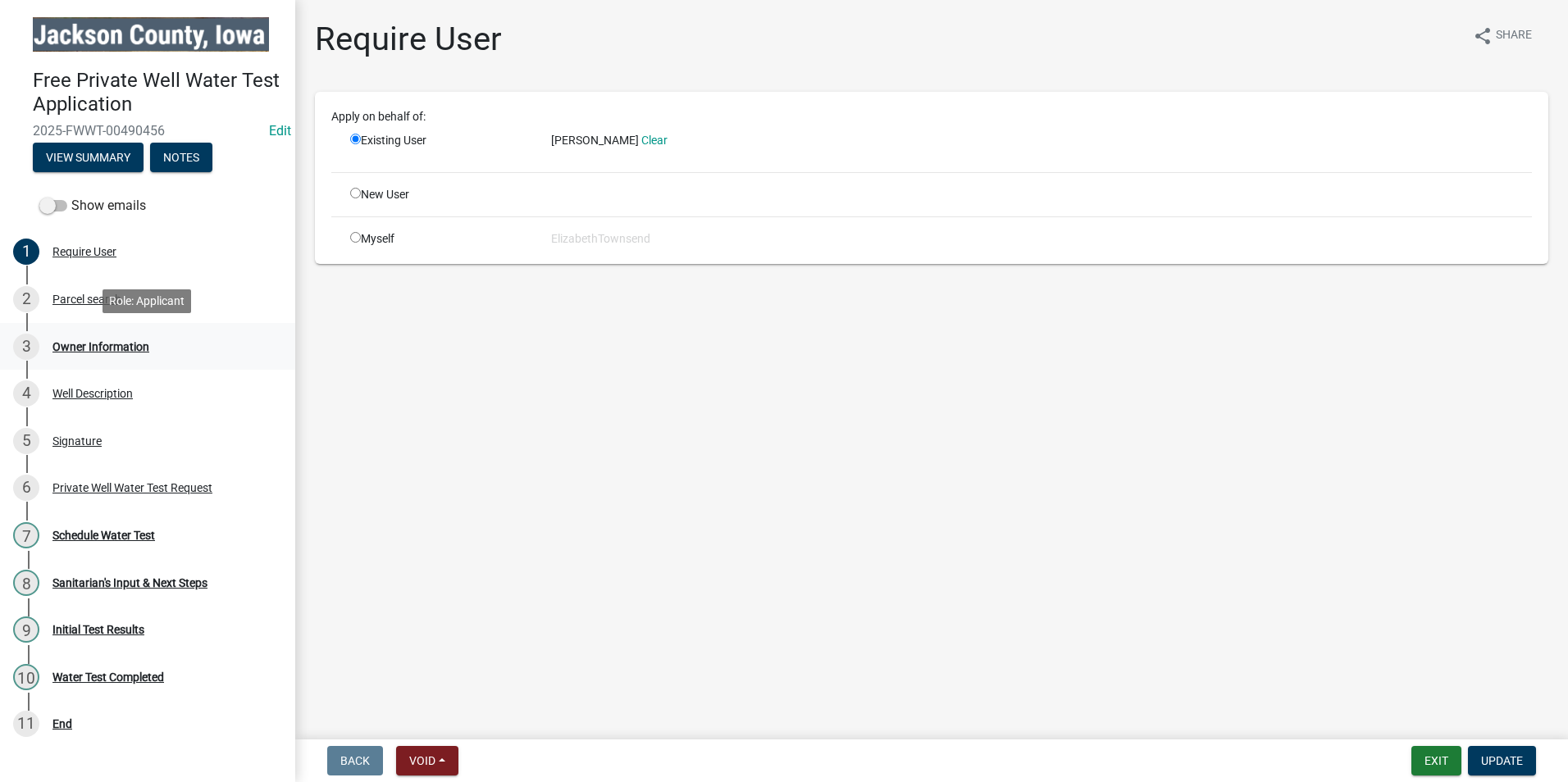
click at [83, 352] on div "Owner Information" at bounding box center [101, 347] width 97 height 12
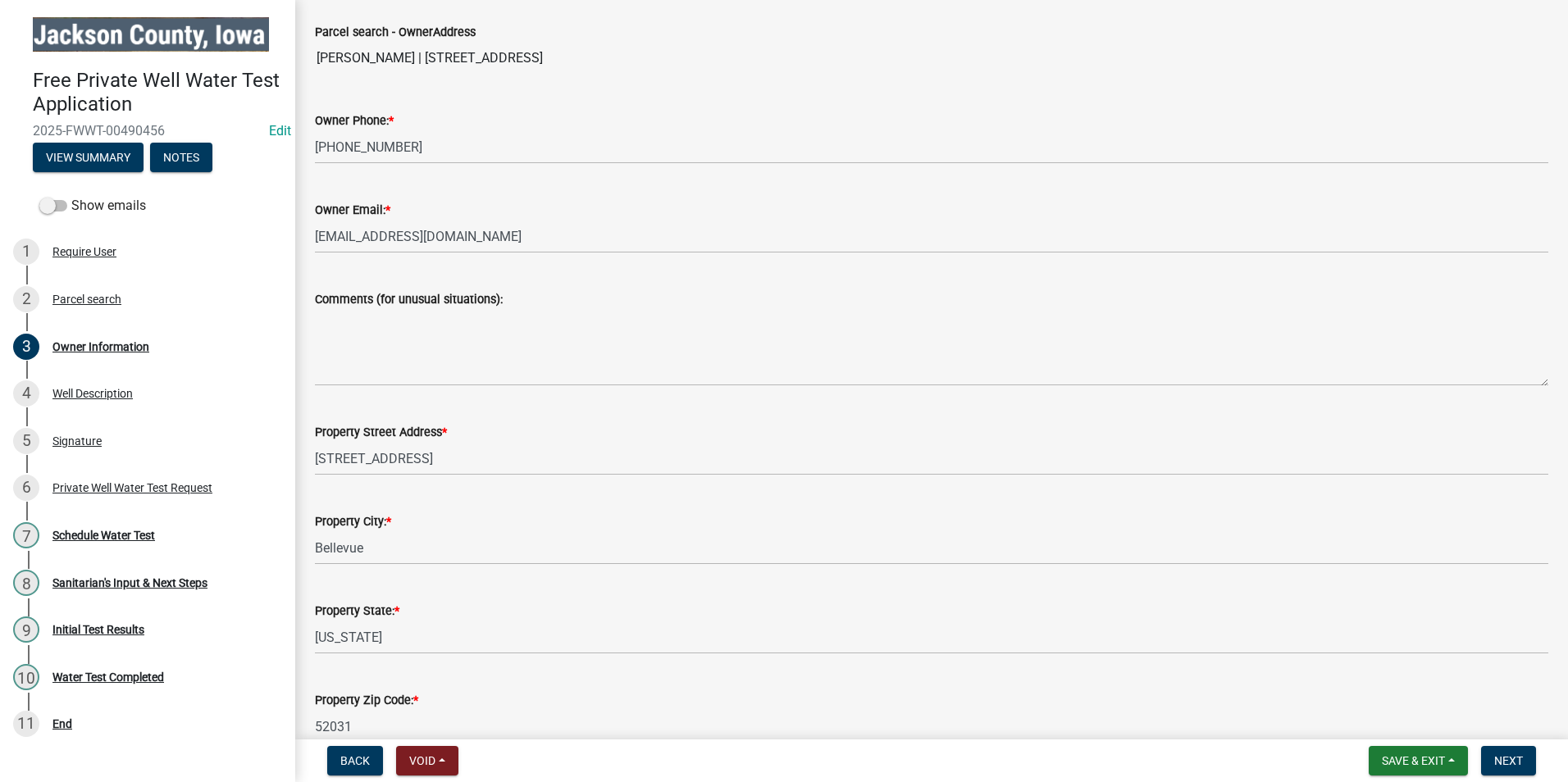
scroll to position [398, 0]
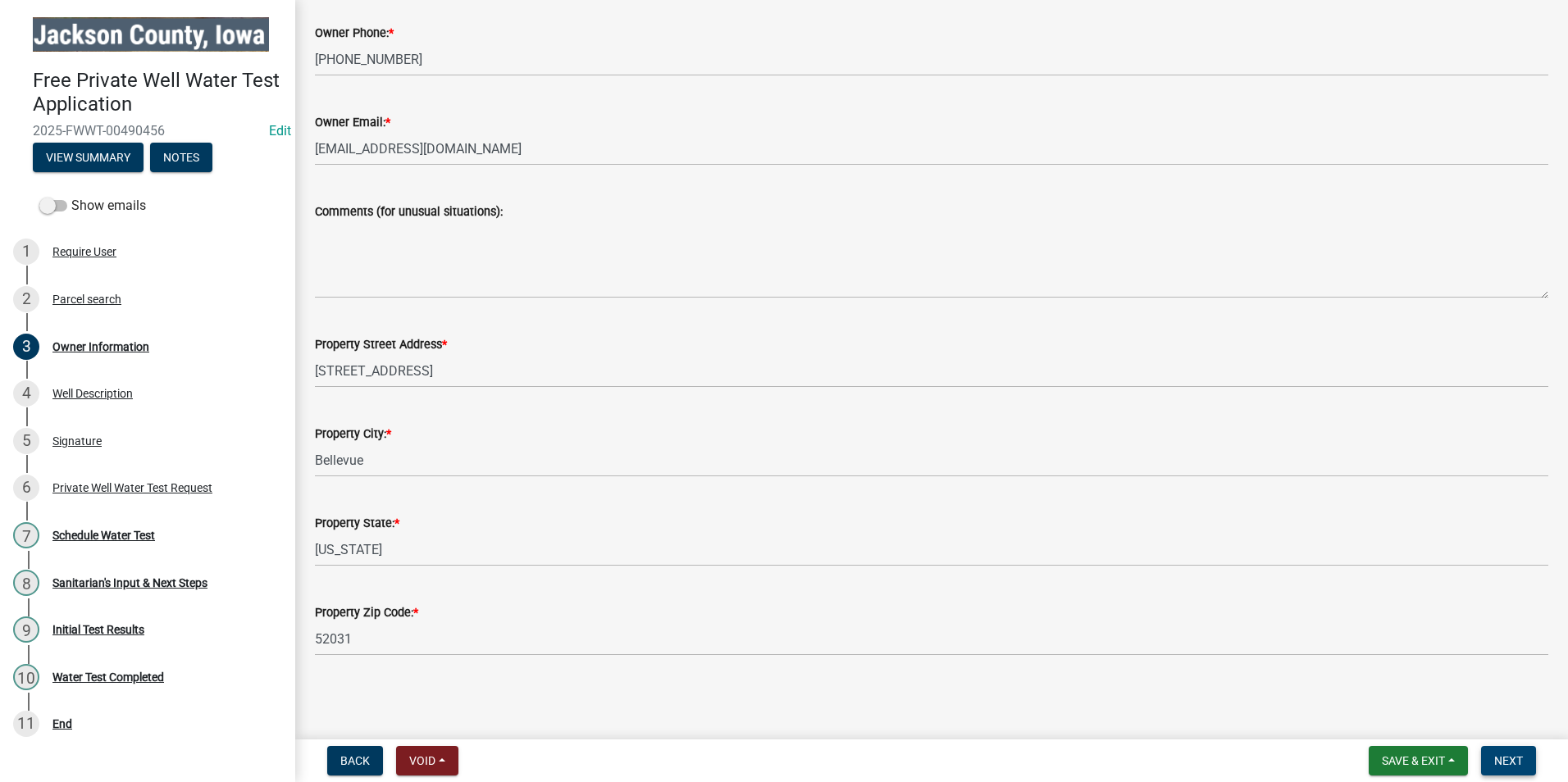
click at [1512, 762] on span "Next" at bounding box center [1508, 760] width 29 height 13
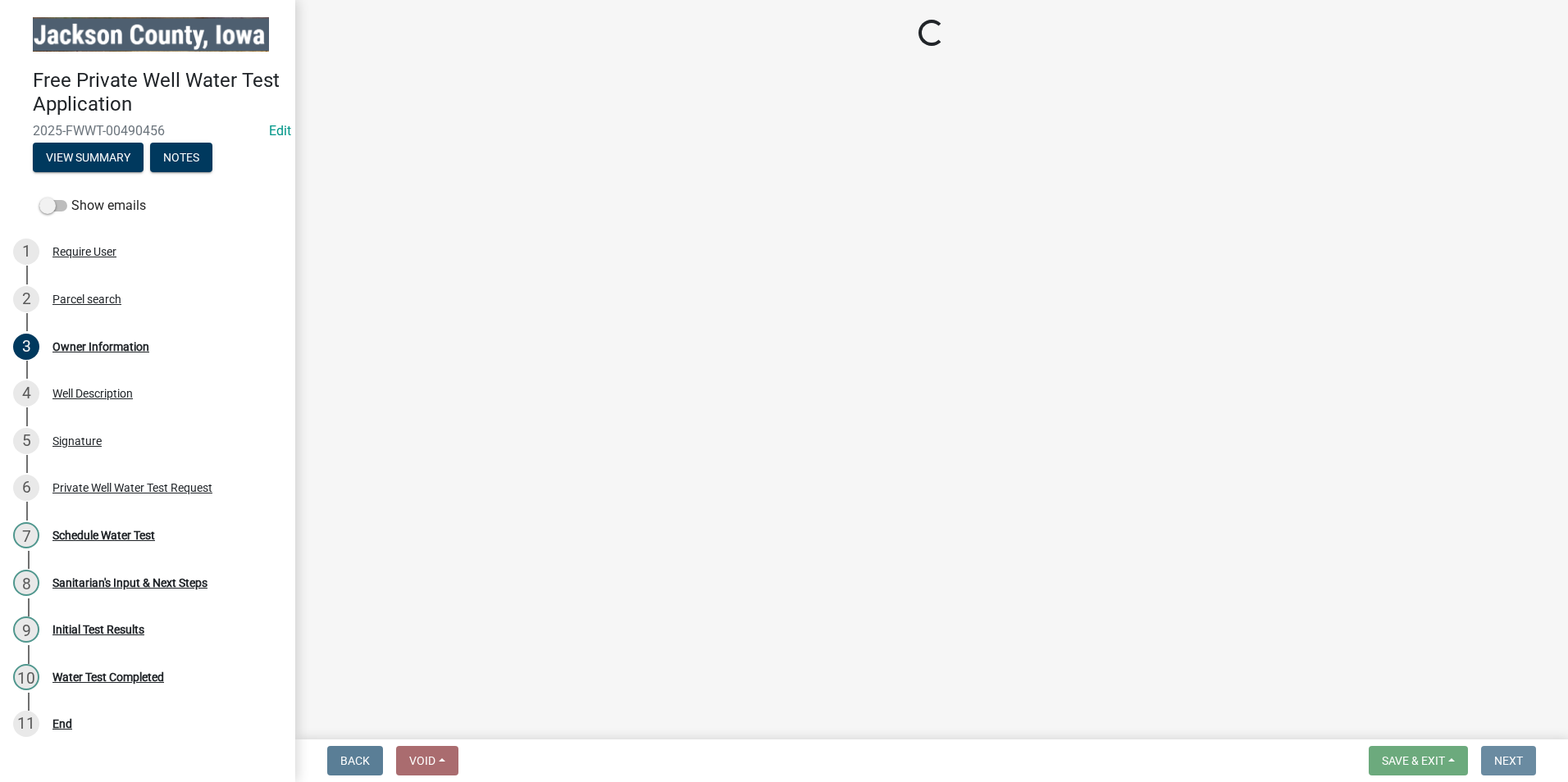
scroll to position [0, 0]
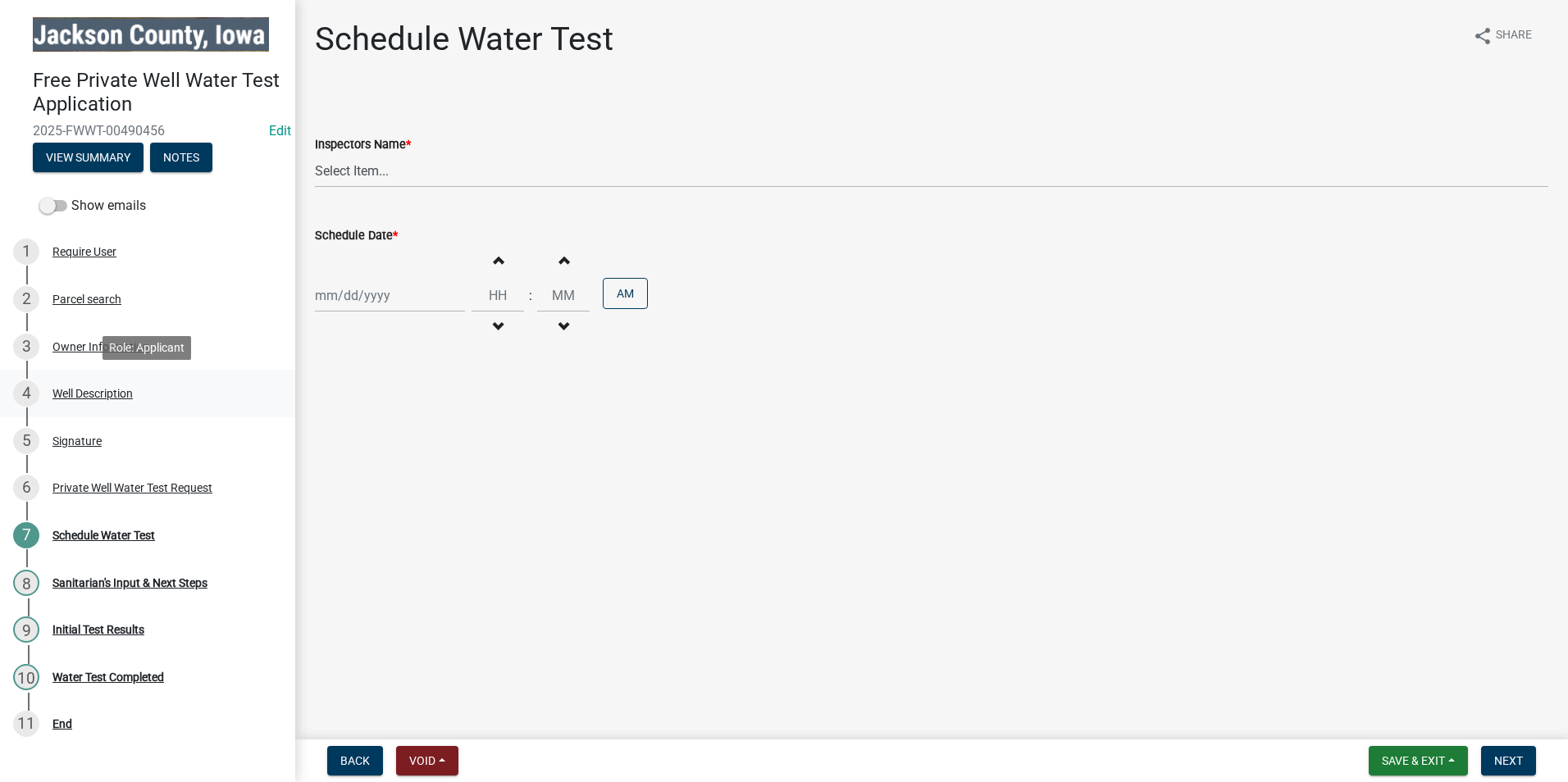
click at [106, 391] on div "Well Description" at bounding box center [92, 393] width 80 height 12
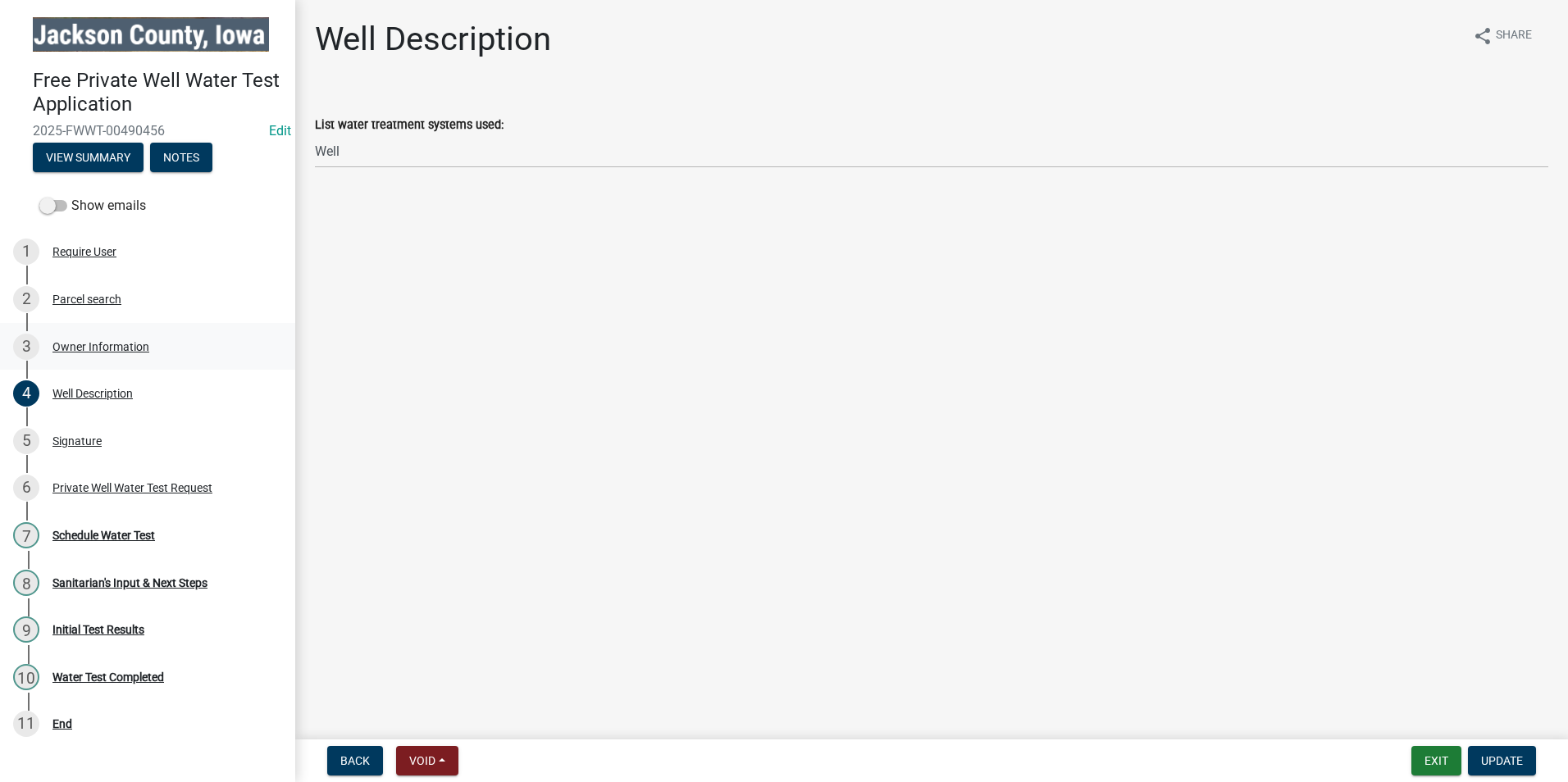
click at [108, 346] on div "Owner Information" at bounding box center [101, 347] width 97 height 12
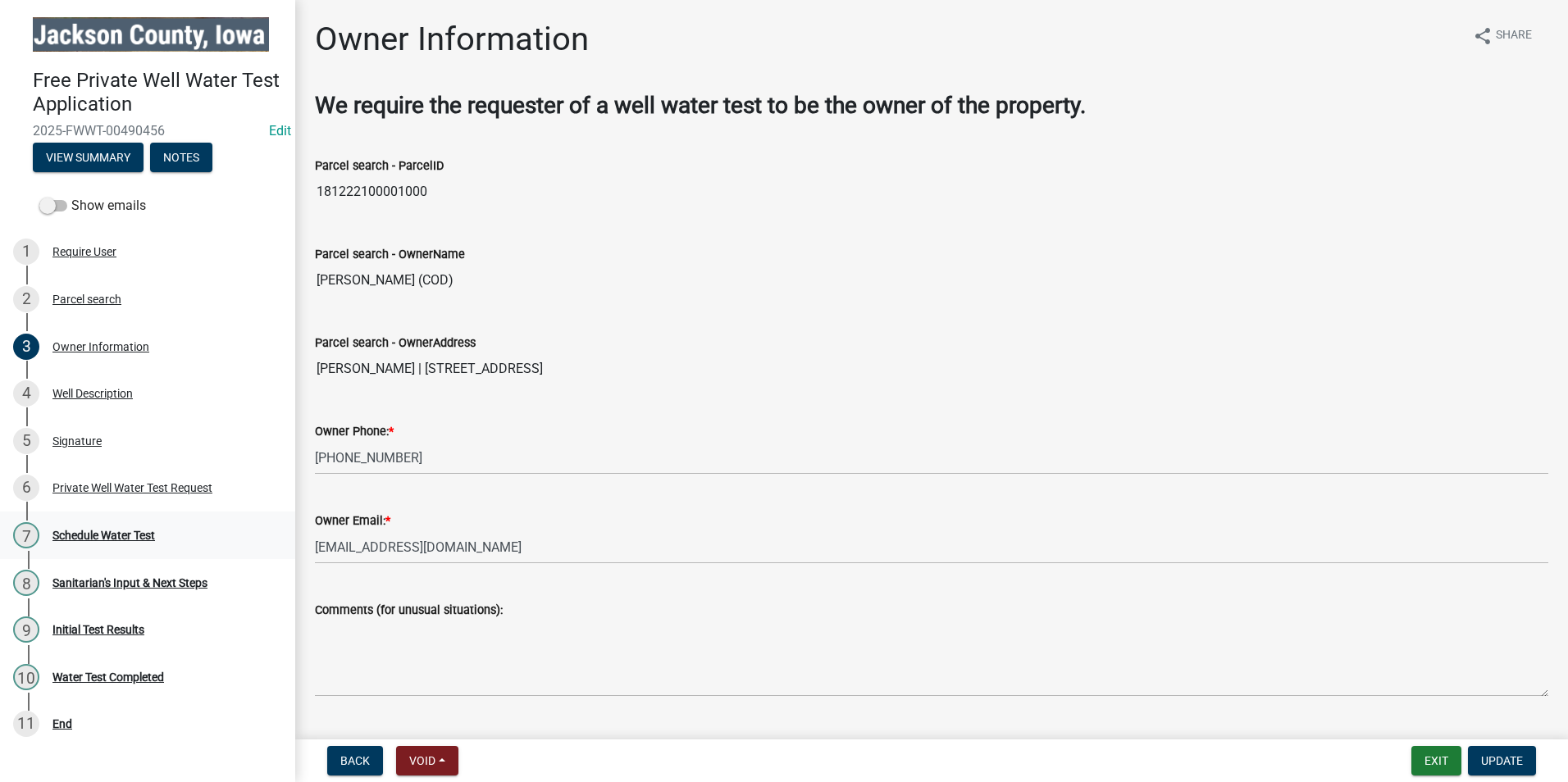
click at [101, 534] on div "Schedule Water Test" at bounding box center [103, 535] width 102 height 12
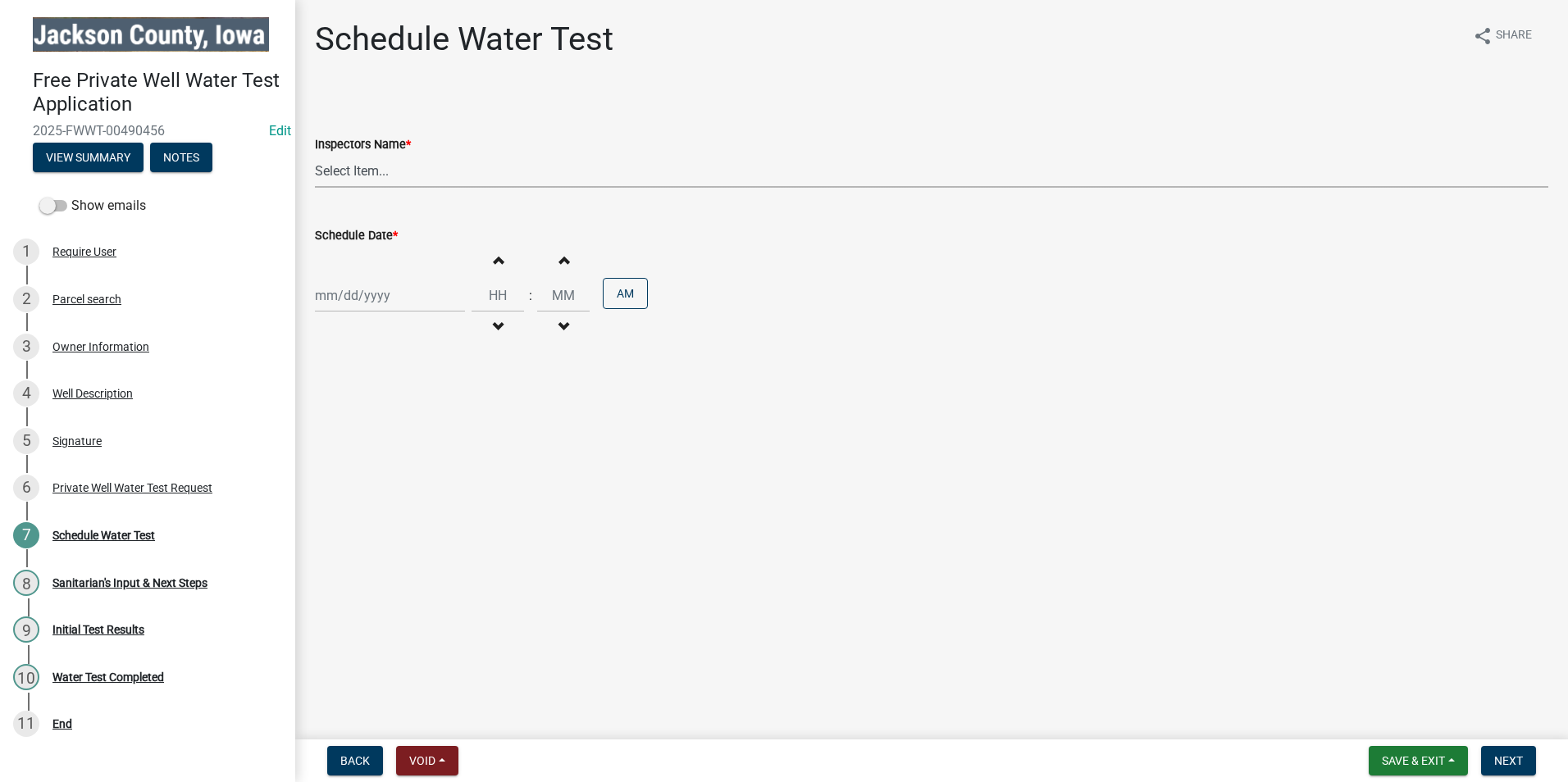
click at [373, 173] on select "Select Item... BeccaPflu (Becca Pflughaupt) ElizabethTownsend (Elizabeth Townse…" at bounding box center [932, 171] width 1233 height 34
select select "a3873a1b-6e26-41c8-b1e9-189df5d0ae8c"
click at [315, 155] on select "Select Item... BeccaPflu (Becca Pflughaupt) ElizabethTownsend (Elizabeth Townse…" at bounding box center [932, 171] width 1233 height 34
click at [363, 303] on div at bounding box center [390, 295] width 150 height 34
select select "10"
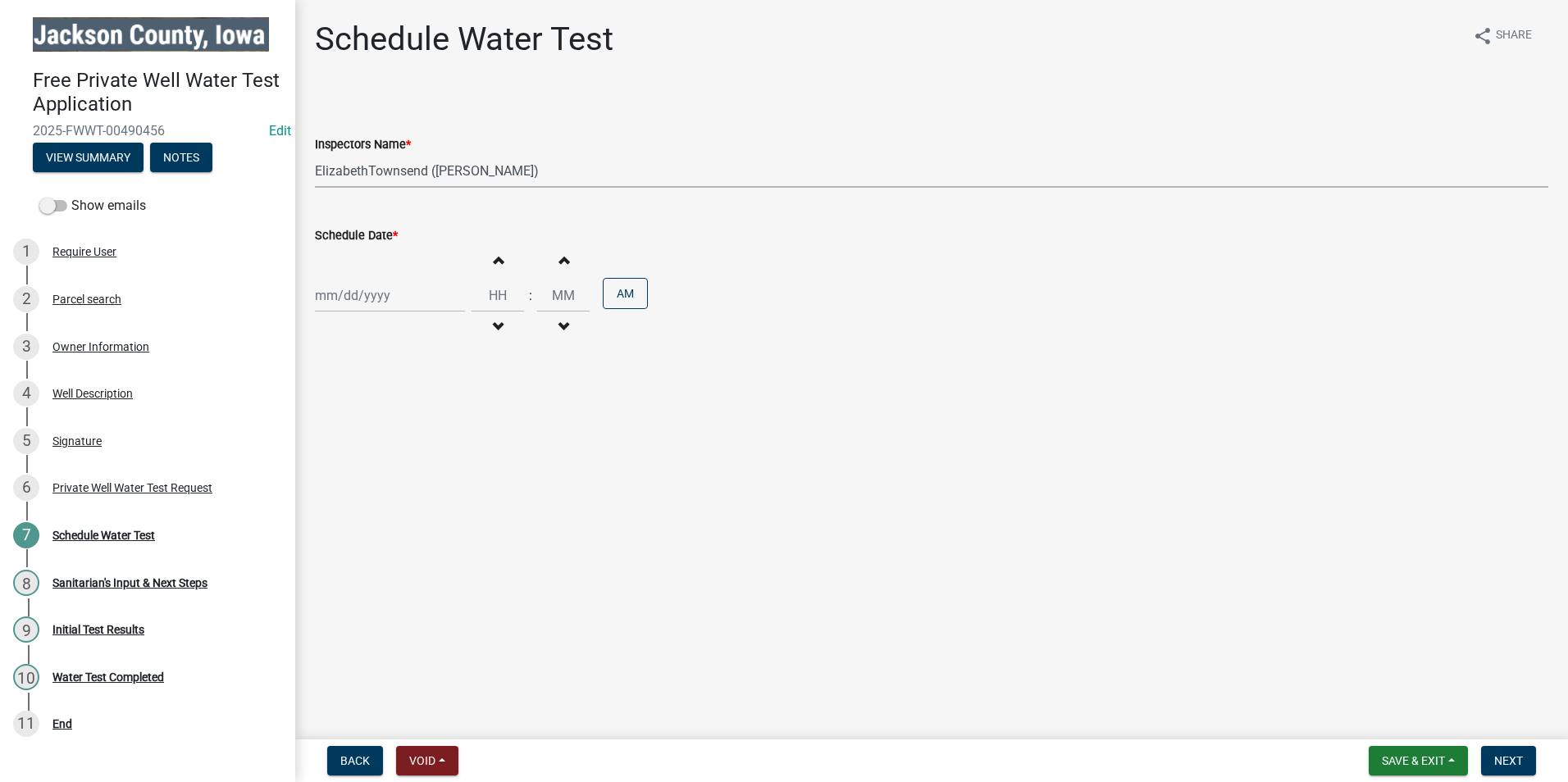
select select "2025"
click at [321, 436] on div "13" at bounding box center [331, 435] width 26 height 26
type input "10/13/2025"
click at [484, 297] on input "Hours" at bounding box center [498, 295] width 53 height 34
type input "12"
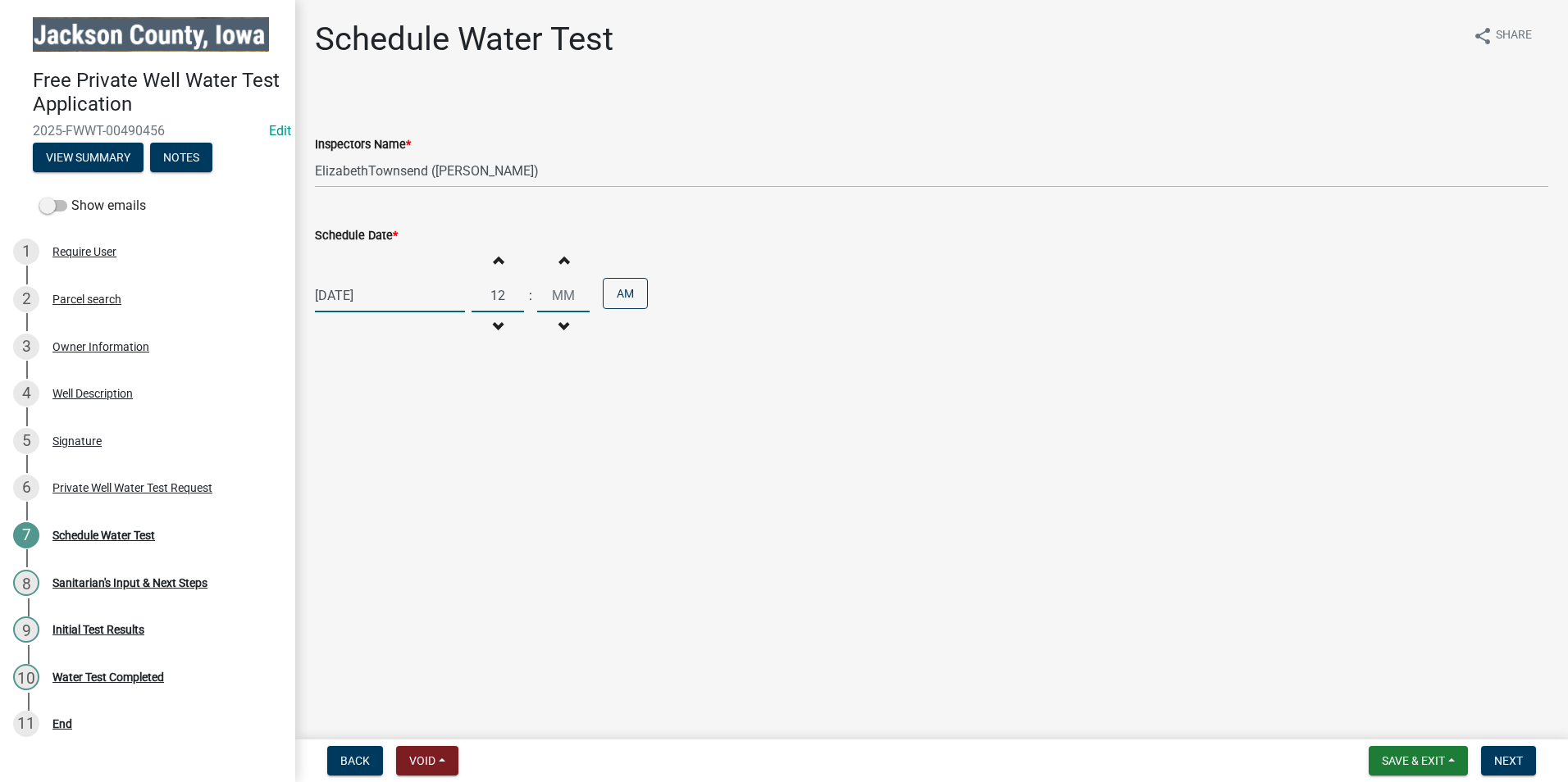
click at [558, 290] on input "Minutes" at bounding box center [563, 295] width 53 height 34
type input "30"
click at [614, 288] on button "AM" at bounding box center [625, 292] width 46 height 31
click at [1510, 761] on span "Next" at bounding box center [1508, 760] width 29 height 13
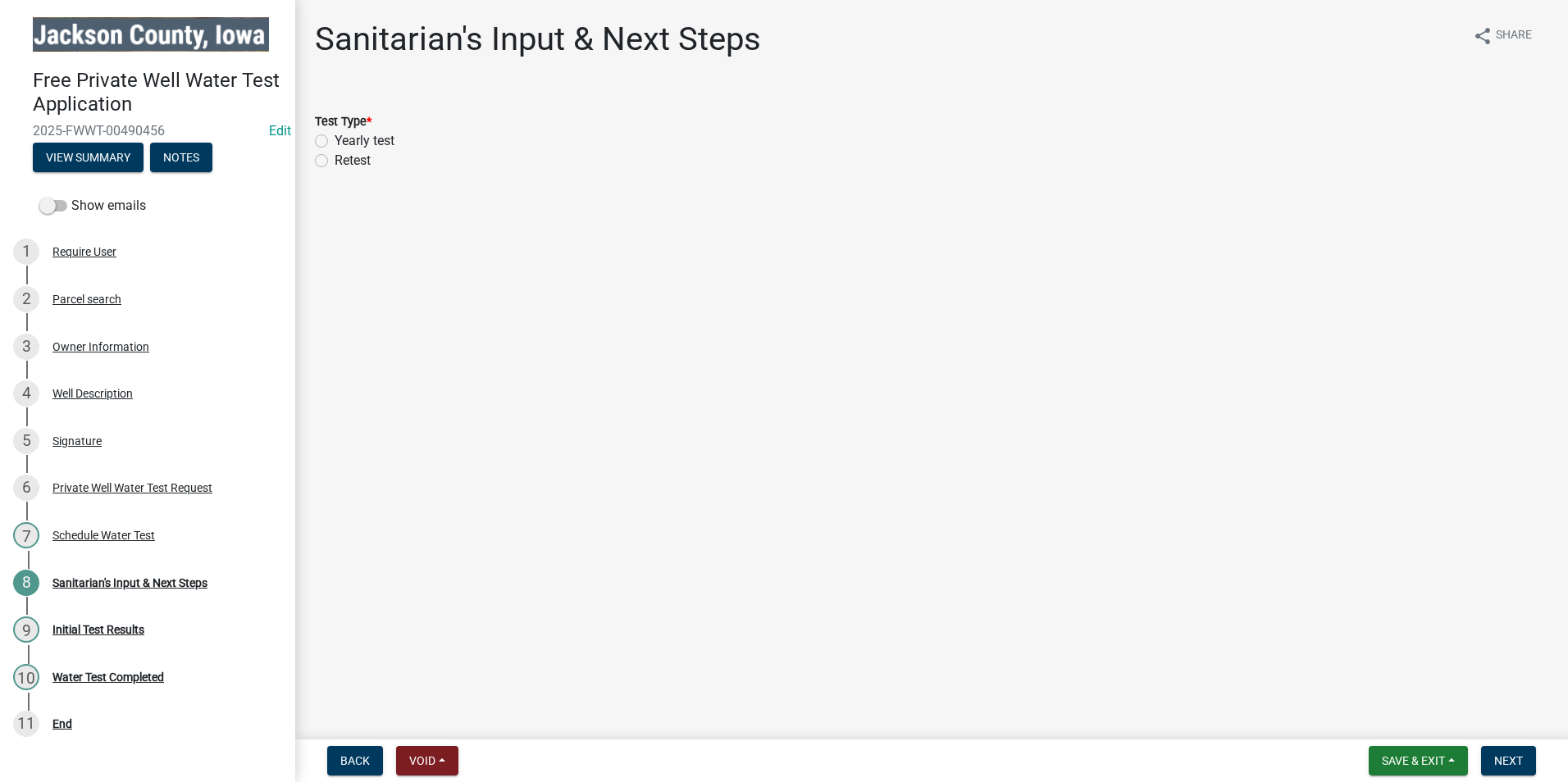
drag, startPoint x: 320, startPoint y: 141, endPoint x: 351, endPoint y: 142, distance: 31.0
click at [335, 141] on label "Yearly test" at bounding box center [365, 141] width 59 height 20
click at [335, 141] on input "Yearly test" at bounding box center [340, 136] width 11 height 11
radio input "true"
click at [1508, 758] on span "Next" at bounding box center [1508, 760] width 29 height 13
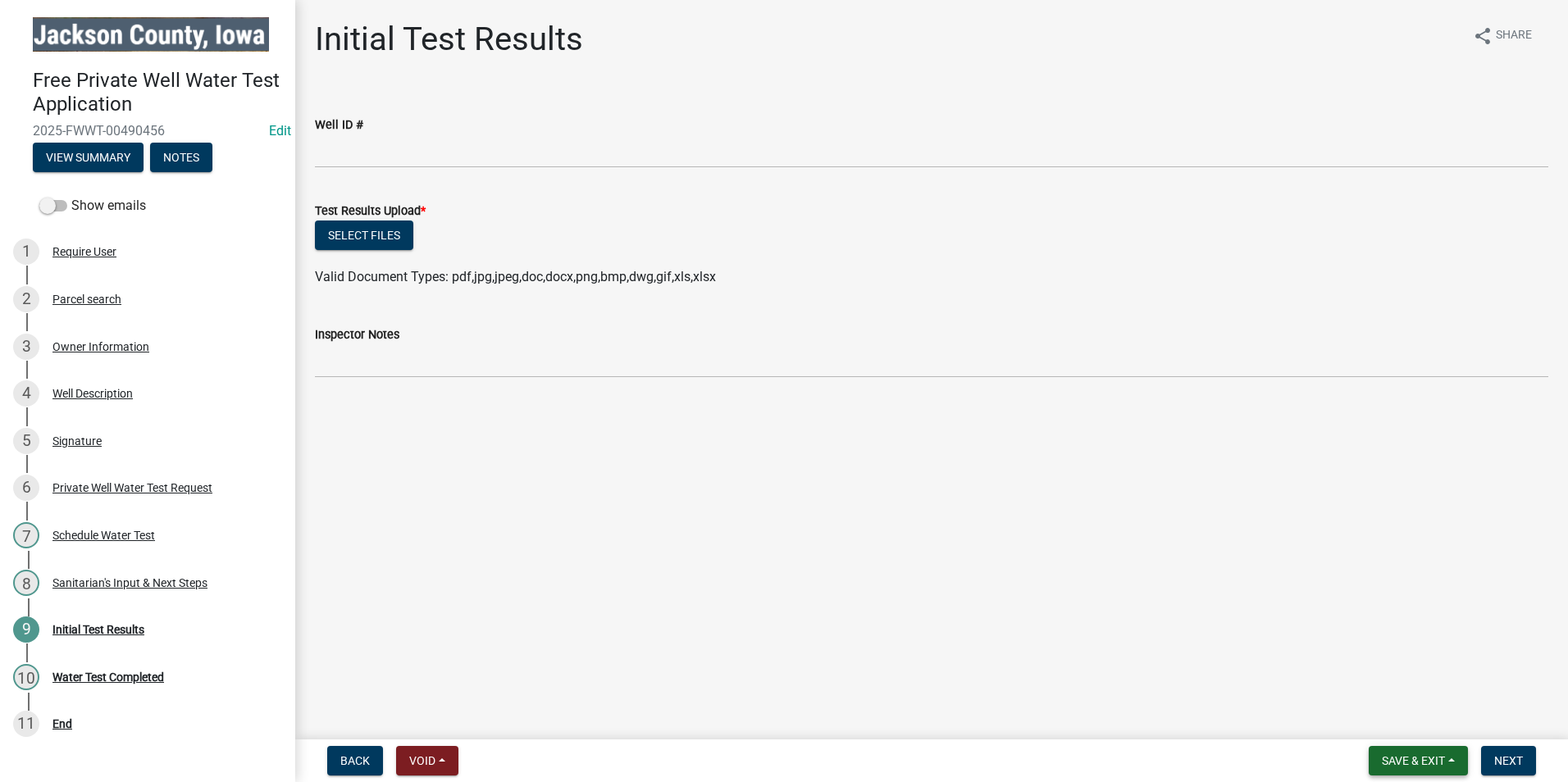
click at [1401, 757] on span "Save & Exit" at bounding box center [1413, 760] width 63 height 13
click at [1400, 720] on button "Save & Exit" at bounding box center [1402, 719] width 131 height 40
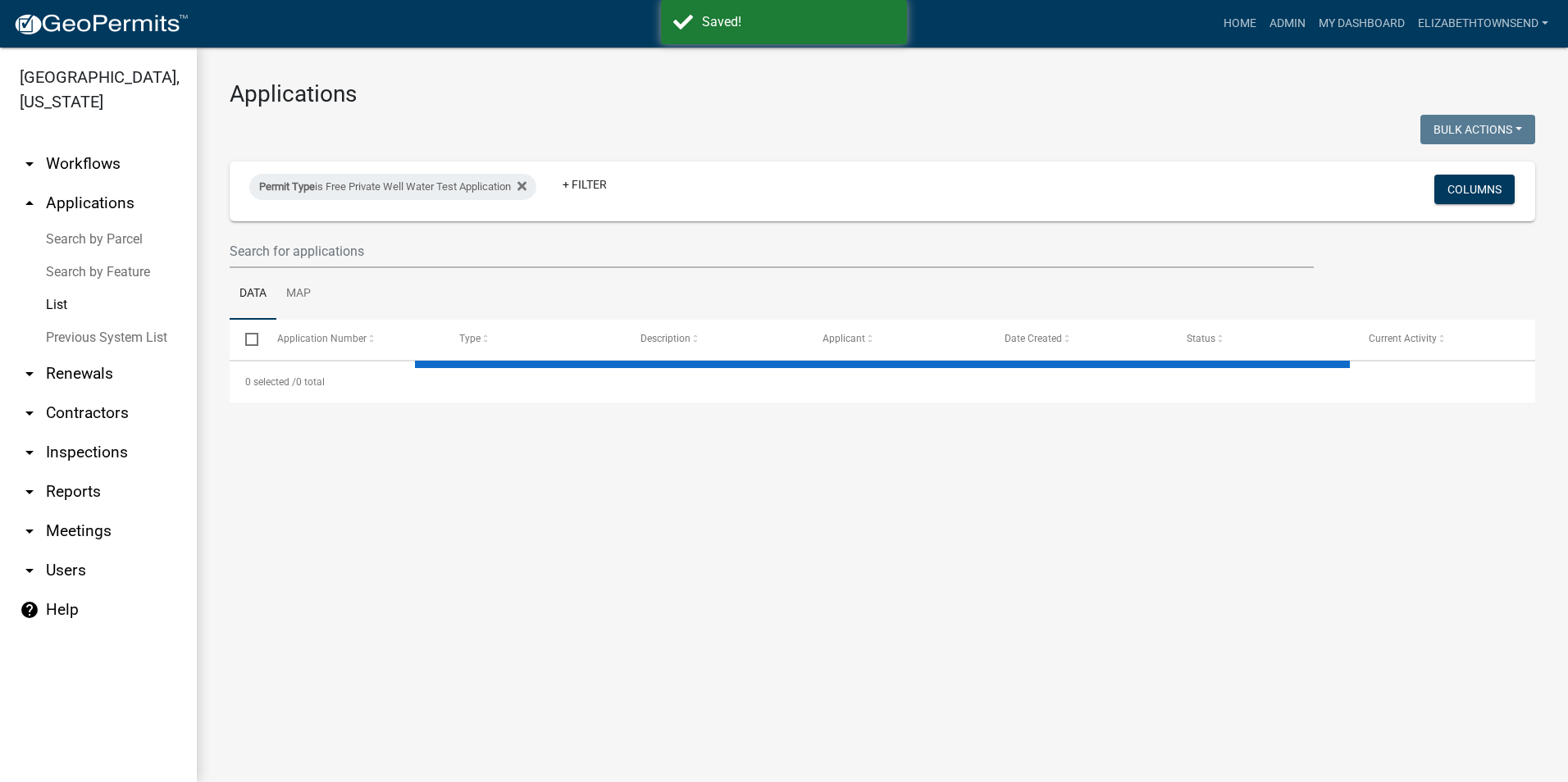
select select "3: 100"
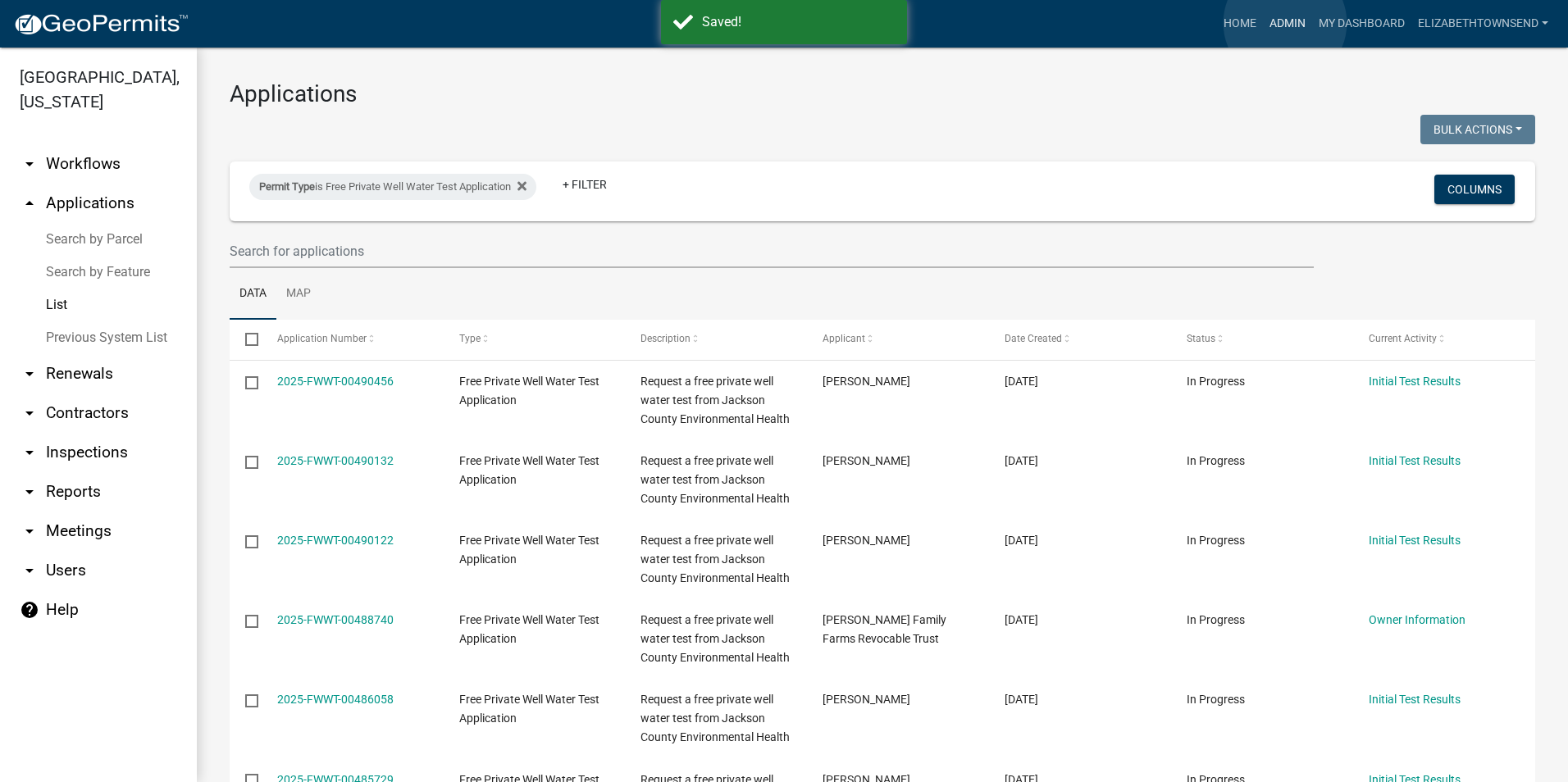
click at [1285, 23] on link "Admin" at bounding box center [1288, 23] width 50 height 31
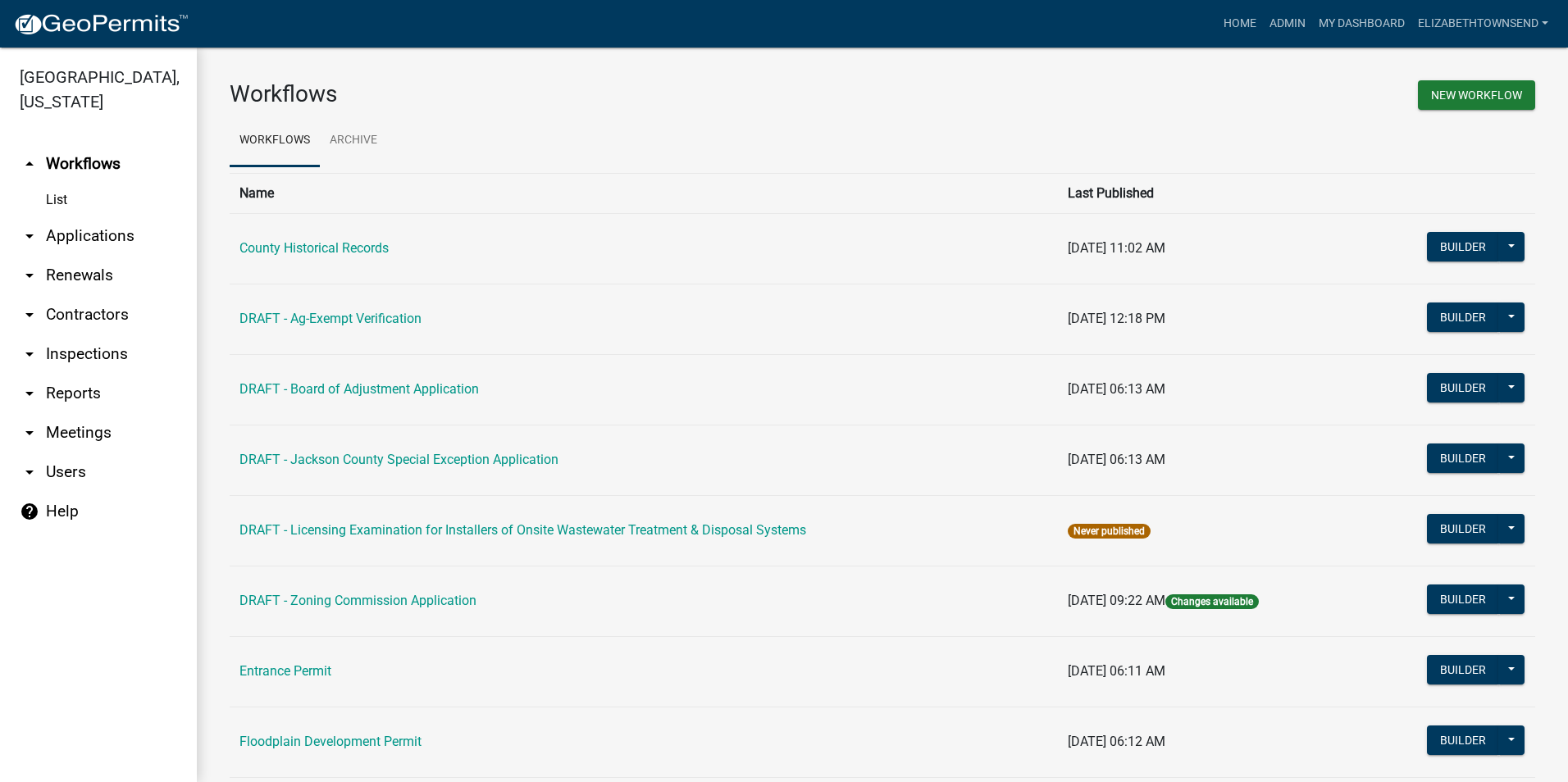
click at [58, 183] on link "List" at bounding box center [98, 199] width 197 height 33
click at [84, 216] on link "arrow_drop_down Applications" at bounding box center [98, 236] width 197 height 40
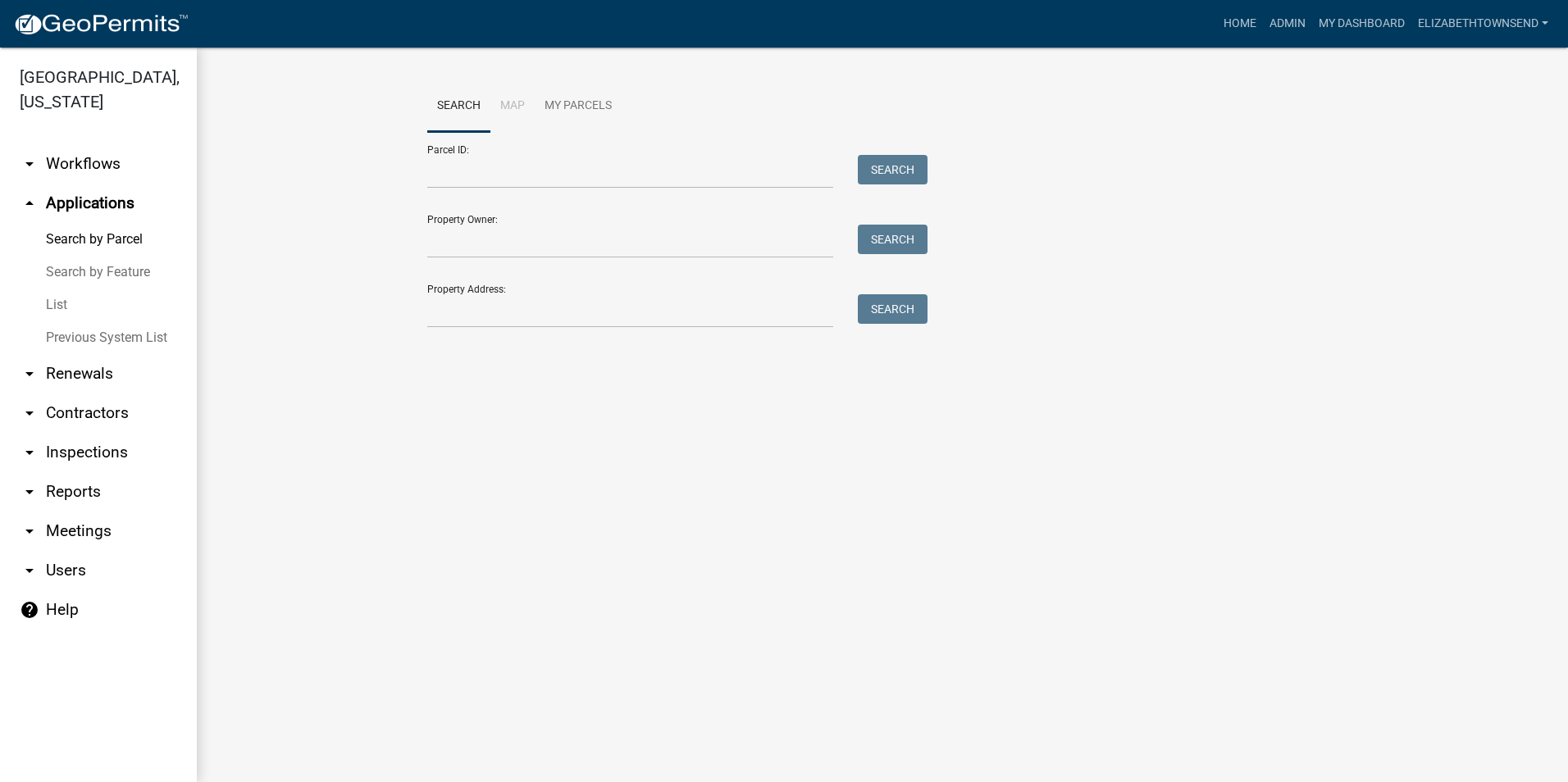
click at [56, 288] on link "List" at bounding box center [98, 304] width 197 height 33
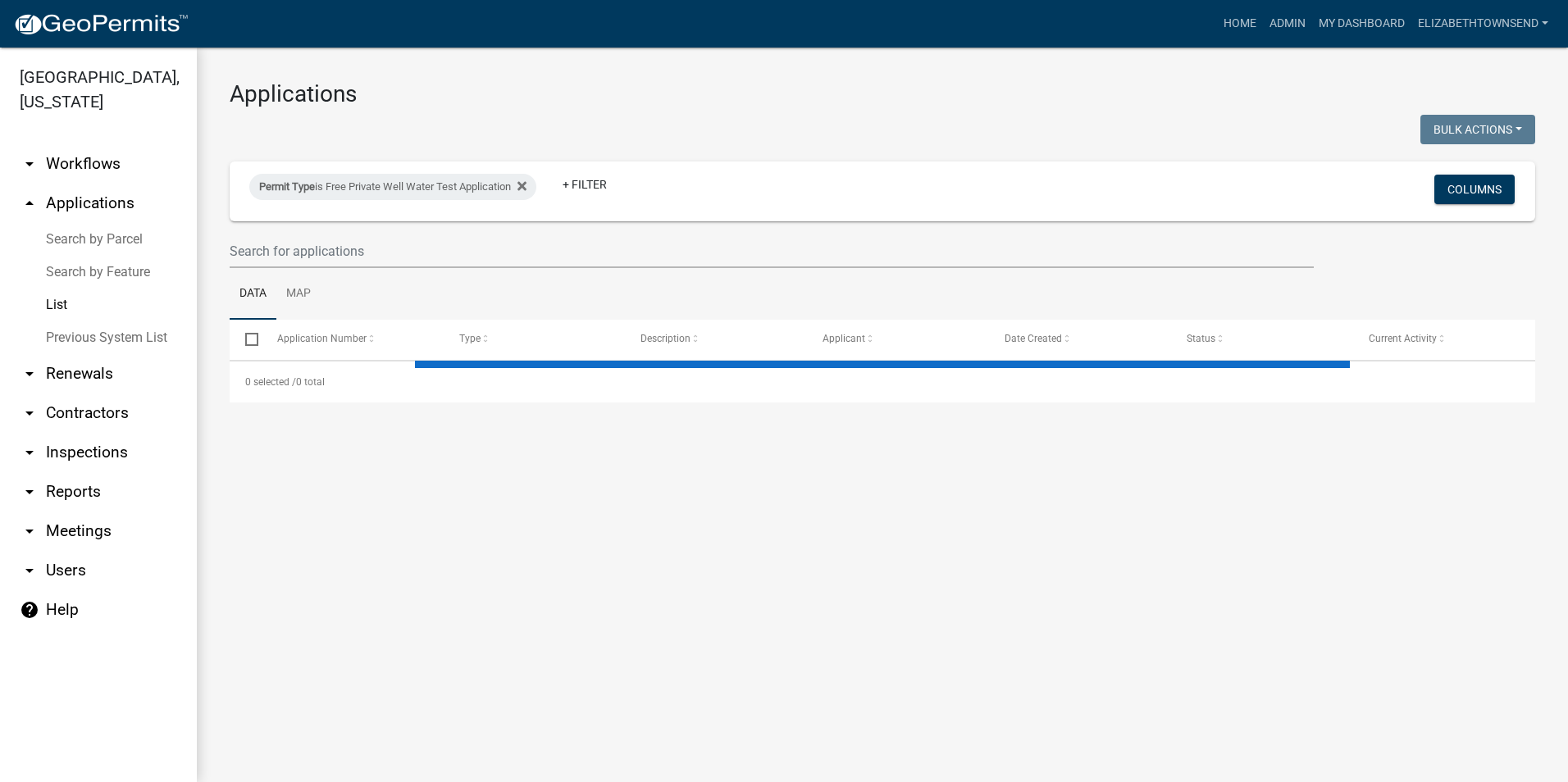
select select "3: 100"
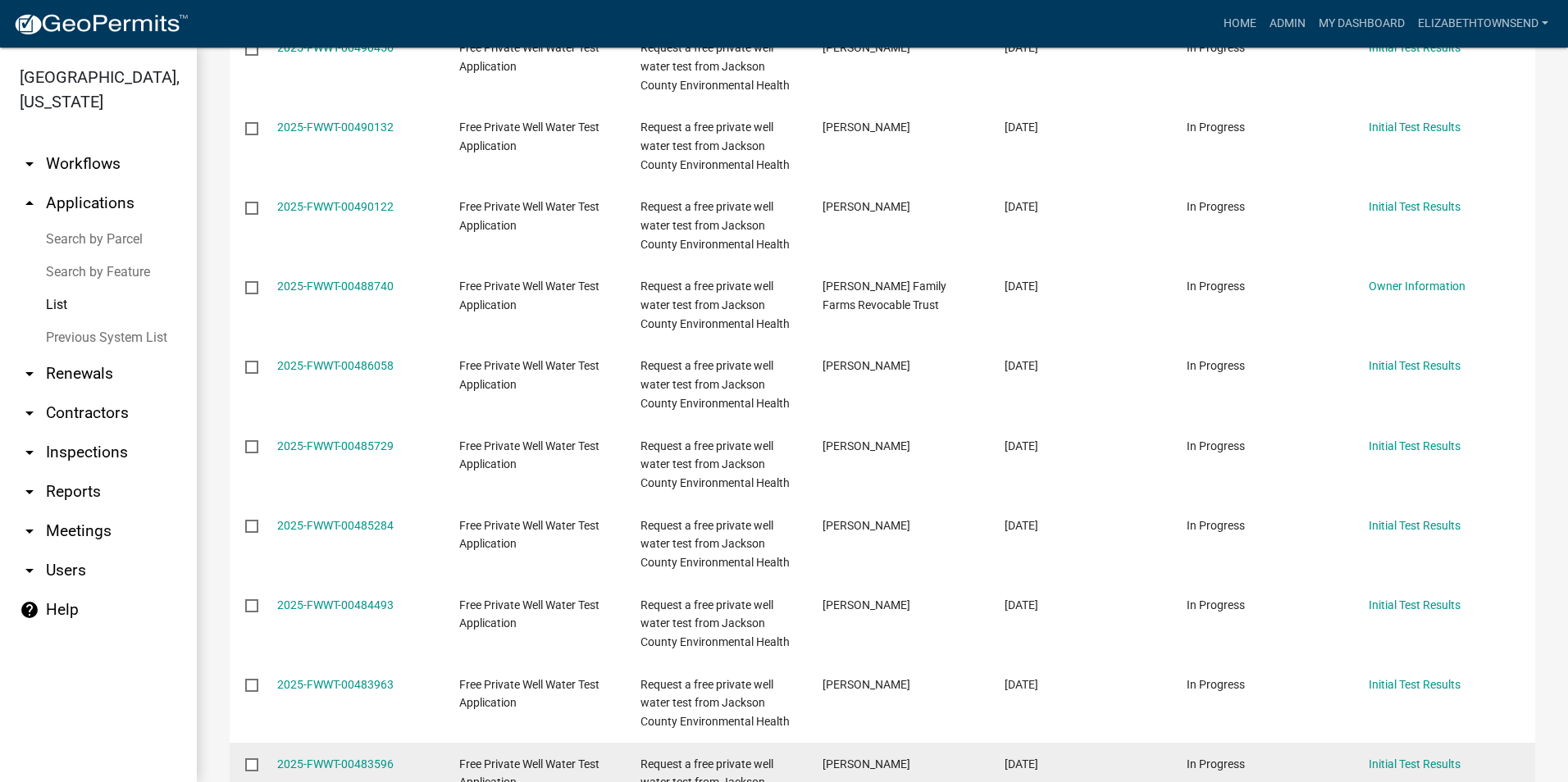
scroll to position [82, 0]
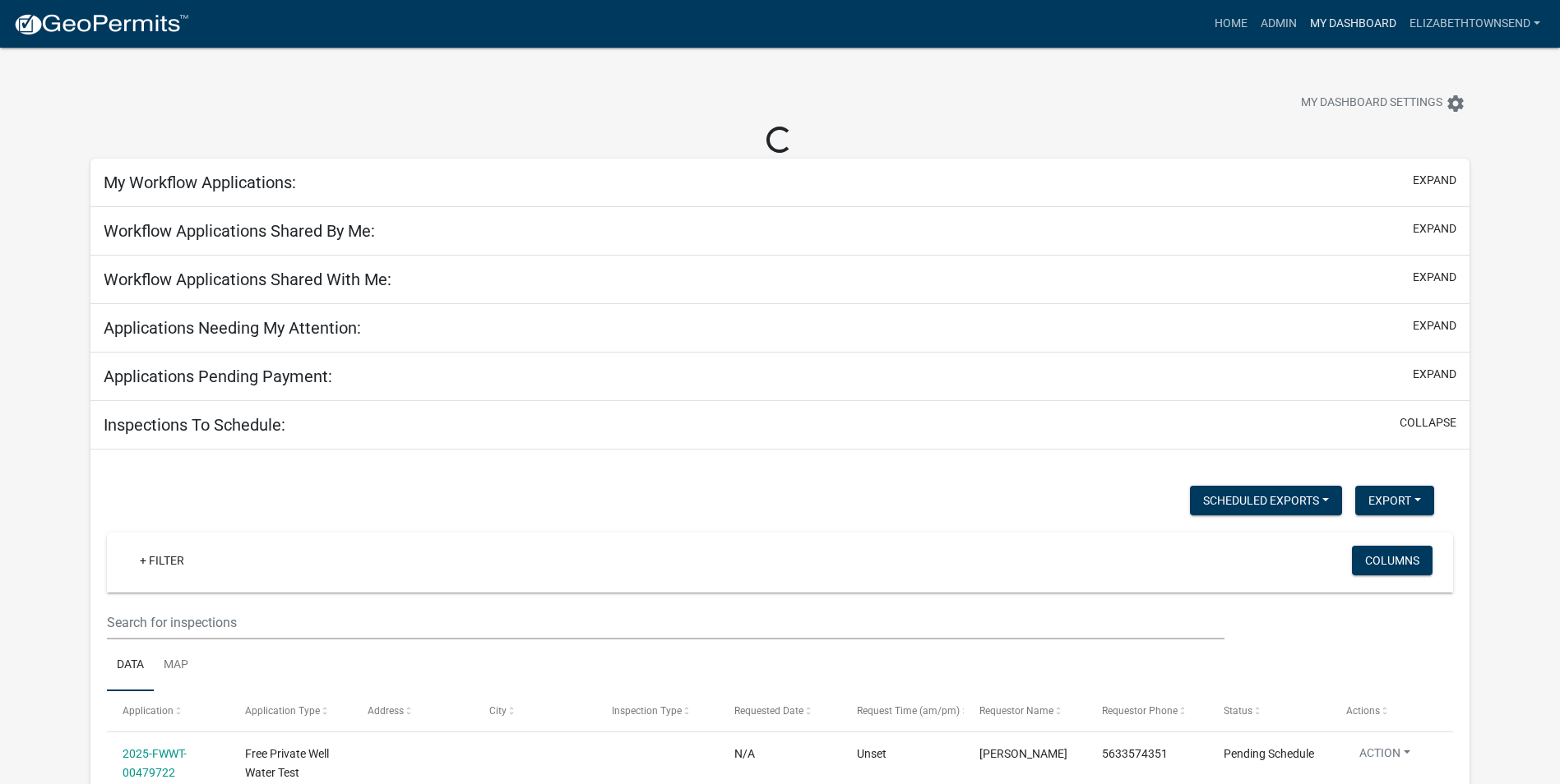
select select "3: 100"
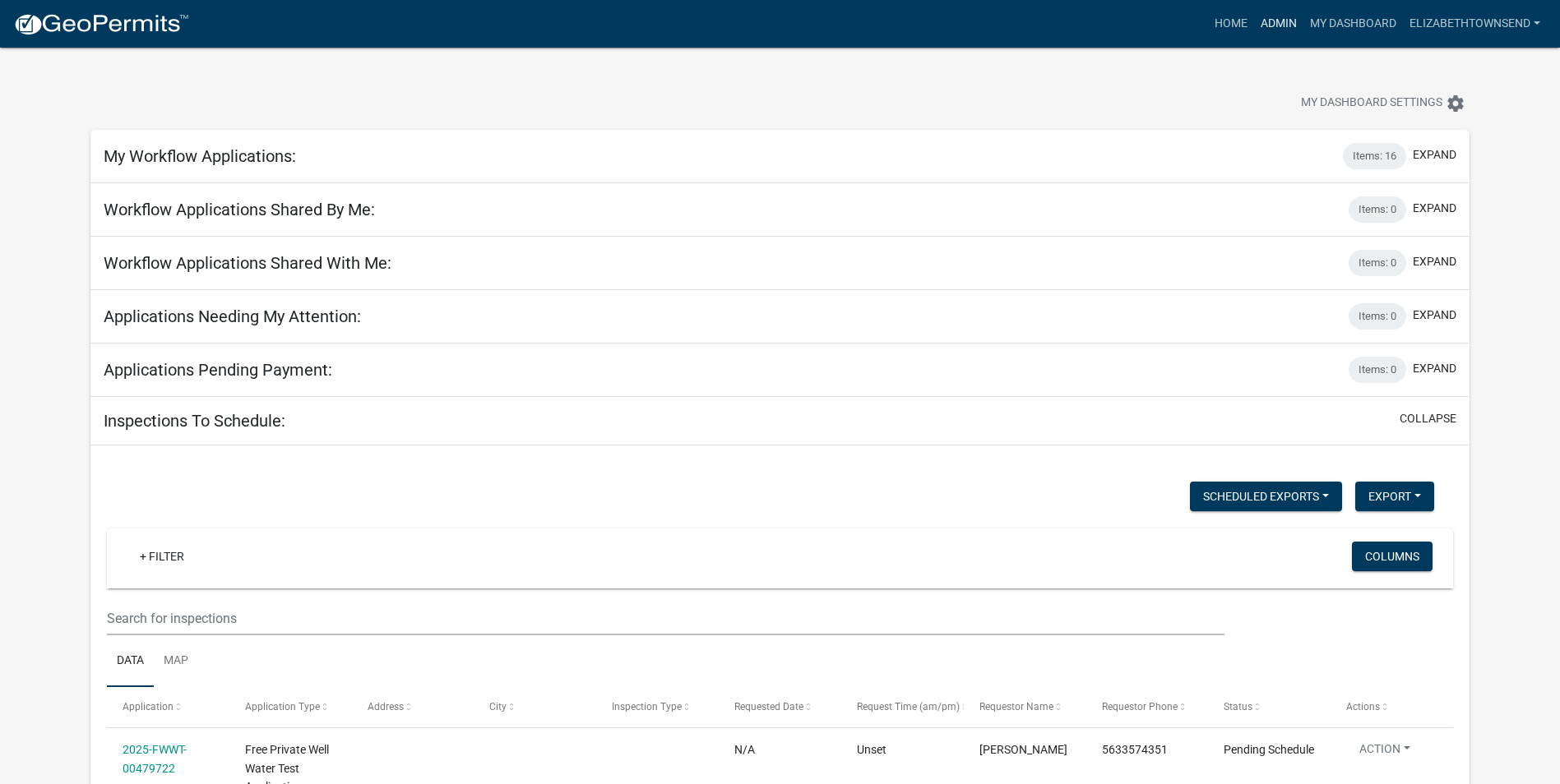
click at [1274, 24] on link "Admin" at bounding box center [1280, 23] width 50 height 31
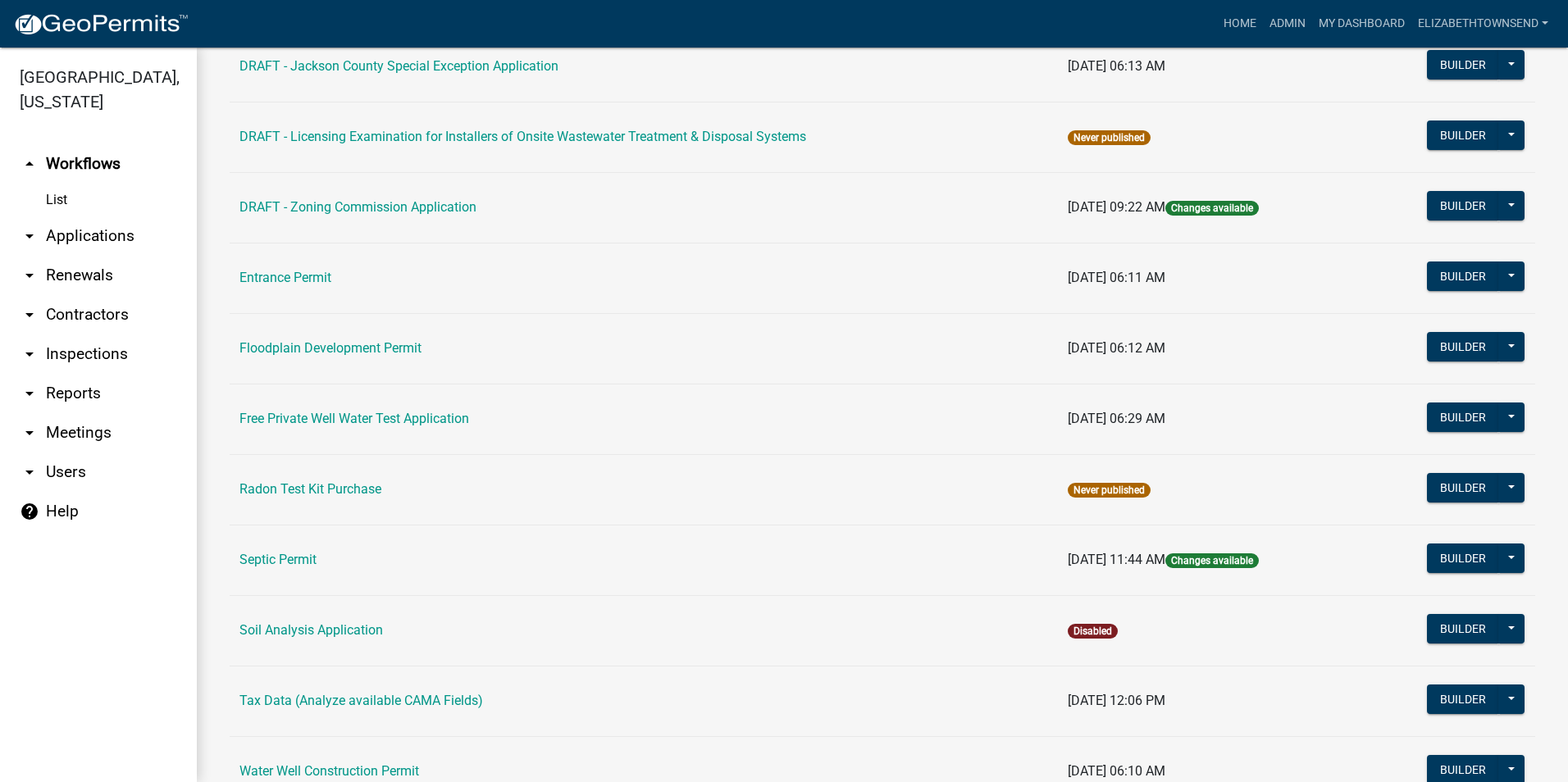
scroll to position [492, 0]
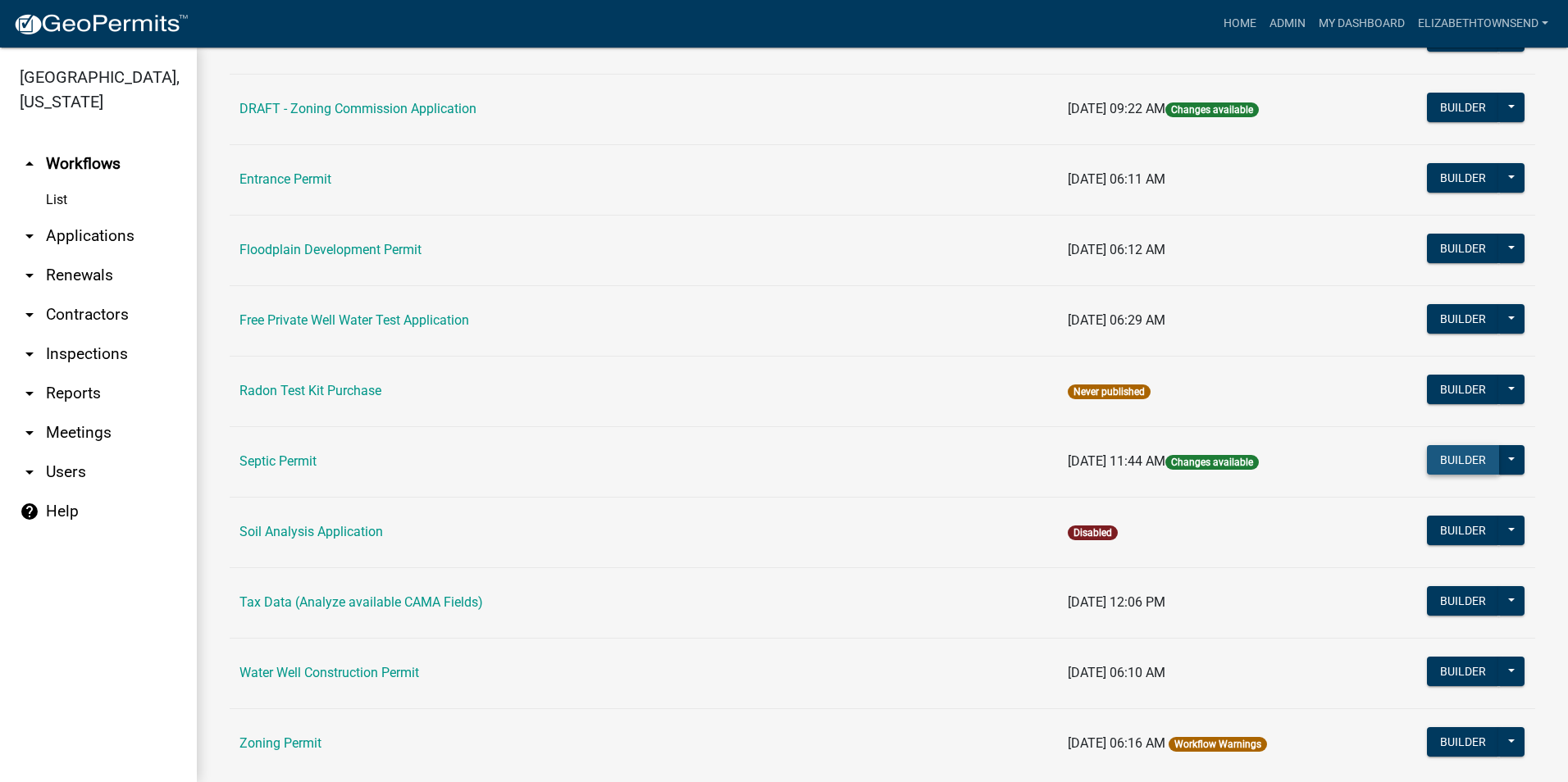
click at [1451, 460] on button "Builder" at bounding box center [1463, 460] width 72 height 30
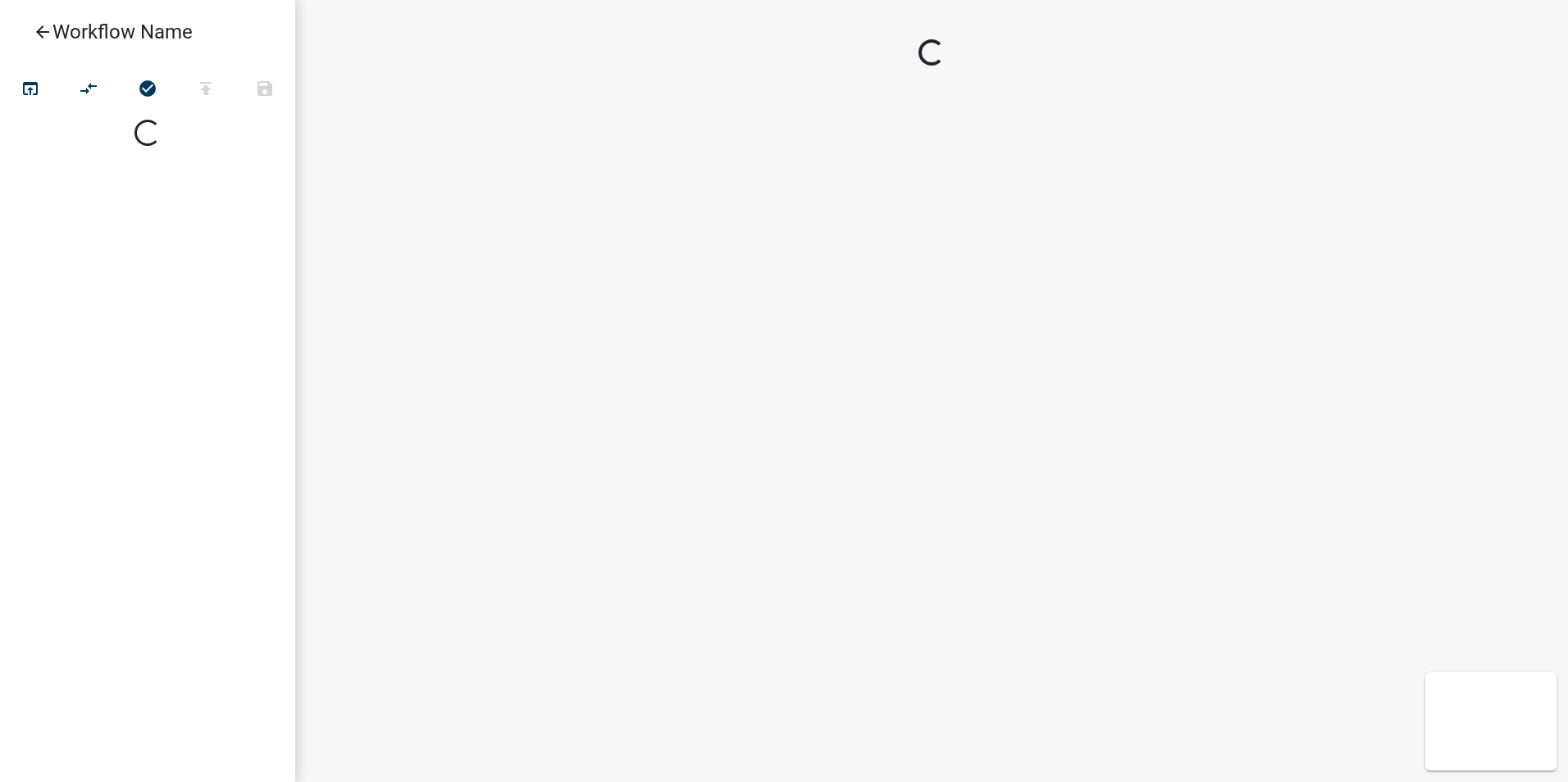
select select
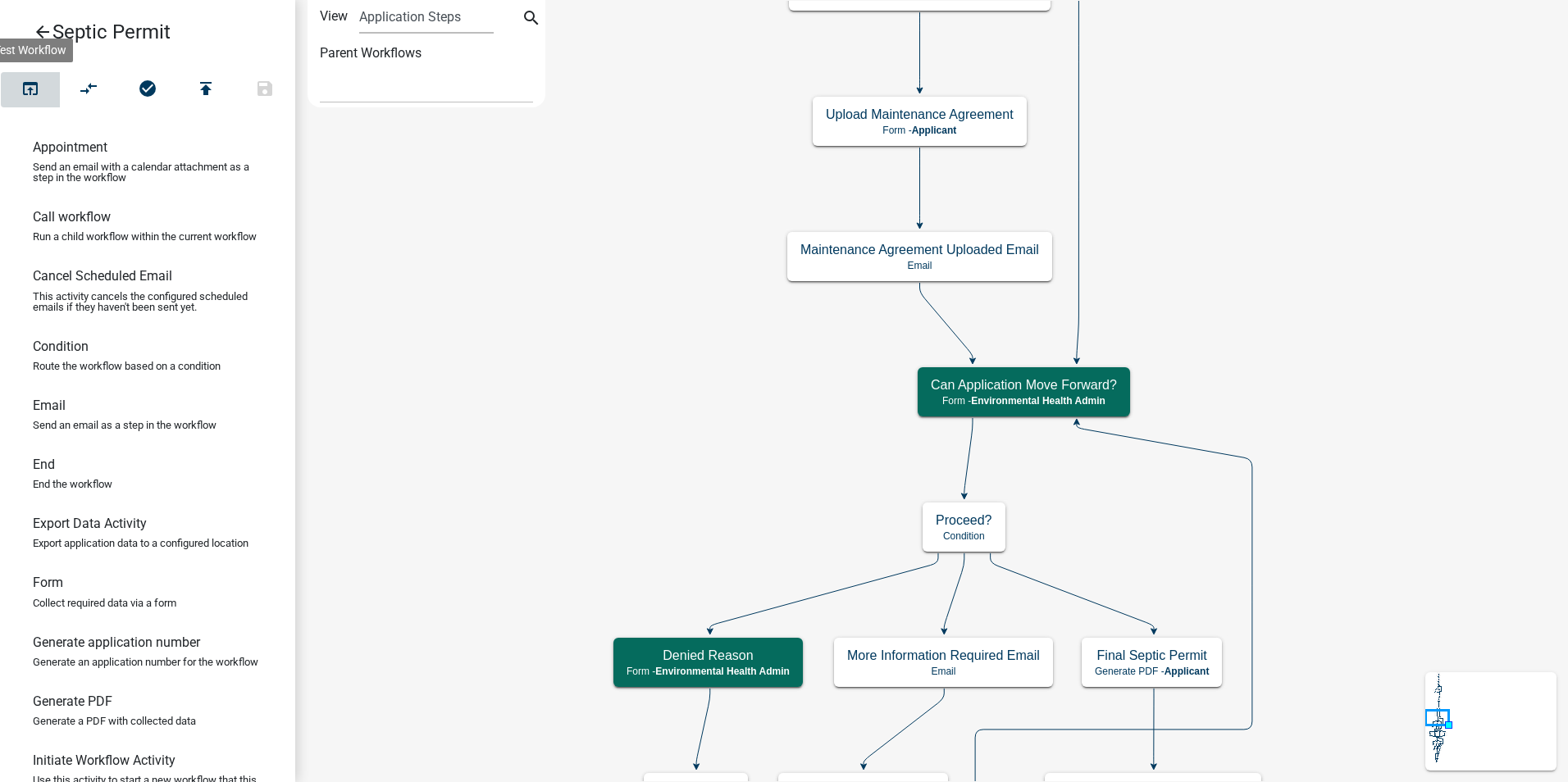
click at [35, 86] on icon "open_in_browser" at bounding box center [31, 89] width 20 height 23
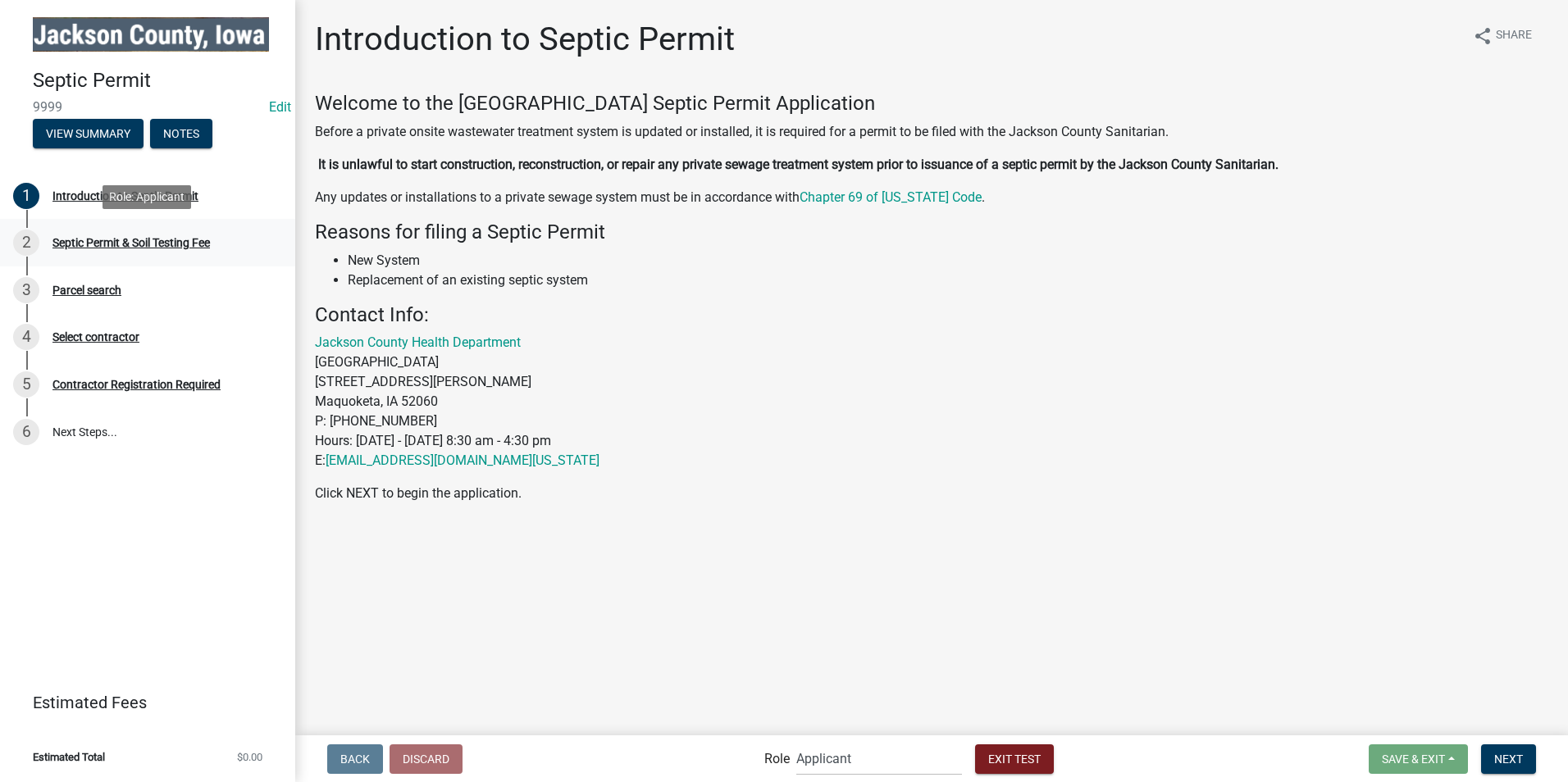
click at [173, 235] on div "2 Septic Permit & Soil Testing Fee" at bounding box center [141, 243] width 256 height 26
click at [154, 240] on div "Septic Permit & Soil Testing Fee" at bounding box center [131, 243] width 158 height 12
click at [1507, 763] on span "Next" at bounding box center [1508, 758] width 29 height 13
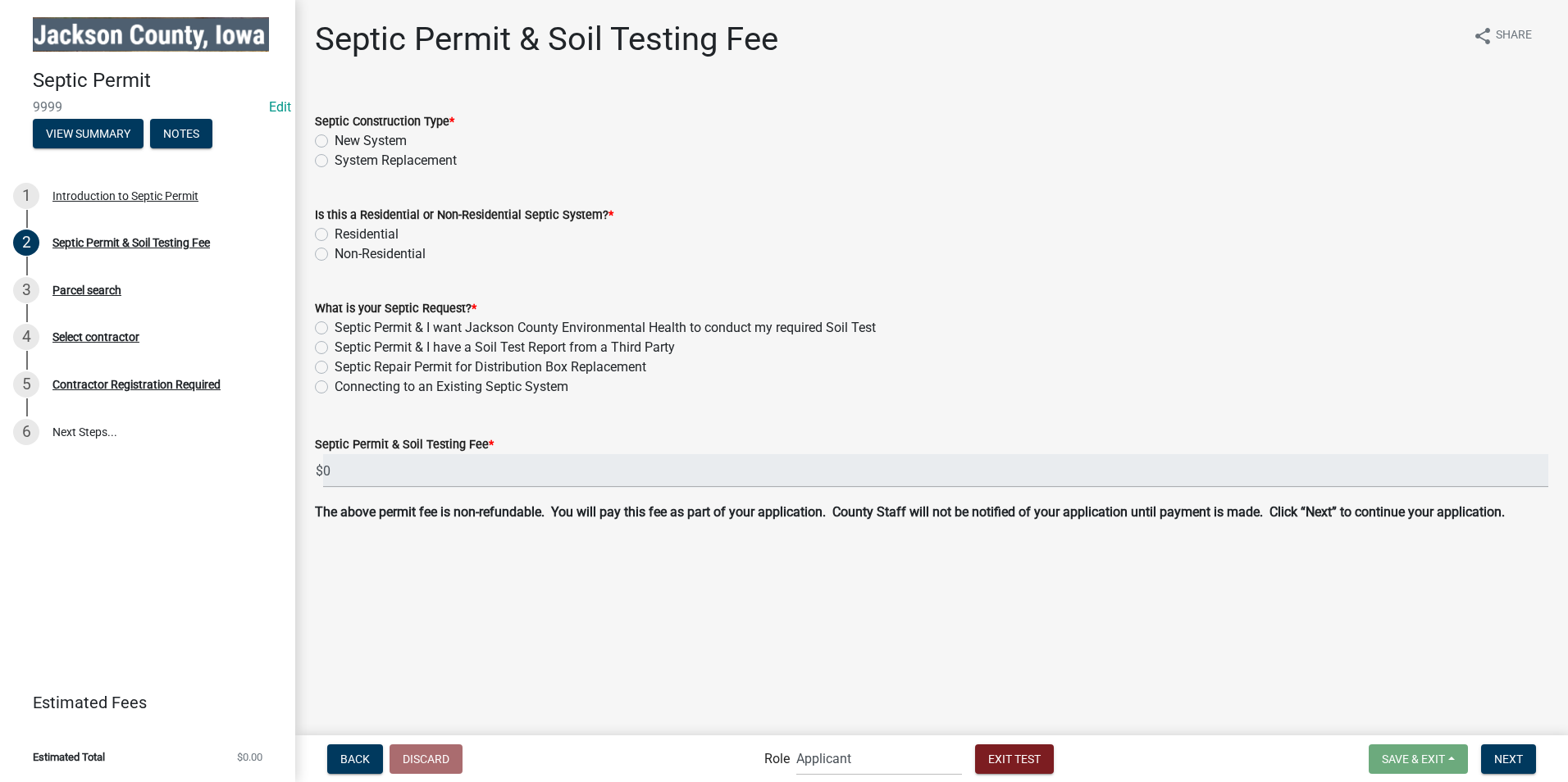
click at [335, 349] on label "Septic Permit & I have a Soil Test Report from a Third Party" at bounding box center [504, 348] width 340 height 20
click at [335, 349] on input "Septic Permit & I have a Soil Test Report from a Third Party" at bounding box center [340, 343] width 11 height 11
radio input "true"
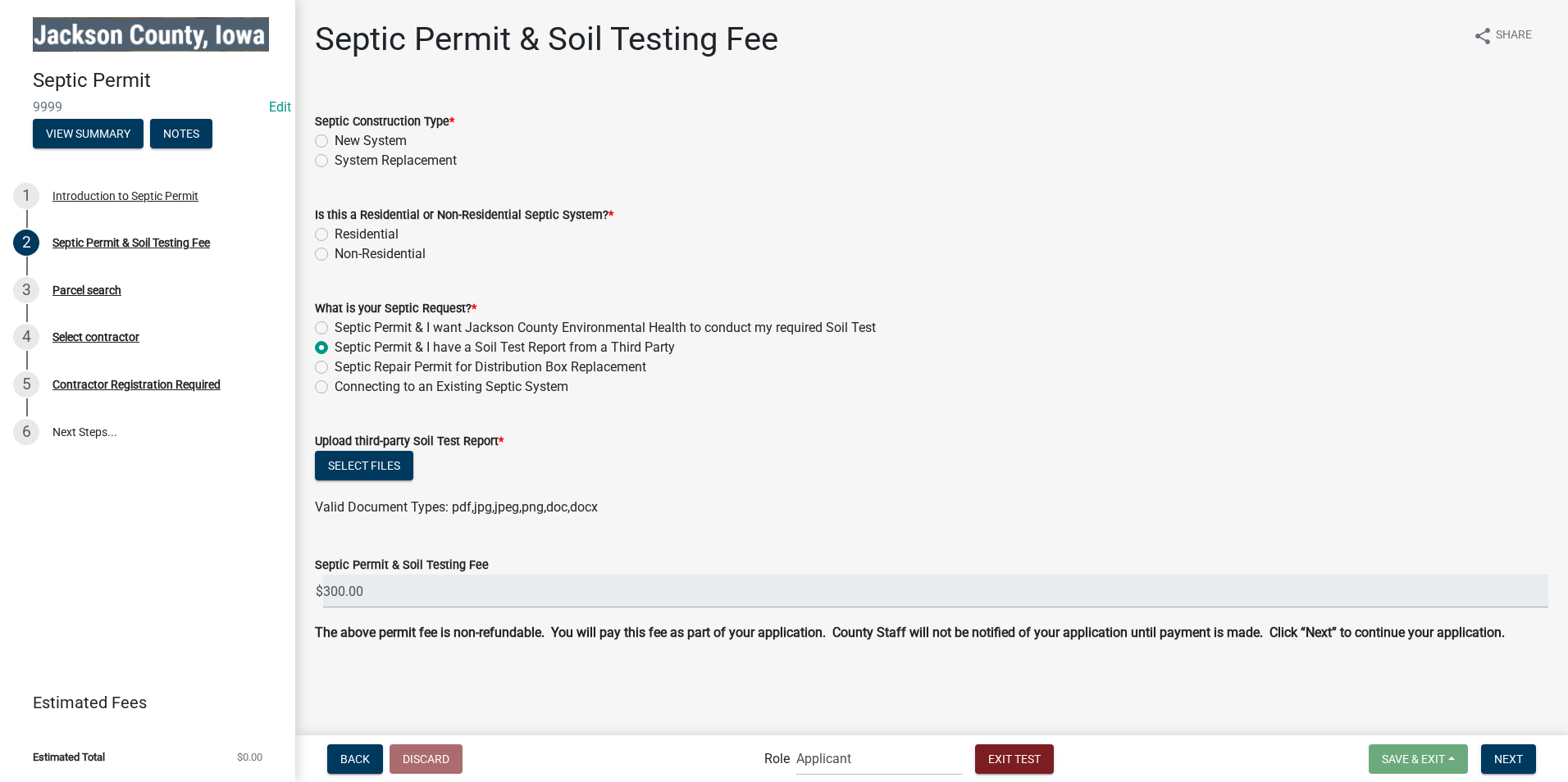
click at [335, 327] on label "Septic Permit & I want Jackson County Environmental Health to conduct my requir…" at bounding box center [606, 328] width 541 height 20
click at [335, 327] on input "Septic Permit & I want Jackson County Environmental Health to conduct my requir…" at bounding box center [340, 323] width 11 height 11
radio input "true"
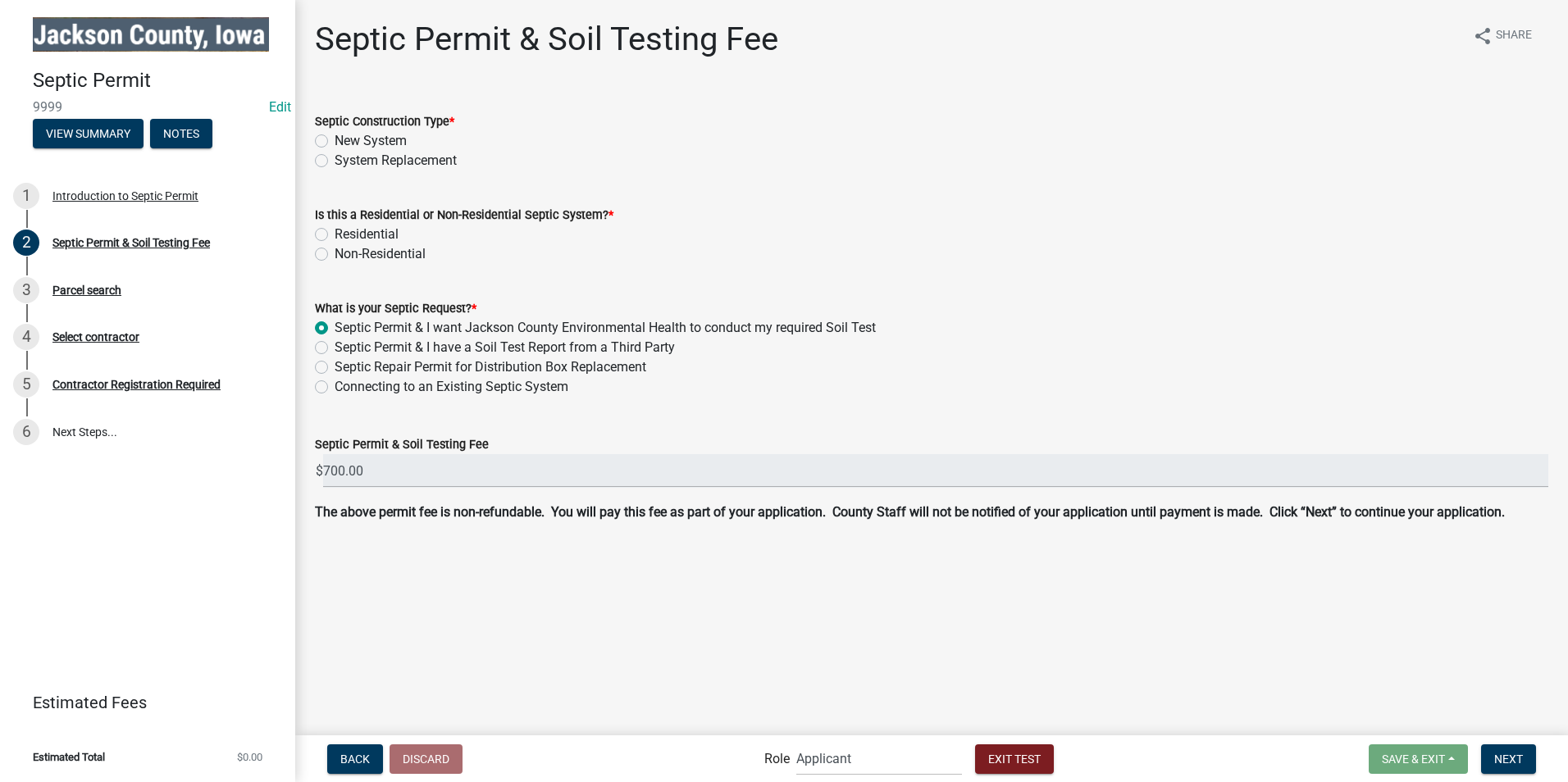
click at [335, 344] on label "Septic Permit & I have a Soil Test Report from a Third Party" at bounding box center [504, 348] width 340 height 20
click at [335, 344] on input "Septic Permit & I have a Soil Test Report from a Third Party" at bounding box center [340, 343] width 11 height 11
radio input "true"
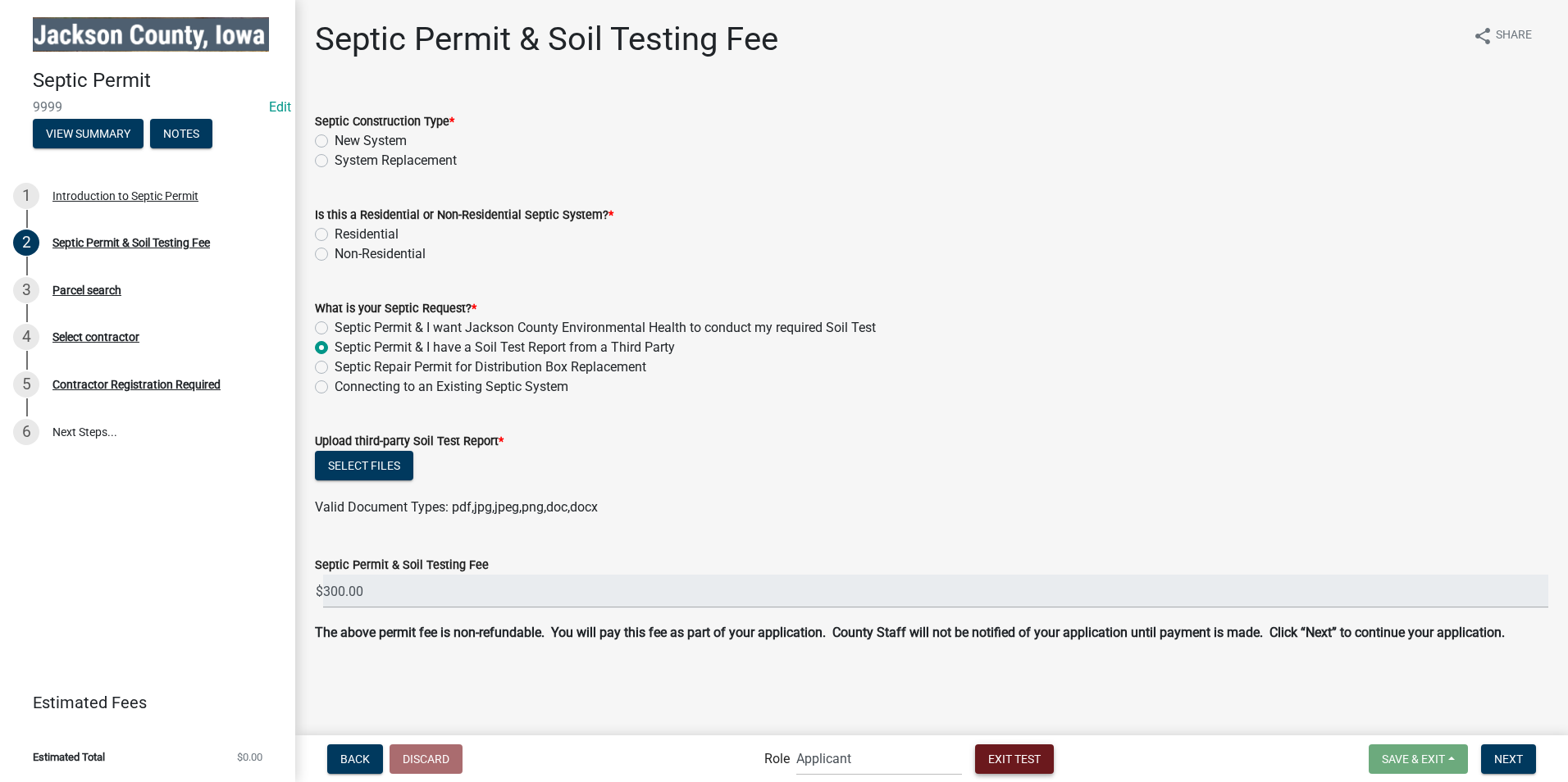
click at [1005, 763] on span "Exit Test" at bounding box center [1014, 758] width 53 height 13
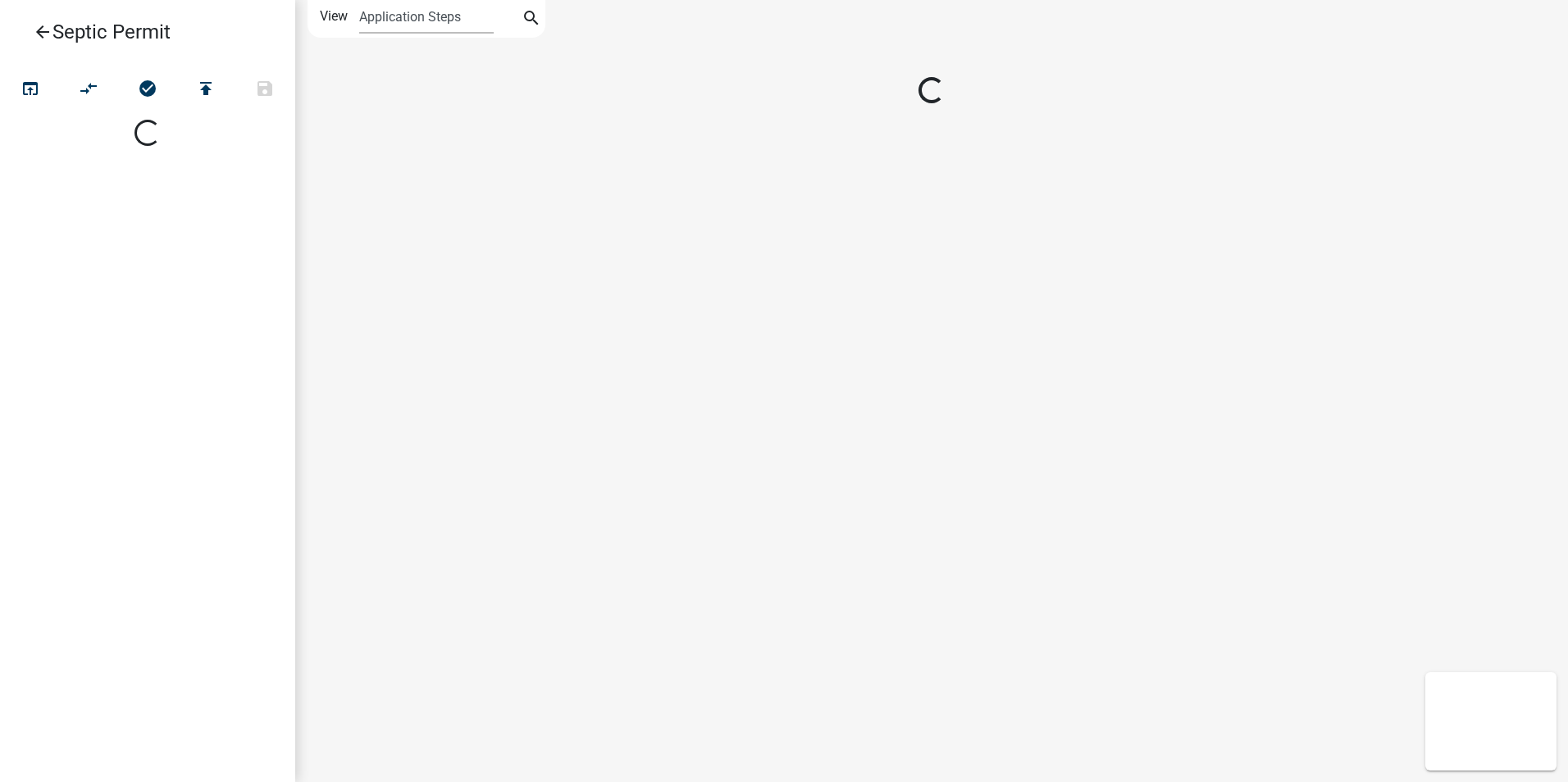
select select
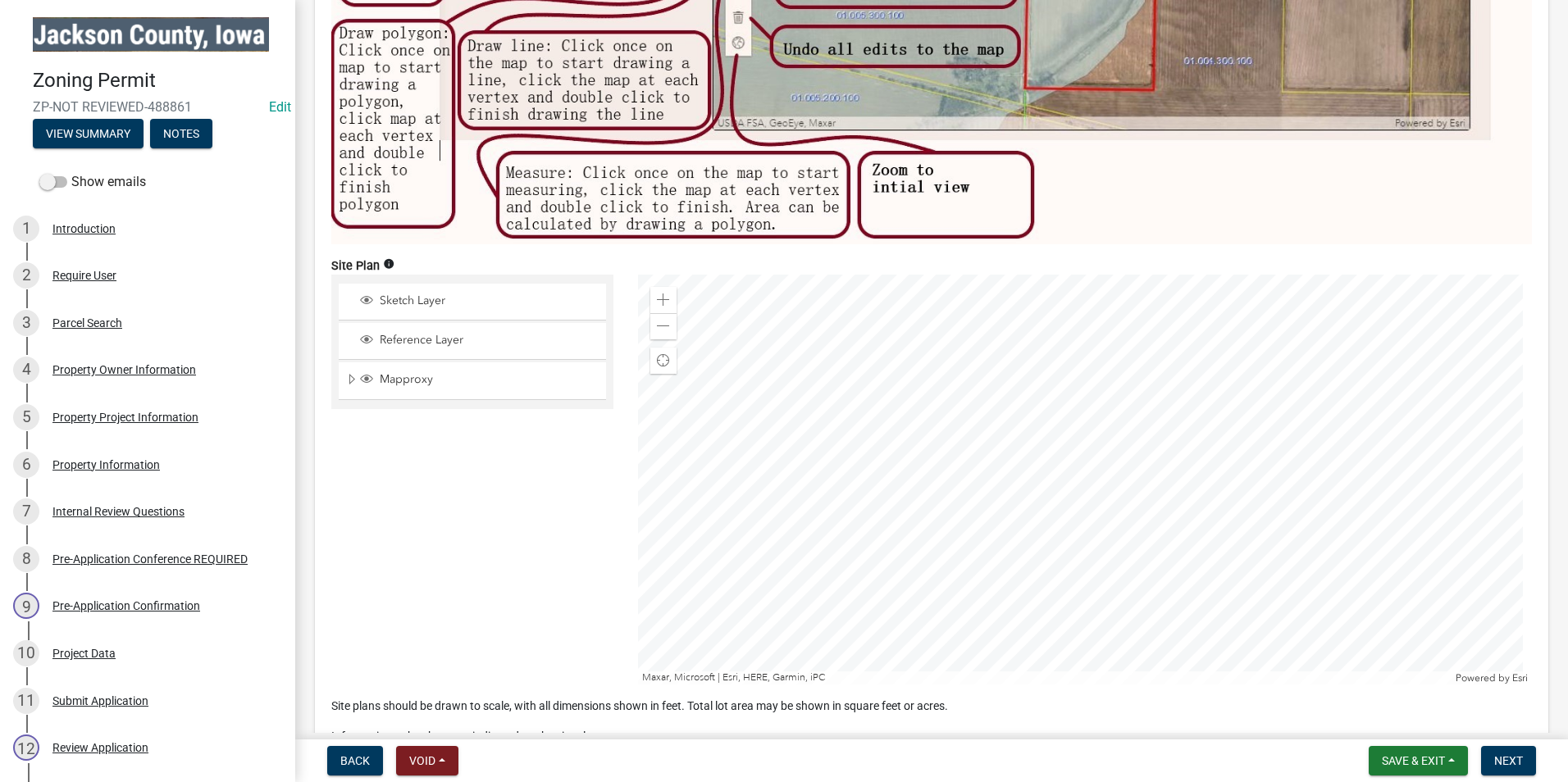
scroll to position [6396, 0]
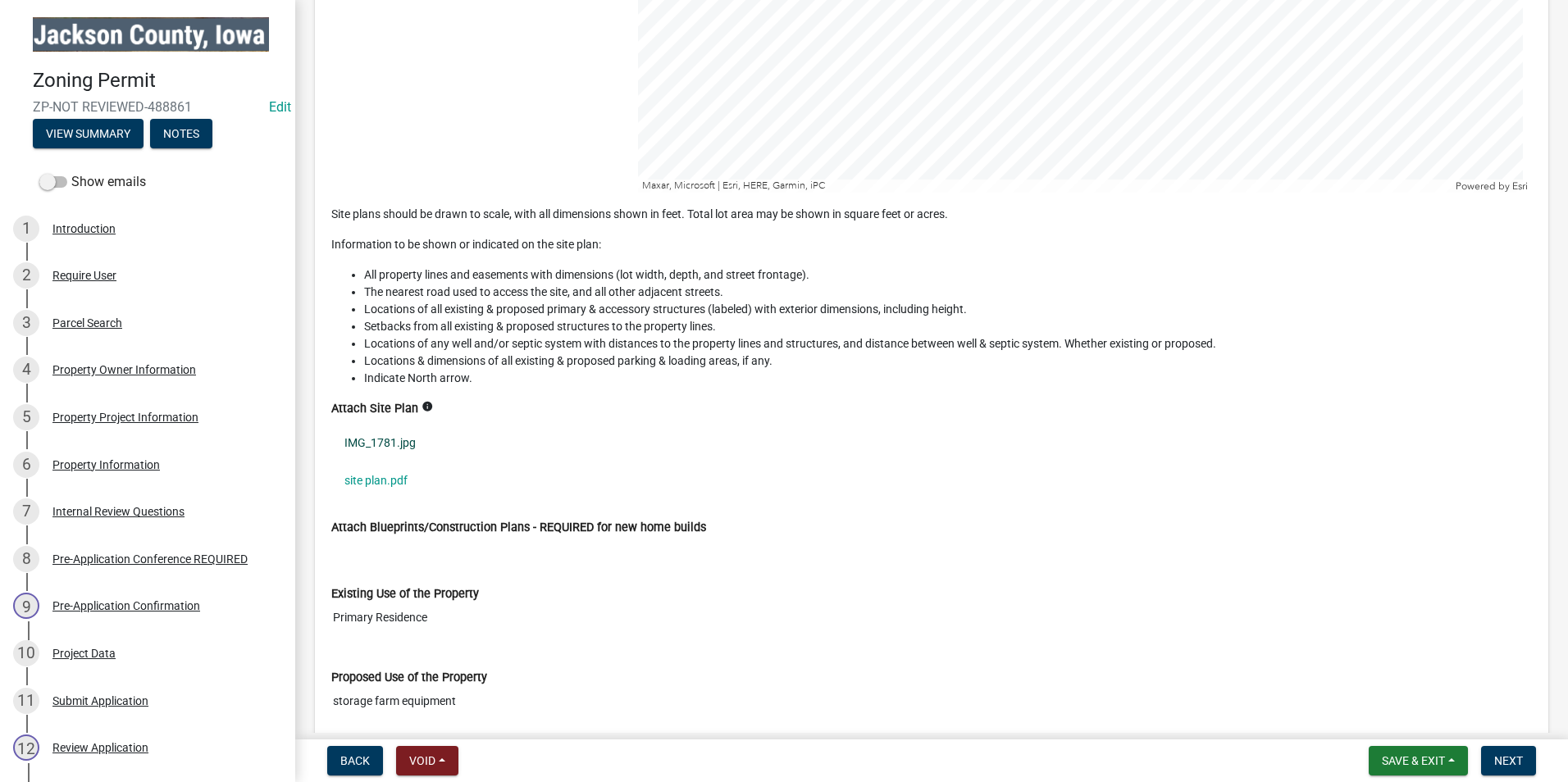
click at [385, 432] on link "IMG_1781.jpg" at bounding box center [931, 443] width 1200 height 38
click at [383, 478] on link "site plan.pdf" at bounding box center [931, 481] width 1200 height 38
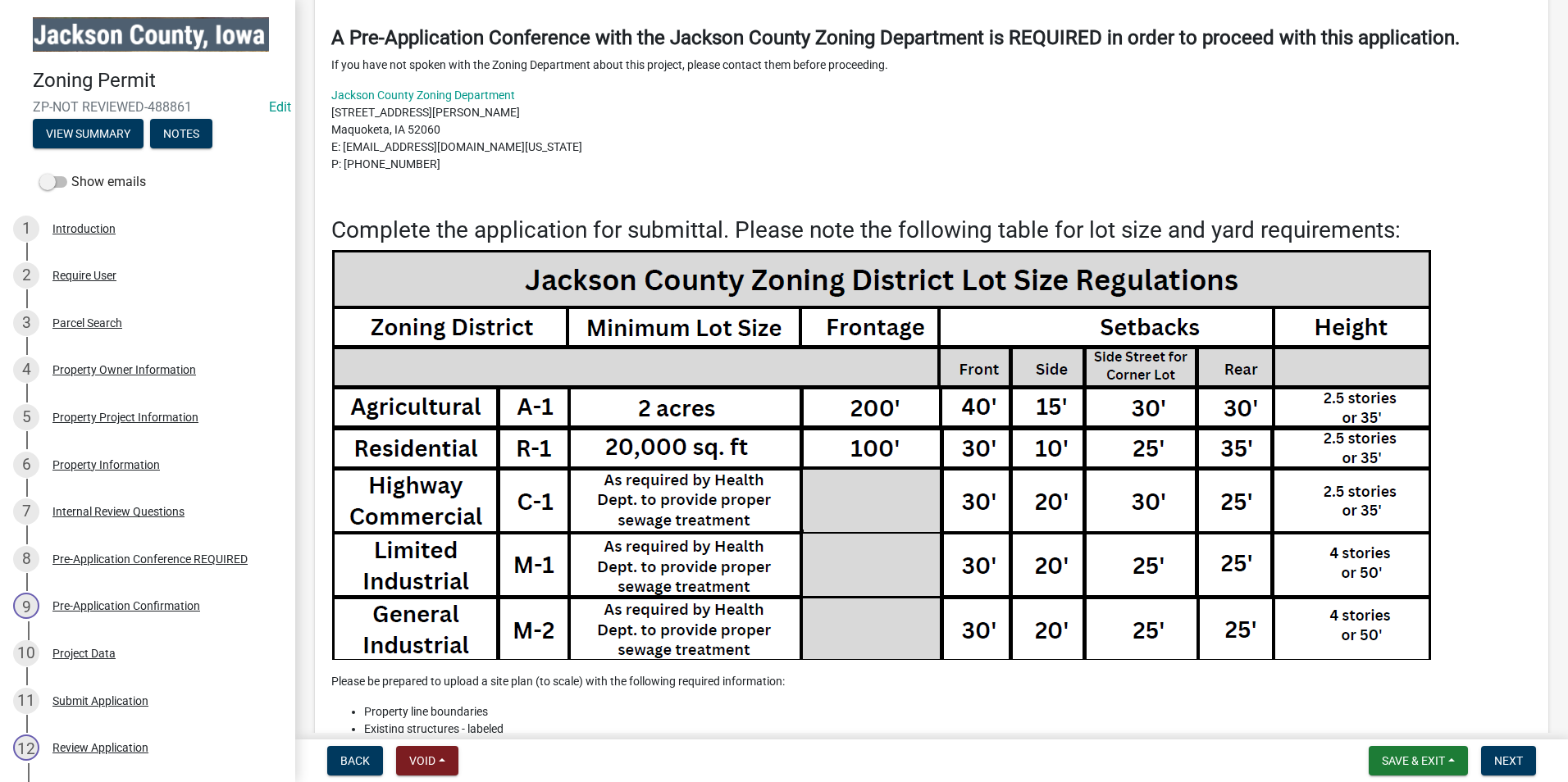
scroll to position [0, 0]
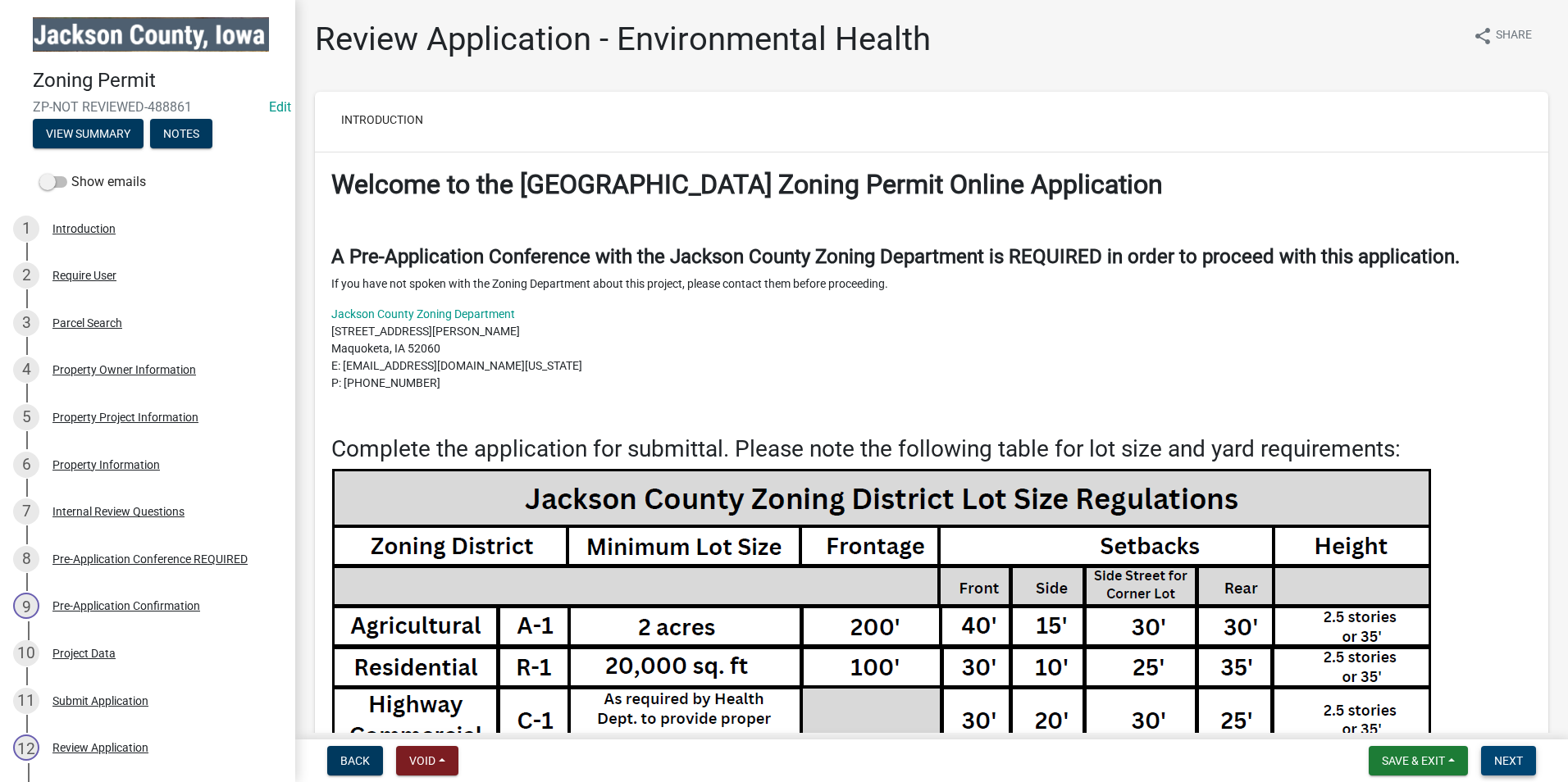
click at [1512, 759] on span "Next" at bounding box center [1508, 760] width 29 height 13
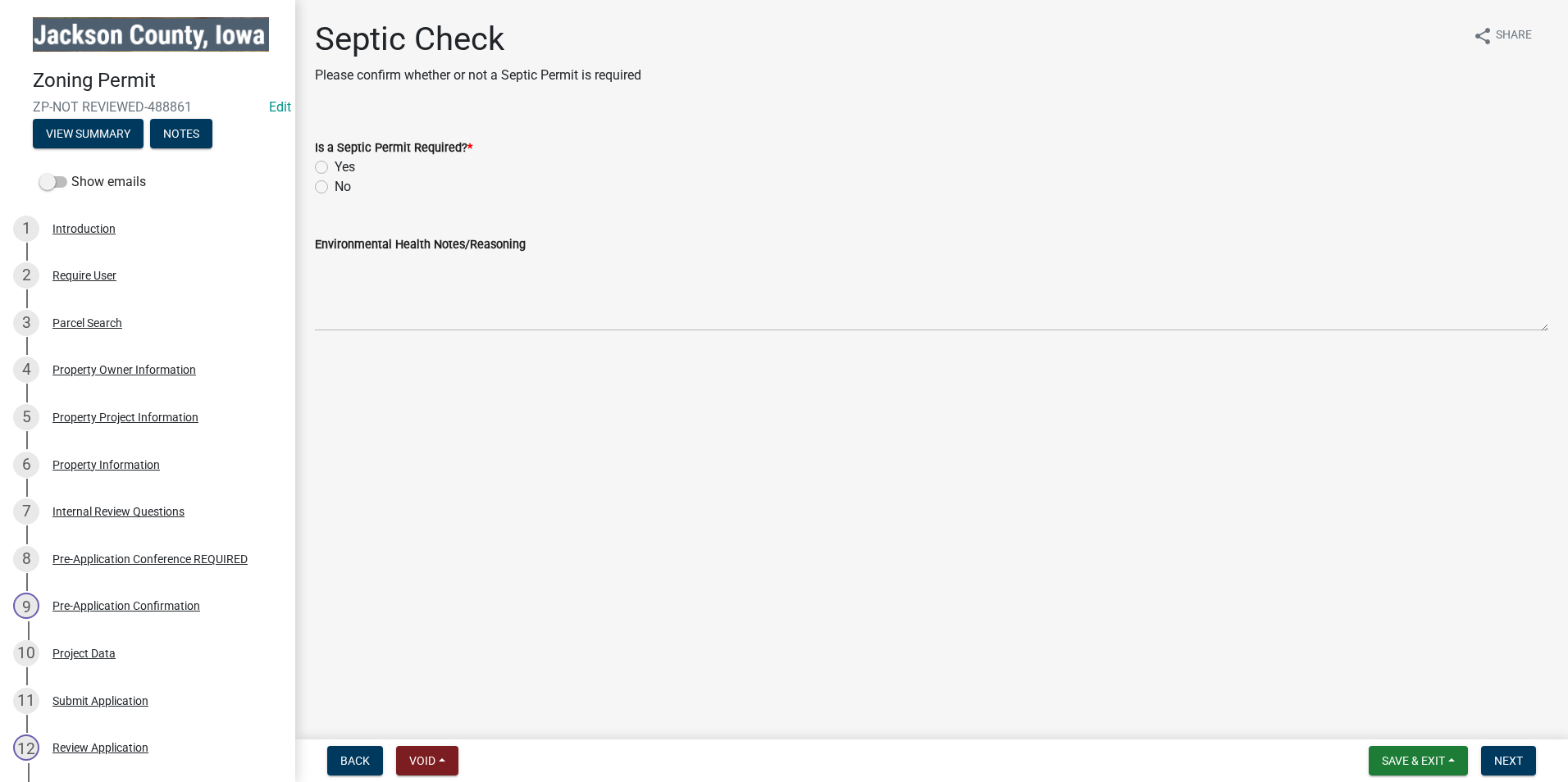
click at [335, 186] on label "No" at bounding box center [343, 187] width 17 height 20
click at [335, 186] on input "No" at bounding box center [340, 182] width 11 height 11
radio input "true"
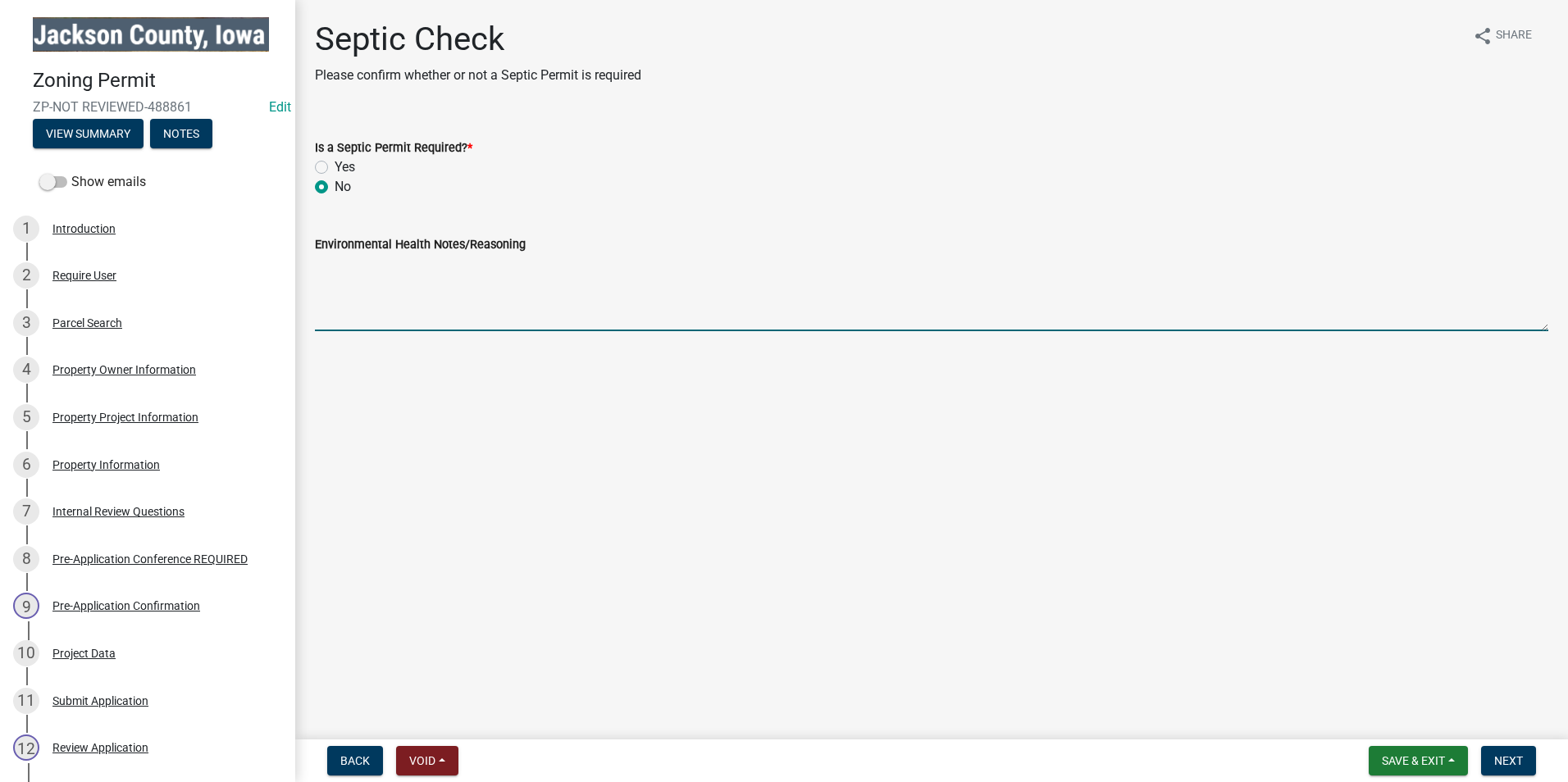
click at [410, 303] on textarea "Environmental Health Notes/Reasoning" at bounding box center [932, 292] width 1233 height 77
type textarea "No running water in building."
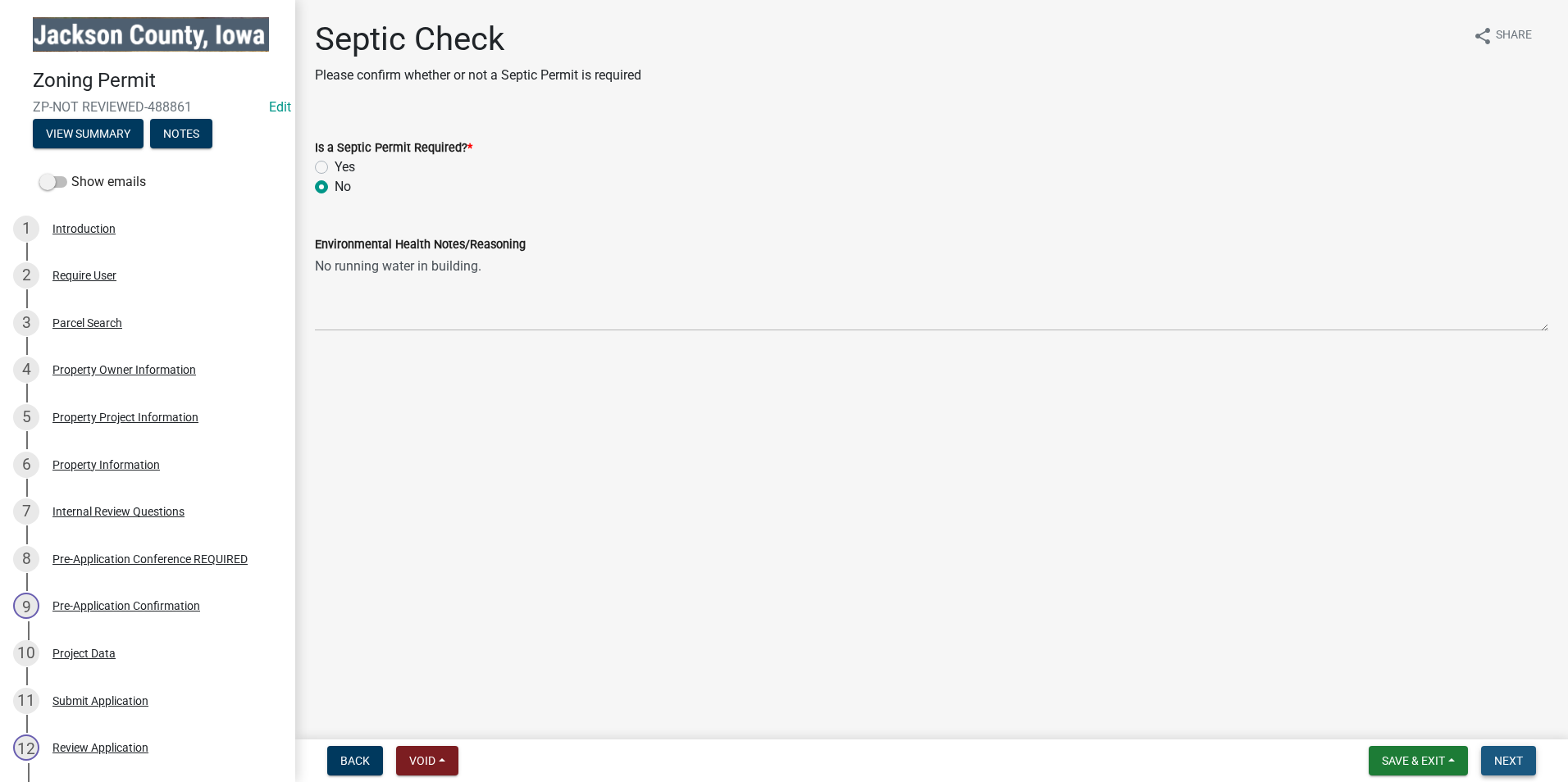
click at [1517, 764] on span "Next" at bounding box center [1508, 760] width 29 height 13
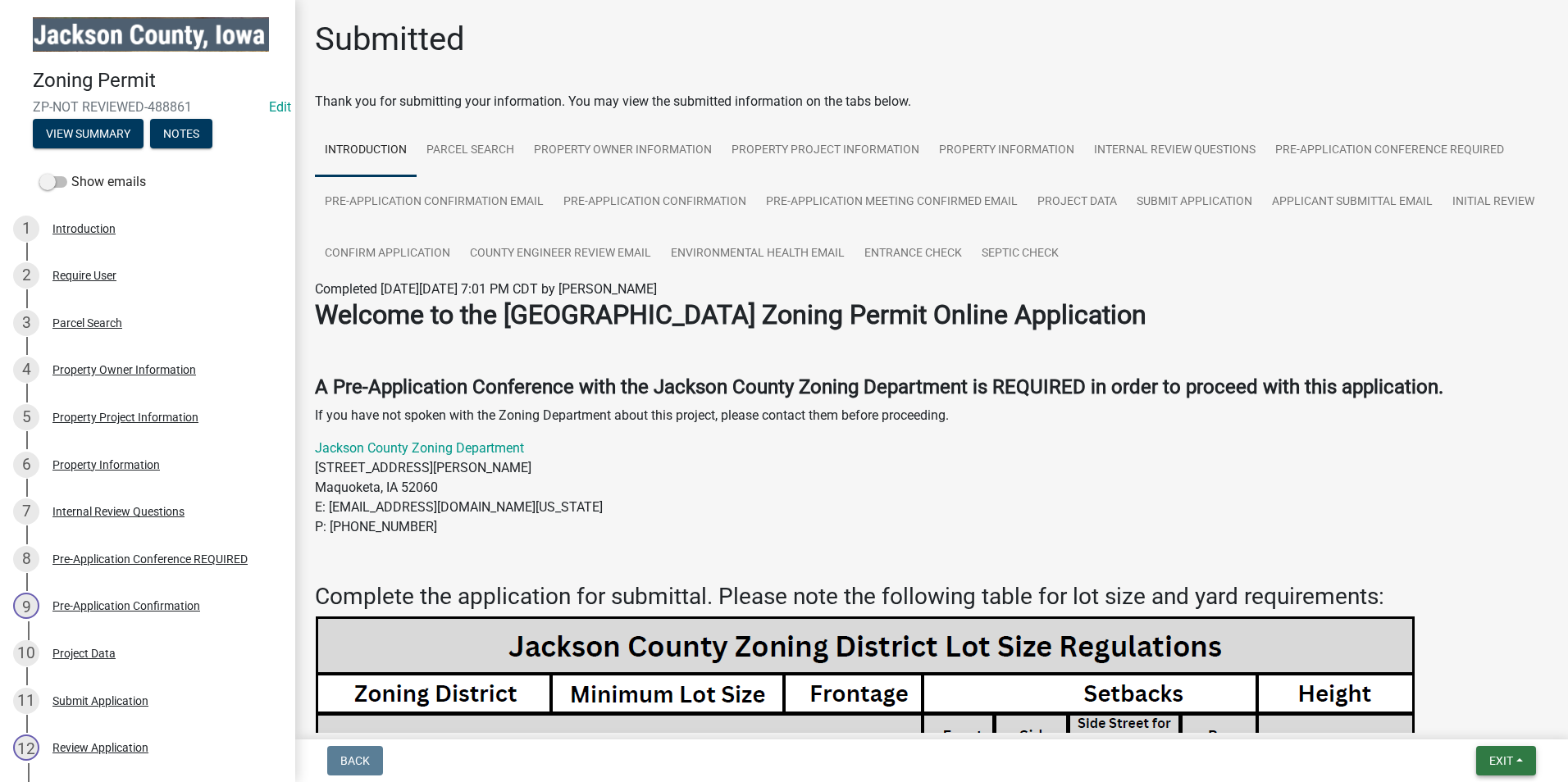
click at [1486, 752] on button "Exit" at bounding box center [1506, 761] width 59 height 30
click at [1460, 719] on button "Save & Exit" at bounding box center [1470, 719] width 131 height 40
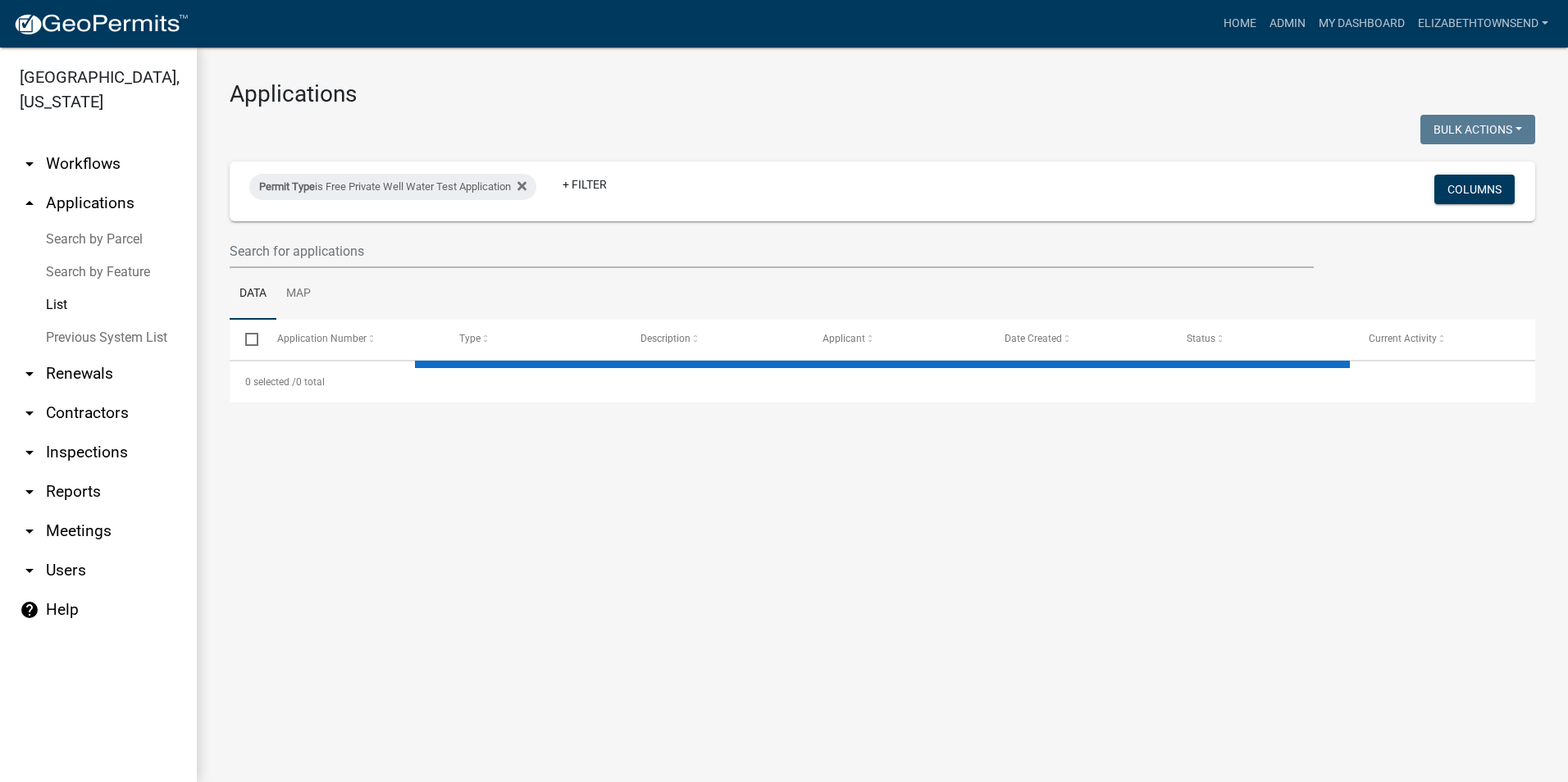
select select "3: 100"
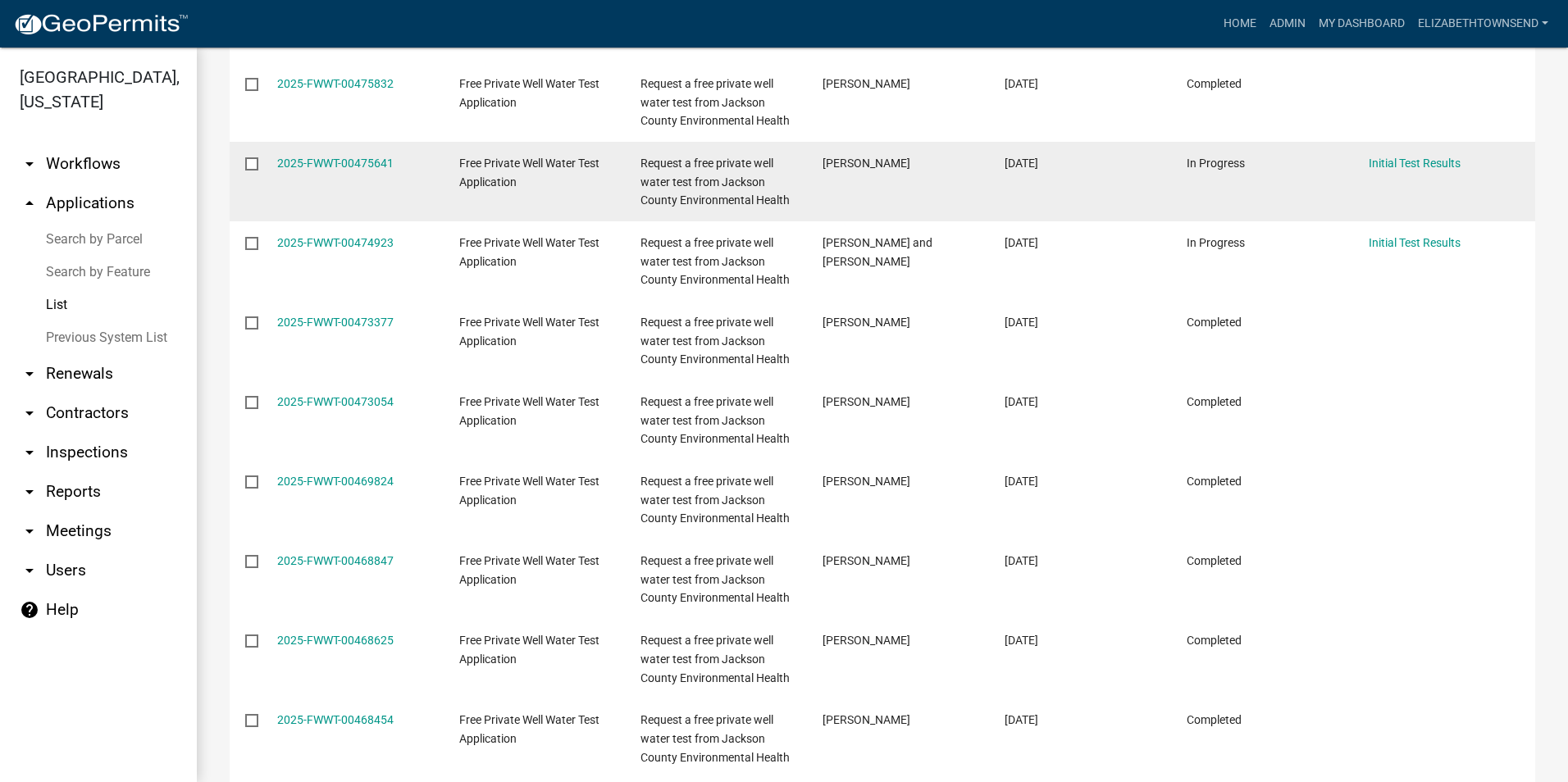
scroll to position [1476, 0]
